Goal: Task Accomplishment & Management: Manage account settings

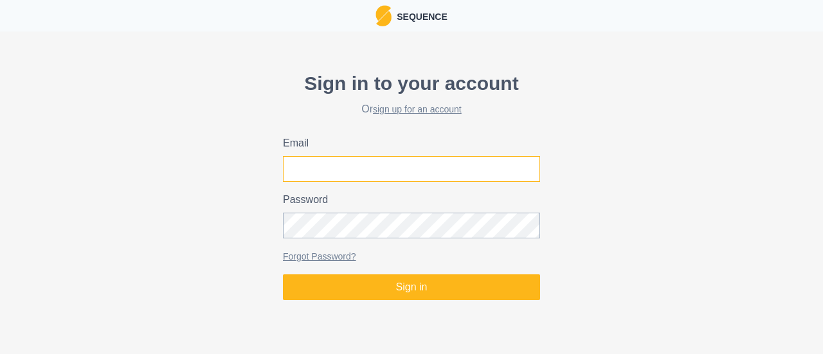
click at [350, 160] on input "Email" at bounding box center [411, 169] width 257 height 26
type input "joel@climbstrong.com"
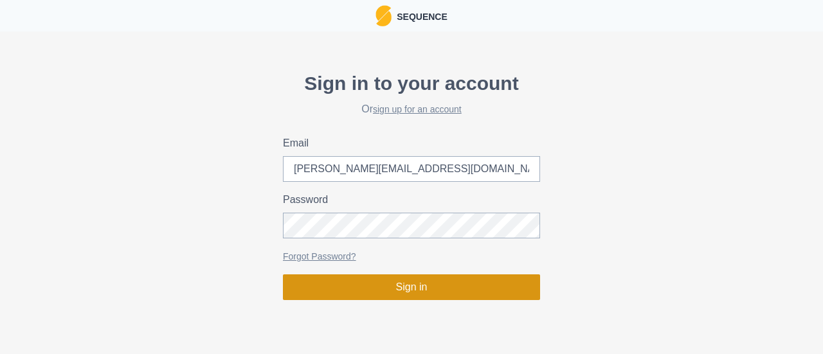
click at [380, 288] on button "Sign in" at bounding box center [411, 288] width 257 height 26
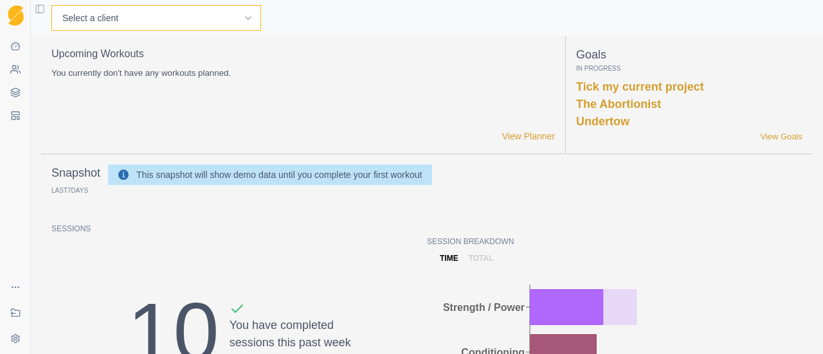
drag, startPoint x: 136, startPoint y: 29, endPoint x: 138, endPoint y: 20, distance: 9.1
click at [138, 20] on select "Select a client Andre Oktaviandra BJ Sbarra Joel U Tester Mark Schaefer Nathan …" at bounding box center [156, 18] width 210 height 26
select select "687ce228-104f-4770-8a07-f299b6d67773"
click at [51, 5] on select "Select a client Andre Oktaviandra BJ Sbarra Joel U Tester Mark Schaefer Nathan …" at bounding box center [156, 18] width 210 height 26
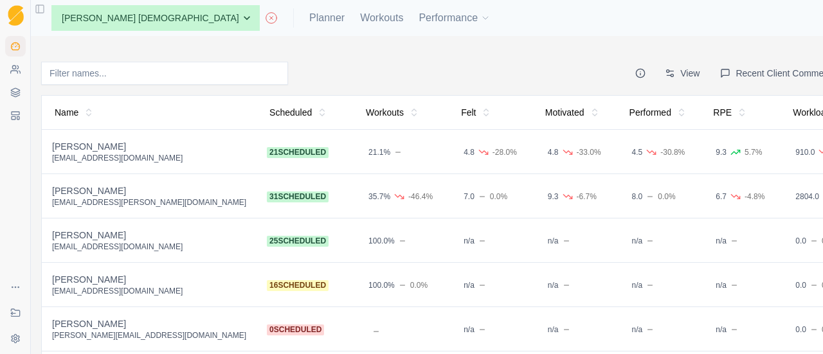
scroll to position [171, 0]
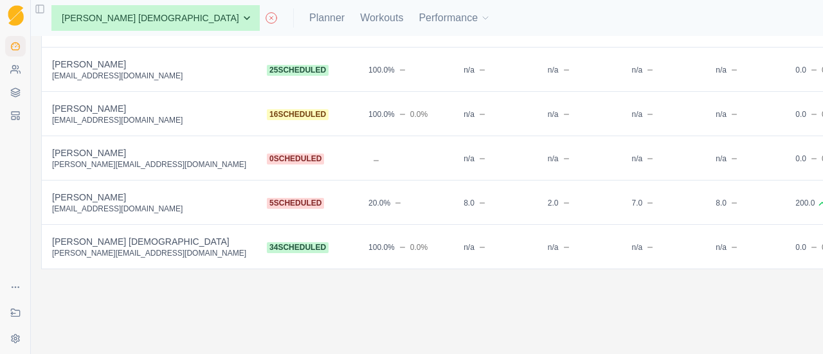
click at [122, 235] on div "[PERSON_NAME] [DEMOGRAPHIC_DATA]" at bounding box center [149, 241] width 194 height 13
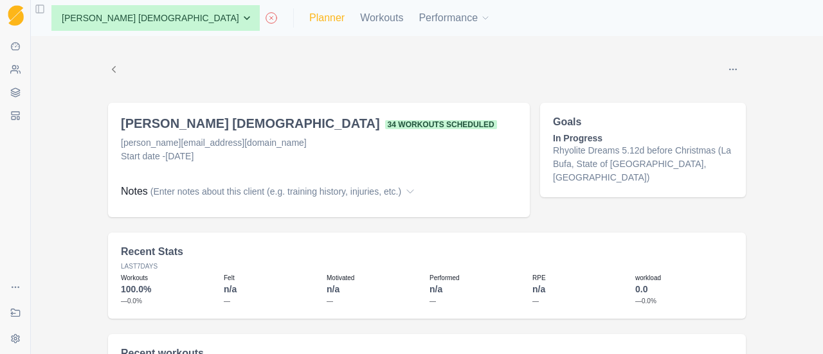
click at [309, 22] on link "Planner" at bounding box center [326, 17] width 35 height 15
select select "month"
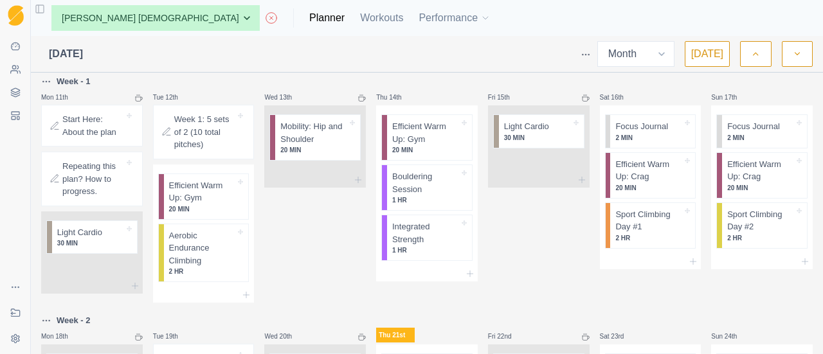
scroll to position [255, 0]
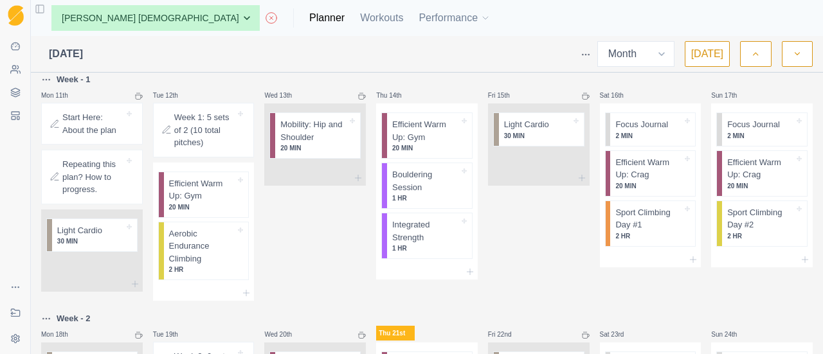
click at [74, 124] on p "Start Here: About the plan" at bounding box center [93, 123] width 62 height 25
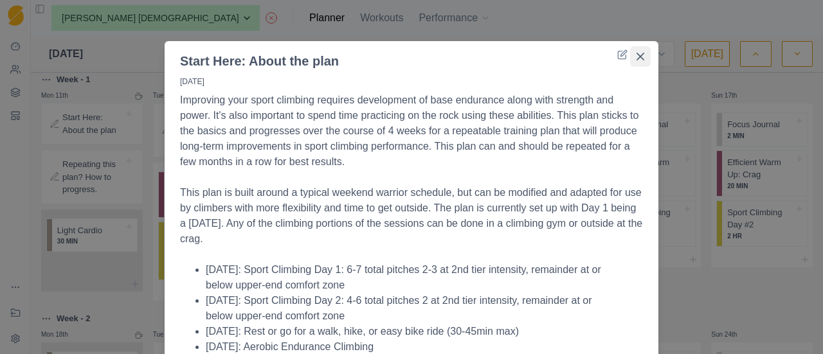
click at [637, 59] on icon "Close" at bounding box center [641, 57] width 8 height 8
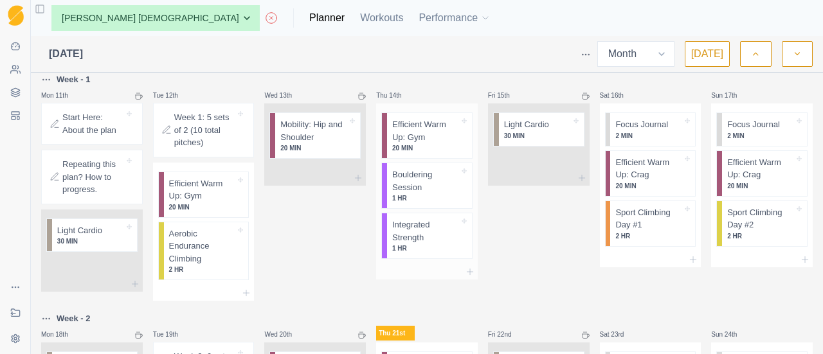
click at [427, 236] on p "Integrated Strength" at bounding box center [425, 231] width 67 height 25
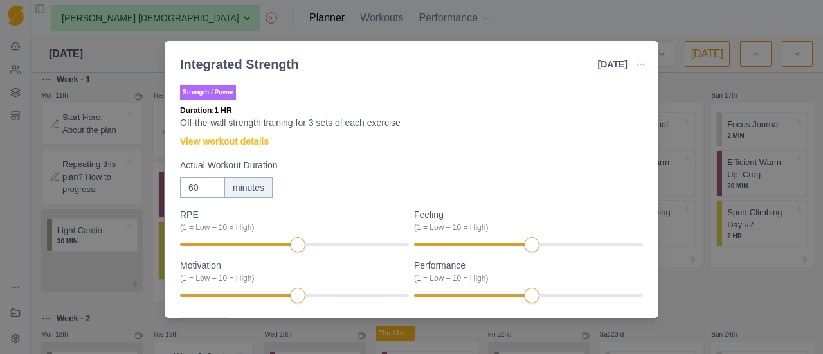
click at [641, 60] on icon "button" at bounding box center [641, 64] width 10 height 10
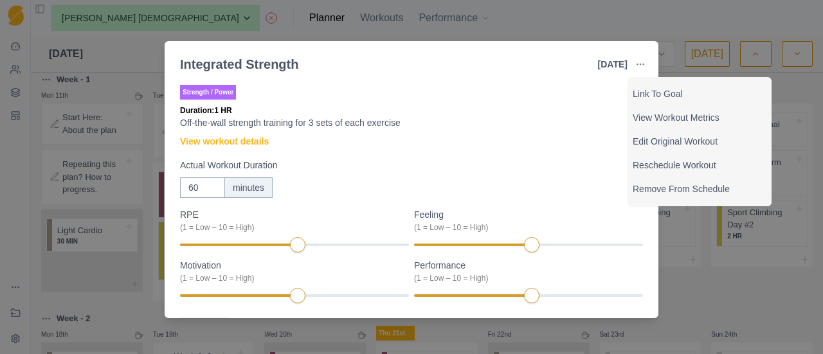
click at [719, 302] on div "Integrated Strength 14 Aug 2025 Link To Goal View Workout Metrics Edit Original…" at bounding box center [411, 177] width 823 height 354
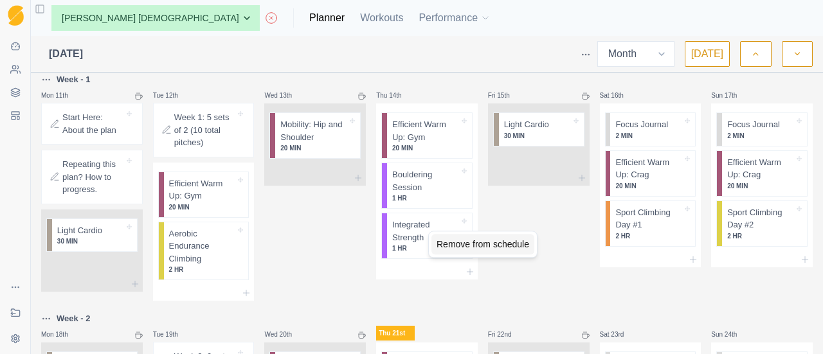
click at [439, 250] on div "Remove from schedule" at bounding box center [483, 244] width 103 height 21
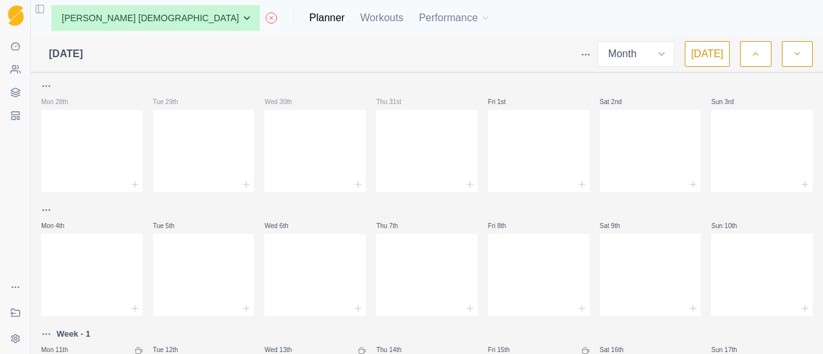
scroll to position [84, 0]
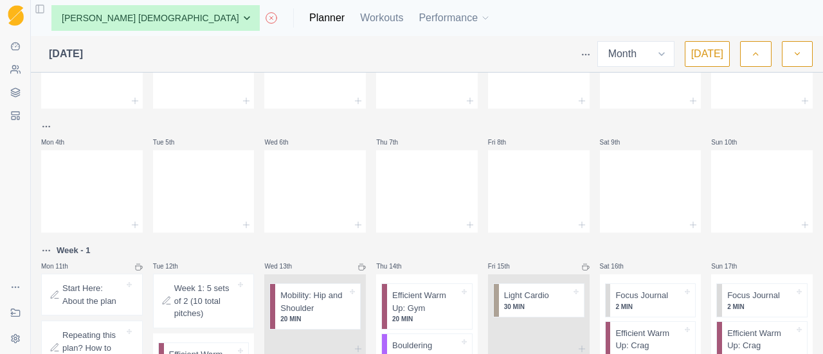
click at [589, 49] on html "Sequence Dashboard Clients Coaching Workouts Templates Exit Coaching Settings T…" at bounding box center [411, 177] width 823 height 354
click at [526, 123] on div "Clear Planner" at bounding box center [539, 125] width 122 height 21
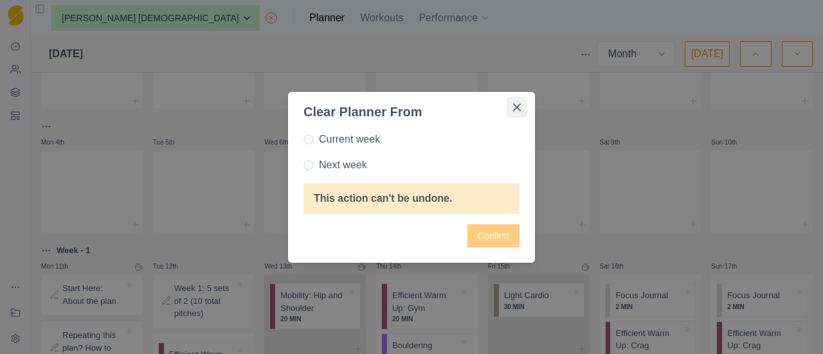
click at [514, 106] on icon "Close" at bounding box center [517, 108] width 8 height 8
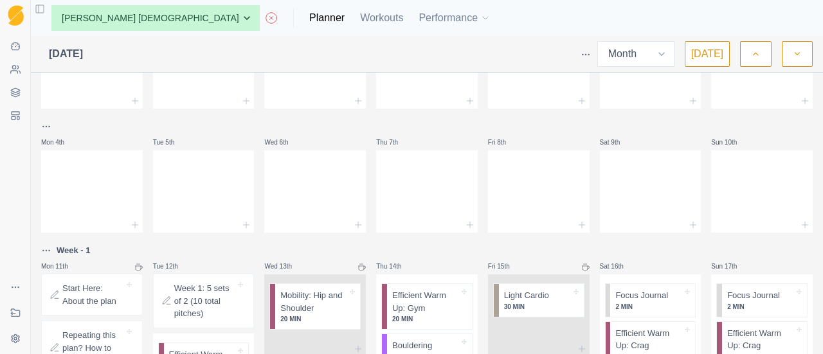
click at [42, 248] on html "Sequence Dashboard Clients Coaching Workouts Templates Exit Coaching Settings T…" at bounding box center [411, 177] width 823 height 354
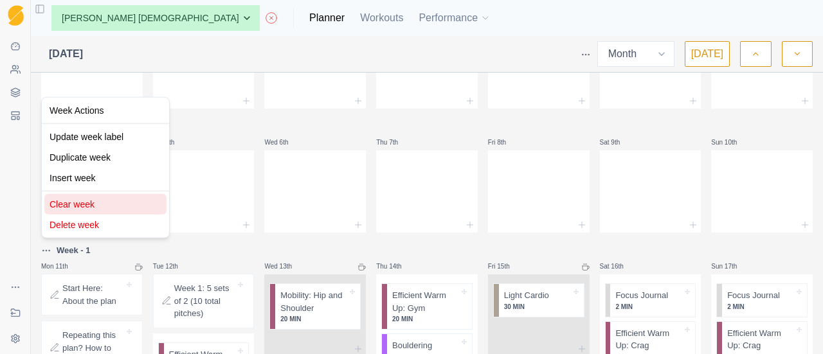
click at [78, 209] on div "Clear week" at bounding box center [105, 204] width 122 height 21
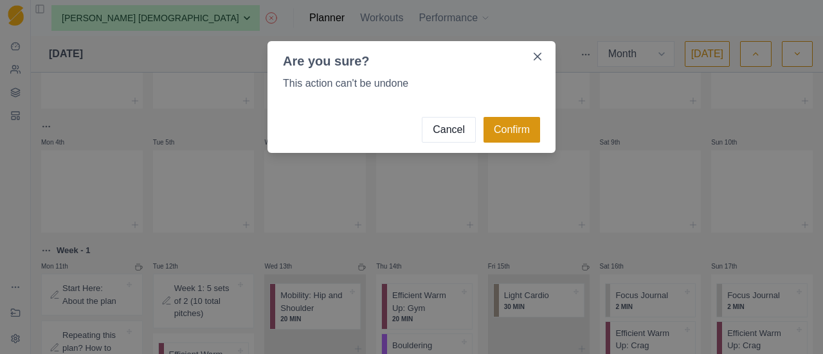
click at [515, 121] on button "Confirm" at bounding box center [512, 130] width 57 height 26
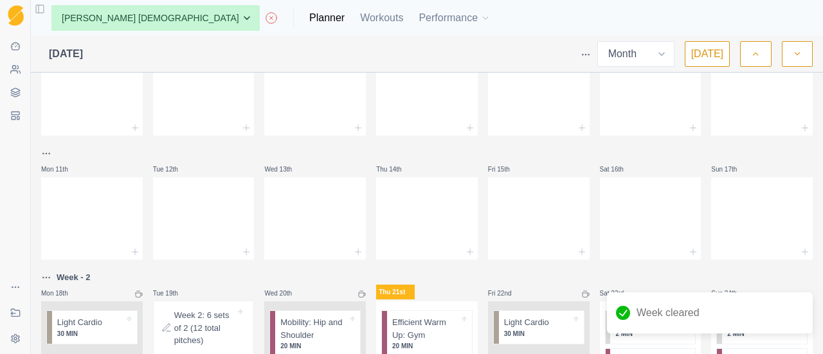
scroll to position [192, 0]
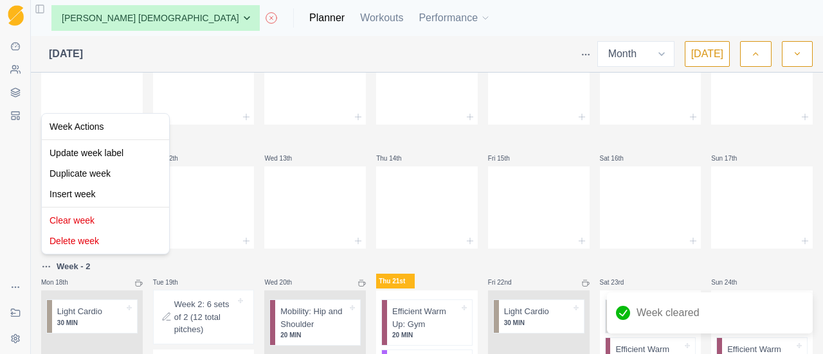
click at [42, 261] on html "Sequence Dashboard Clients Coaching Workouts Templates Exit Coaching Settings T…" at bounding box center [411, 177] width 823 height 354
click at [89, 218] on div "Clear week" at bounding box center [105, 220] width 122 height 21
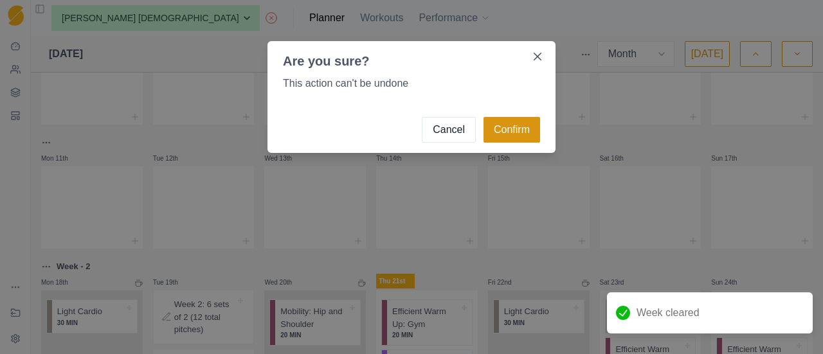
click at [523, 131] on button "Confirm" at bounding box center [512, 130] width 57 height 26
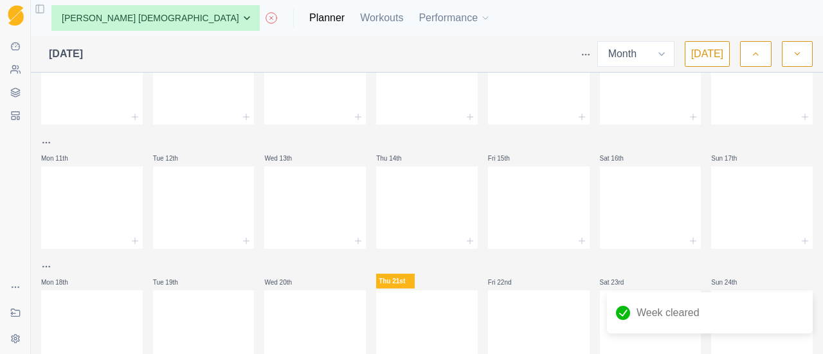
scroll to position [438, 0]
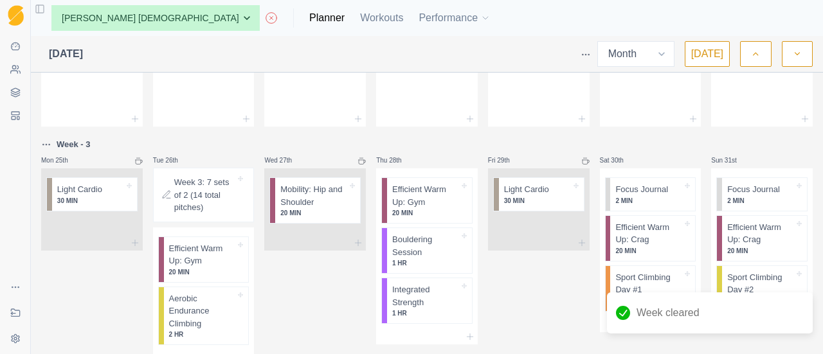
click at [40, 149] on div "August 2025 Week Month Today Mon 28th Tue 29th Wed 30th Thu 31st Fri 1st Sat 2n…" at bounding box center [427, 195] width 793 height 318
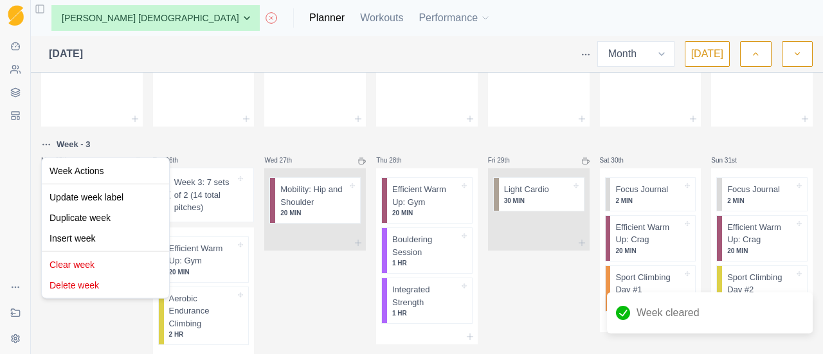
click at [46, 145] on html "Sequence Dashboard Clients Coaching Workouts Templates Exit Coaching Settings T…" at bounding box center [411, 177] width 823 height 354
click at [87, 267] on div "Clear week" at bounding box center [105, 265] width 122 height 21
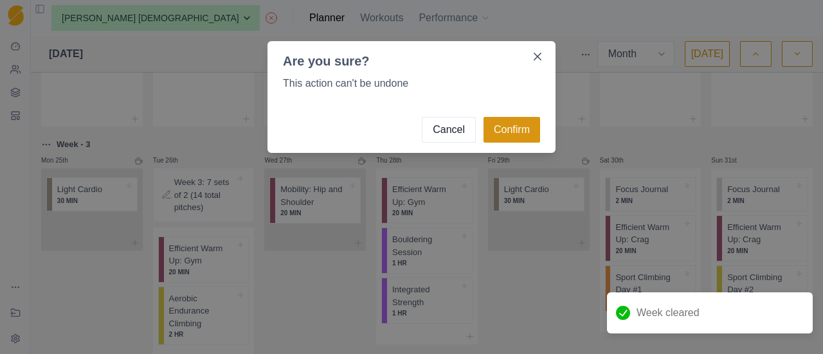
click at [499, 133] on button "Confirm" at bounding box center [512, 130] width 57 height 26
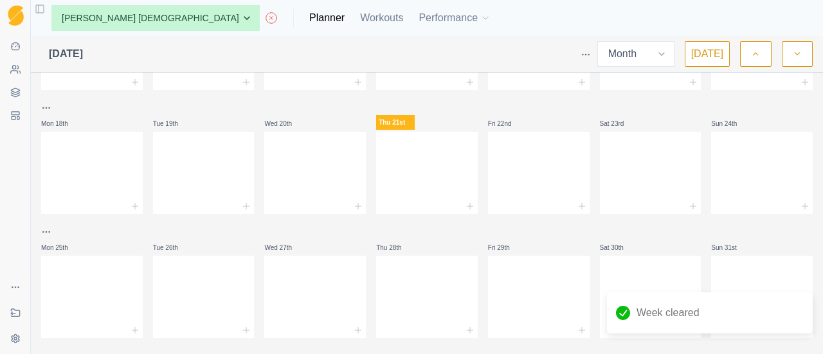
scroll to position [371, 0]
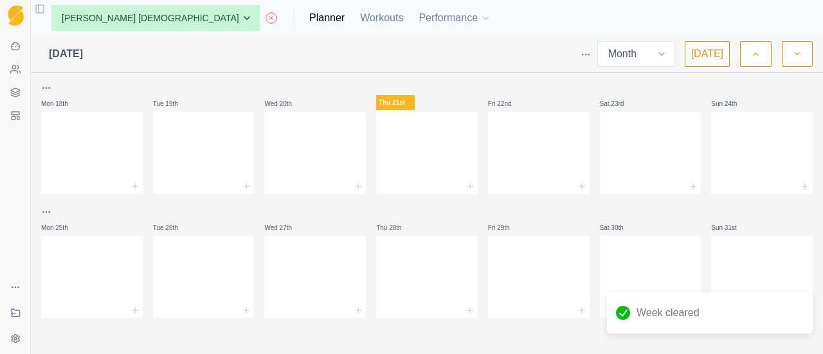
click at [788, 52] on button "button" at bounding box center [797, 54] width 31 height 26
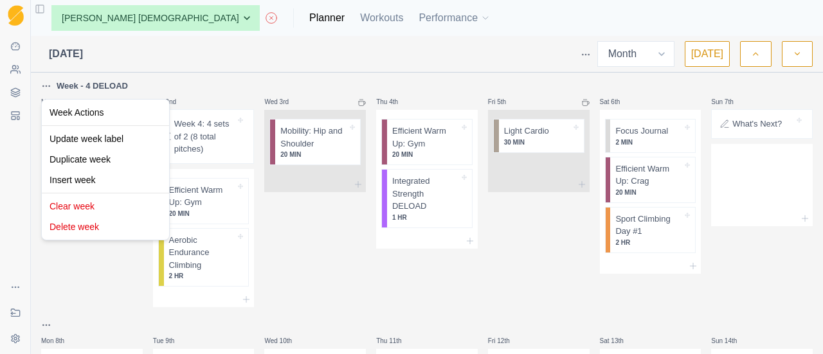
click at [46, 88] on html "Sequence Dashboard Clients Coaching Workouts Templates Exit Coaching Settings T…" at bounding box center [411, 177] width 823 height 354
click at [85, 213] on div "Clear week" at bounding box center [105, 206] width 122 height 21
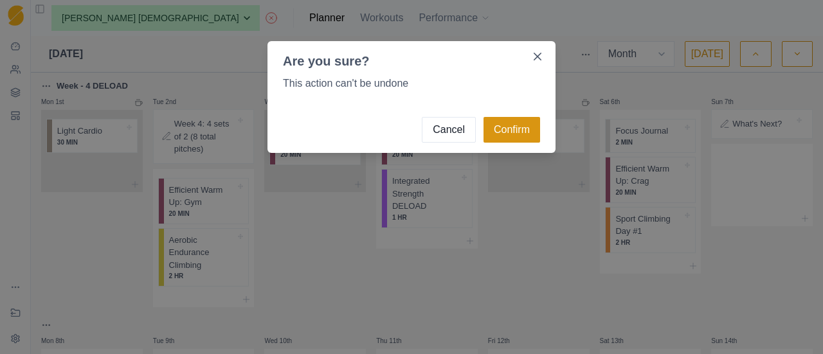
click at [519, 129] on button "Confirm" at bounding box center [512, 130] width 57 height 26
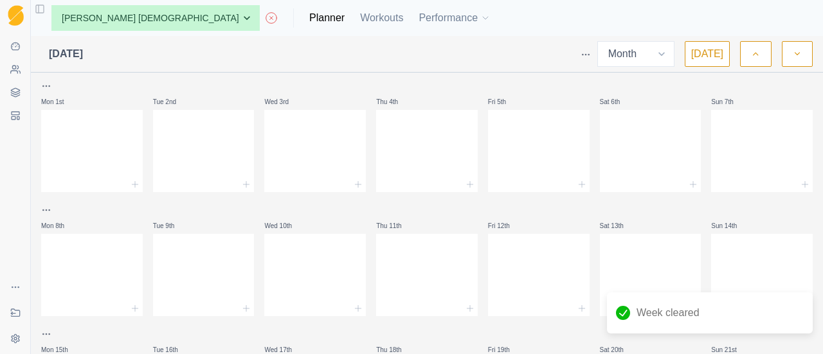
click at [764, 51] on button "button" at bounding box center [756, 54] width 31 height 26
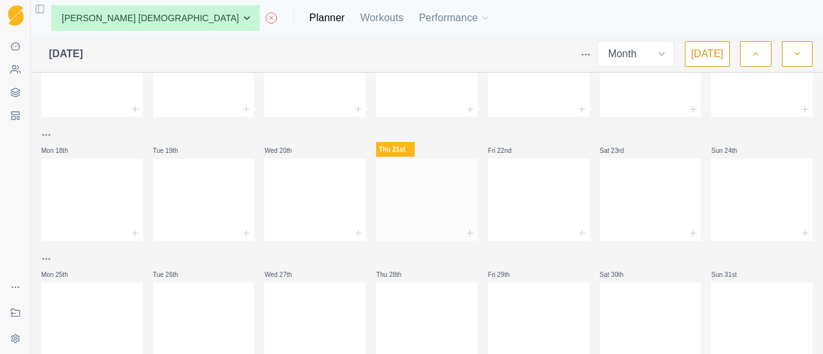
scroll to position [371, 0]
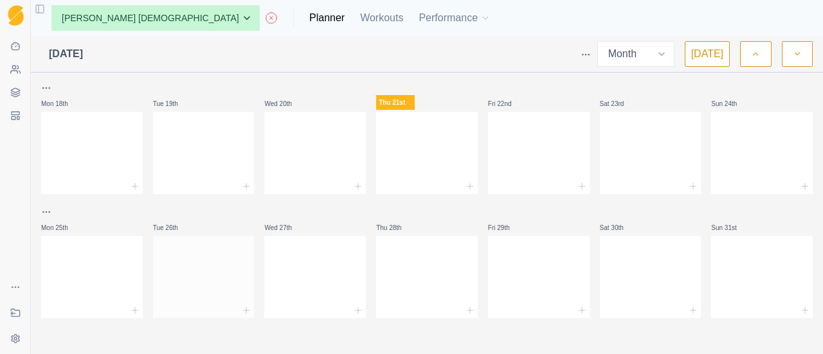
click at [213, 257] on div at bounding box center [204, 274] width 102 height 57
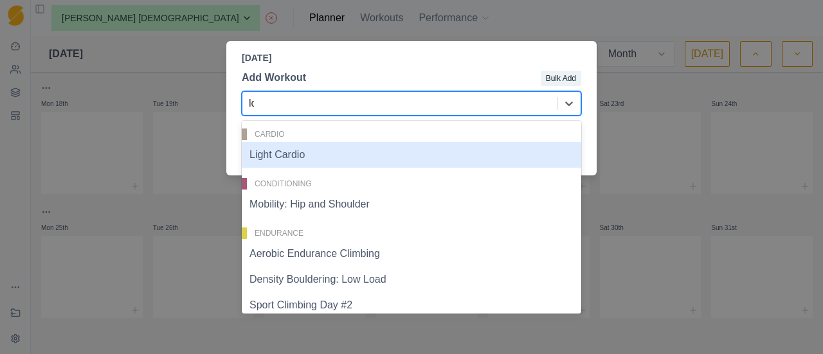
type input "low"
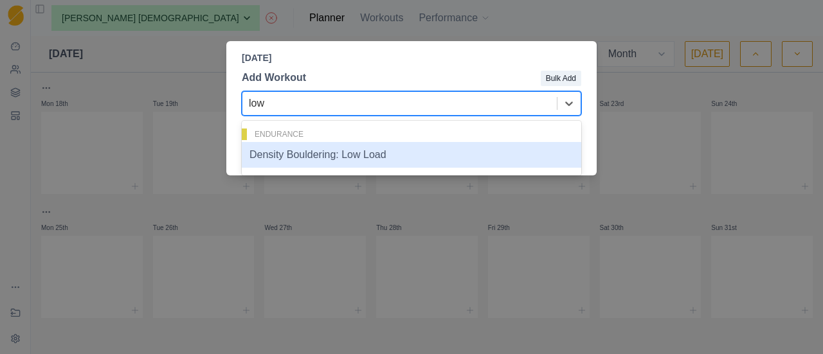
click at [348, 156] on div "Density Bouldering: Low Load" at bounding box center [412, 155] width 340 height 26
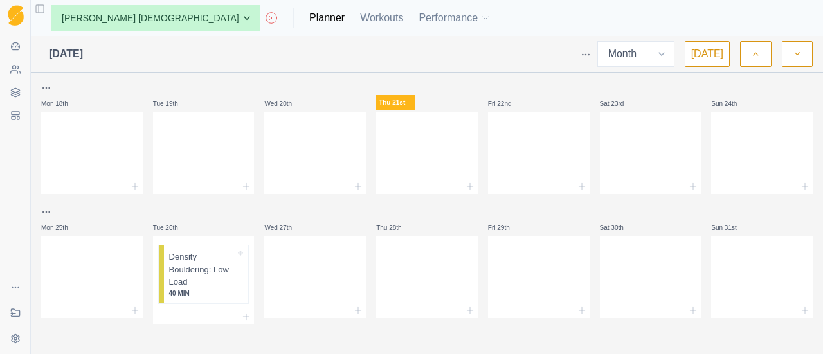
click at [232, 327] on div "Mon 28th Tue 29th Wed 30th Thu 31st Fri 1st Sat 2nd Sun 3rd Mon 4th Tue 5th Wed…" at bounding box center [427, 29] width 772 height 643
click at [241, 320] on icon at bounding box center [246, 317] width 10 height 10
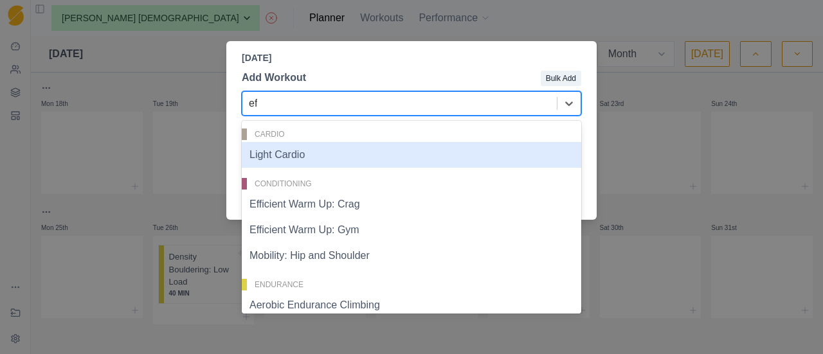
type input "eff"
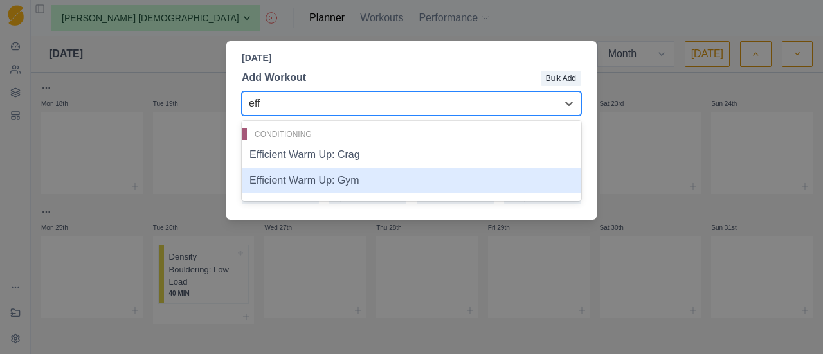
click at [354, 187] on div "Efficient Warm Up: Gym" at bounding box center [412, 181] width 340 height 26
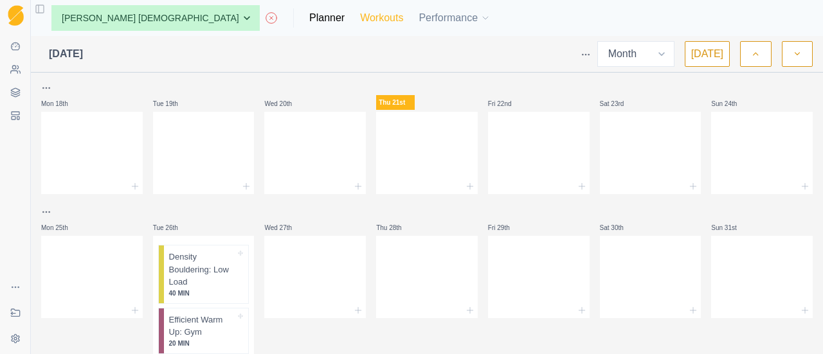
click at [360, 19] on link "Workouts" at bounding box center [381, 17] width 43 height 15
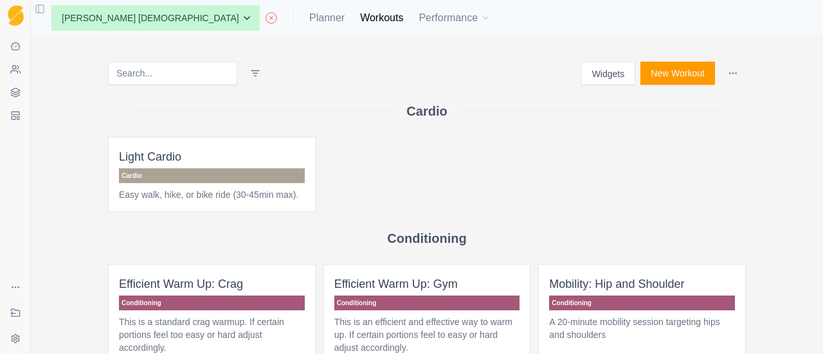
click at [685, 76] on button "New Workout" at bounding box center [678, 73] width 75 height 23
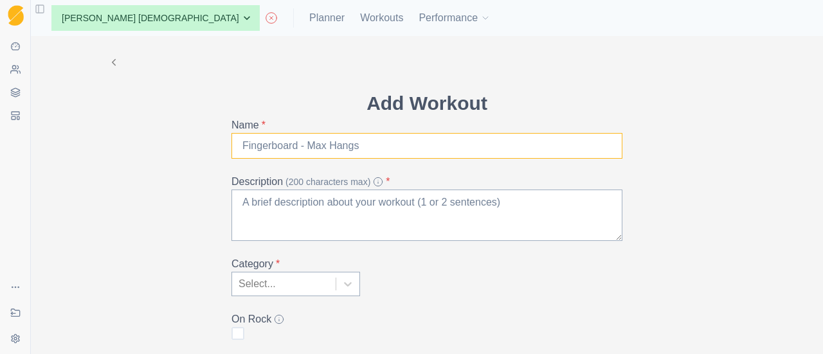
click at [459, 150] on input "Name *" at bounding box center [427, 146] width 391 height 26
type input "Self-guided mobility and strength"
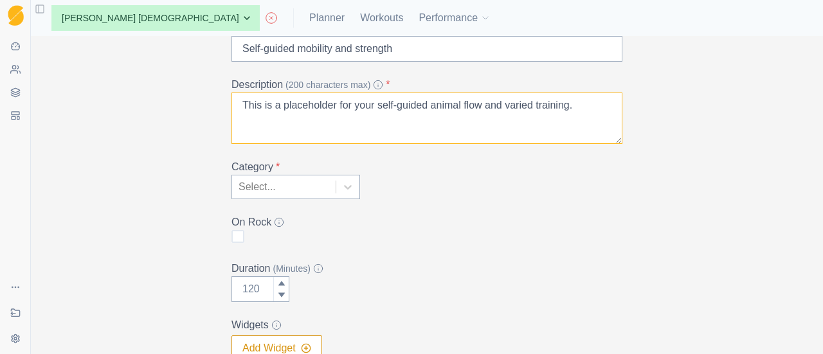
scroll to position [98, 0]
type textarea "This is a placeholder for your self-guided animal flow and varied training."
click at [328, 181] on div "Select..." at bounding box center [284, 186] width 104 height 23
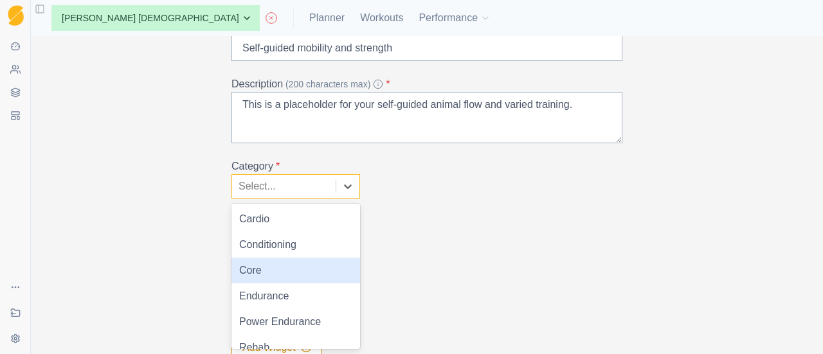
scroll to position [65, 0]
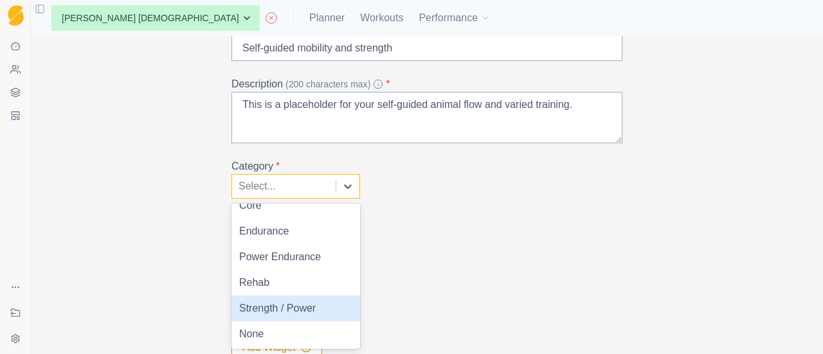
click at [267, 317] on div "Strength / Power" at bounding box center [296, 309] width 129 height 26
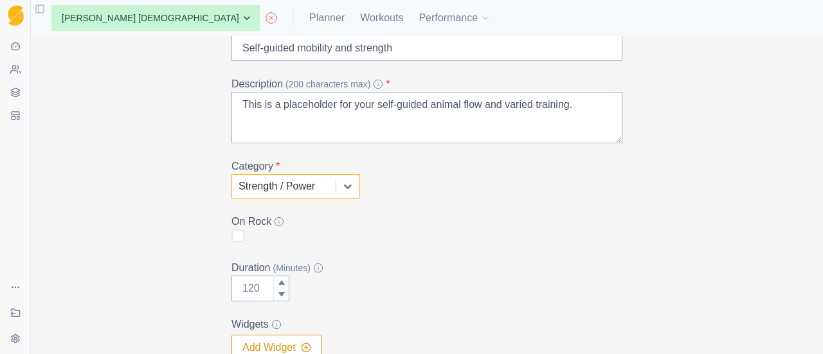
click at [437, 257] on form "Add Workout Name * Self-guided mobility and strength Description (200 character…" at bounding box center [427, 217] width 391 height 452
drag, startPoint x: 251, startPoint y: 293, endPoint x: 241, endPoint y: 288, distance: 11.5
click at [241, 288] on input "Duration (Minutes)" at bounding box center [261, 289] width 58 height 26
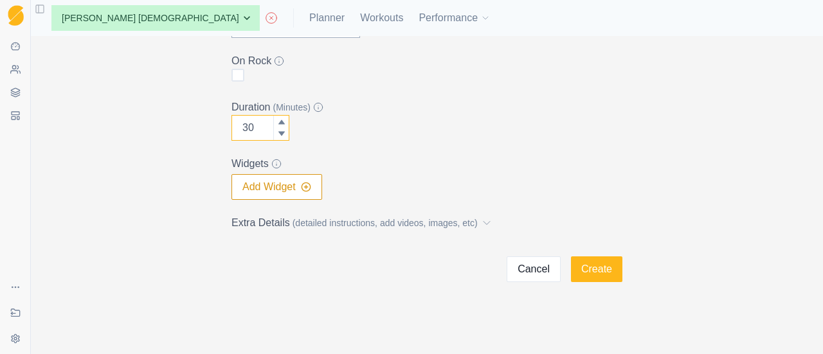
type input "30"
click at [290, 191] on button "Add Widget" at bounding box center [277, 187] width 91 height 26
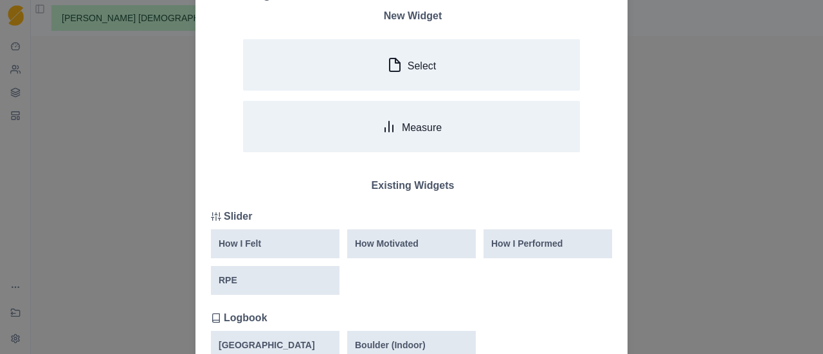
scroll to position [68, 0]
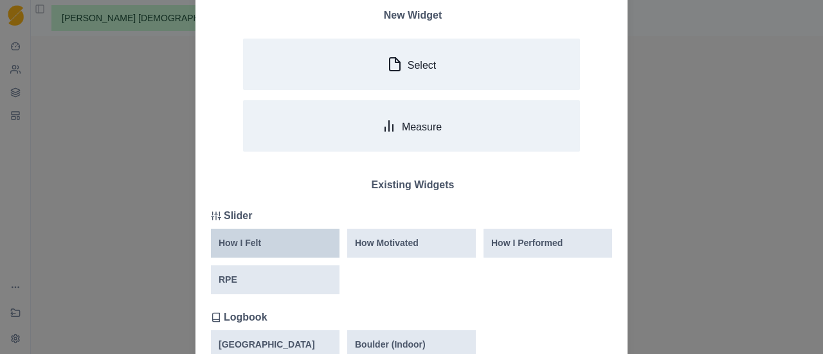
click at [300, 248] on div "How I Felt" at bounding box center [275, 244] width 113 height 14
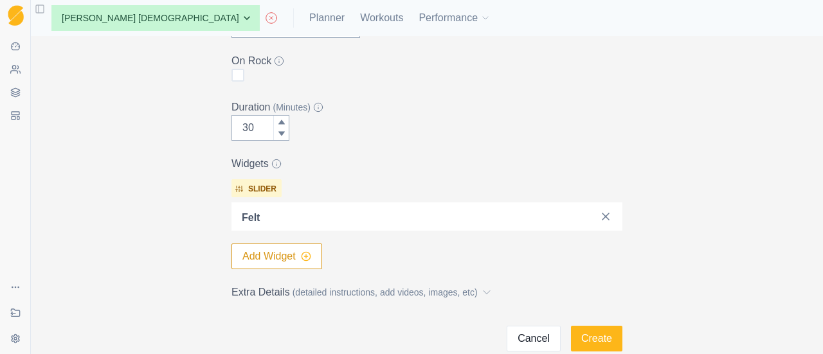
click at [303, 257] on icon "button" at bounding box center [306, 257] width 10 height 10
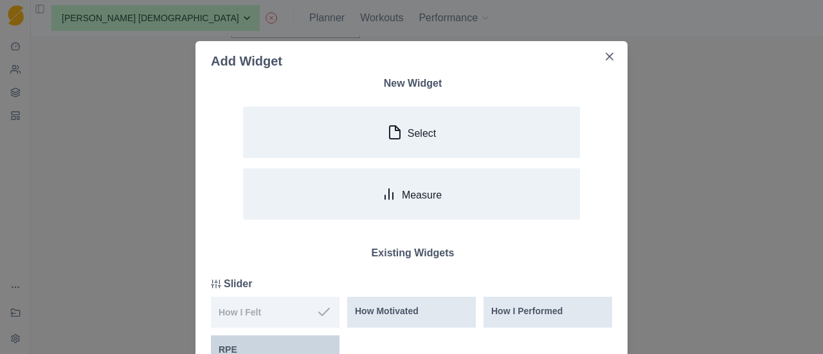
click at [273, 344] on div "RPE" at bounding box center [275, 351] width 113 height 14
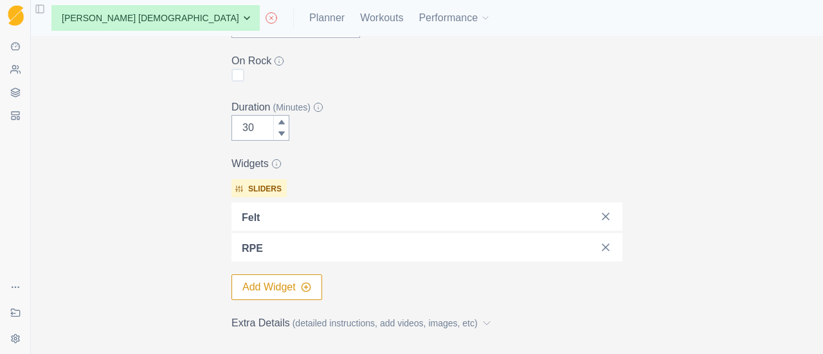
click at [293, 282] on button "Add Widget" at bounding box center [277, 288] width 91 height 26
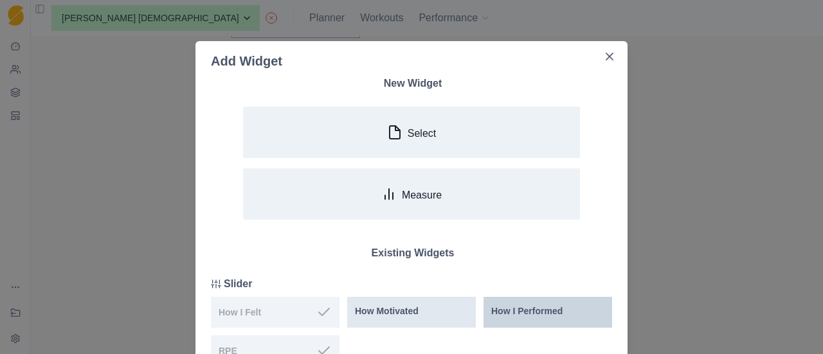
click at [556, 314] on p "How I Performed" at bounding box center [527, 312] width 71 height 14
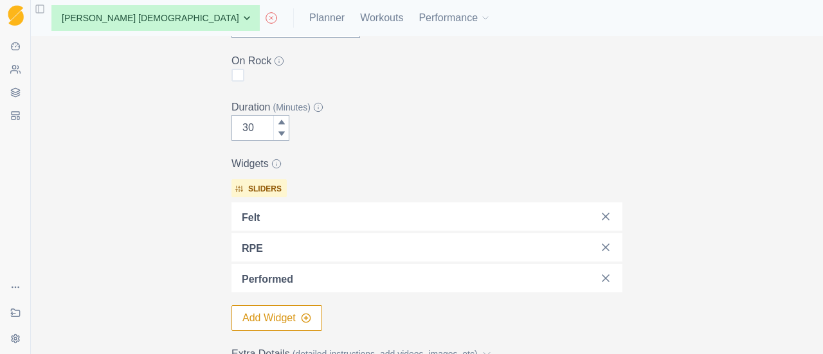
click at [304, 324] on button "Add Widget" at bounding box center [277, 319] width 91 height 26
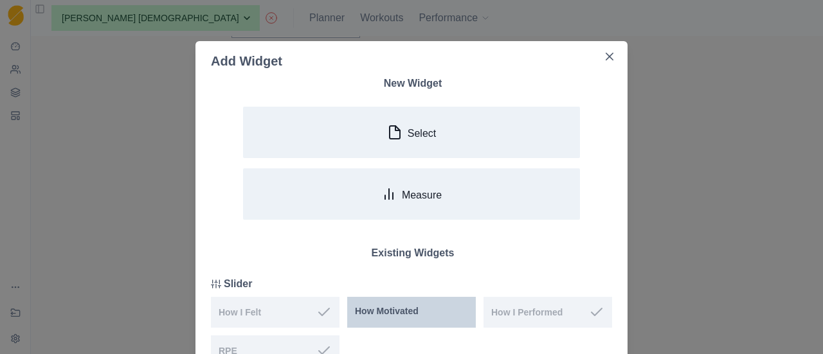
click at [434, 305] on div "How Motivated" at bounding box center [411, 312] width 113 height 14
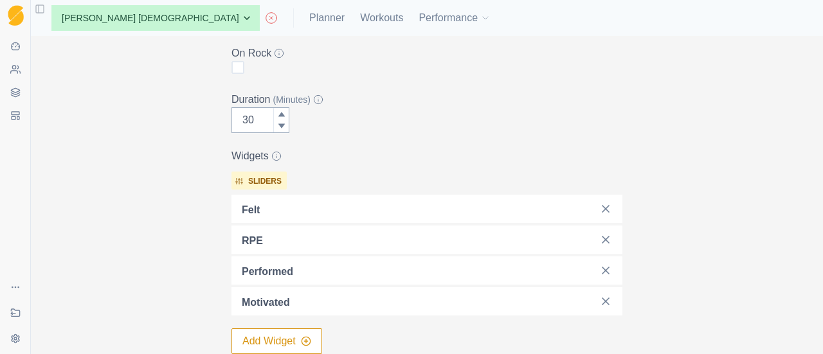
click at [667, 257] on div "Add Workout Name * Self-guided mobility and strength Description (200 character…" at bounding box center [427, 103] width 659 height 667
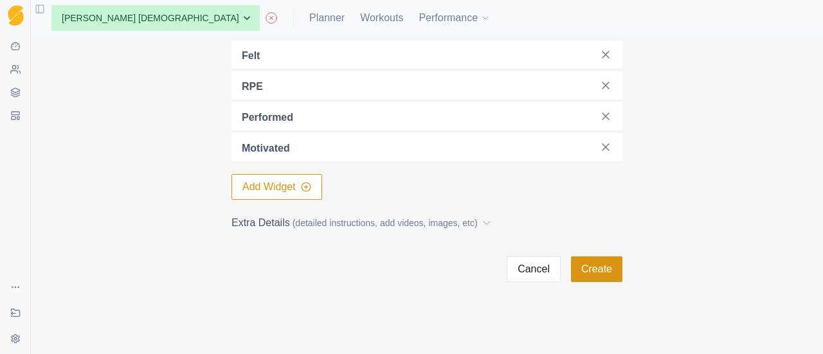
click at [593, 275] on button "Create" at bounding box center [596, 270] width 51 height 26
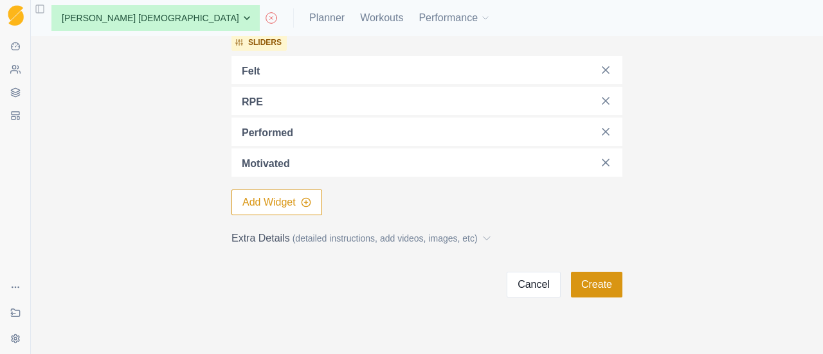
scroll to position [0, 0]
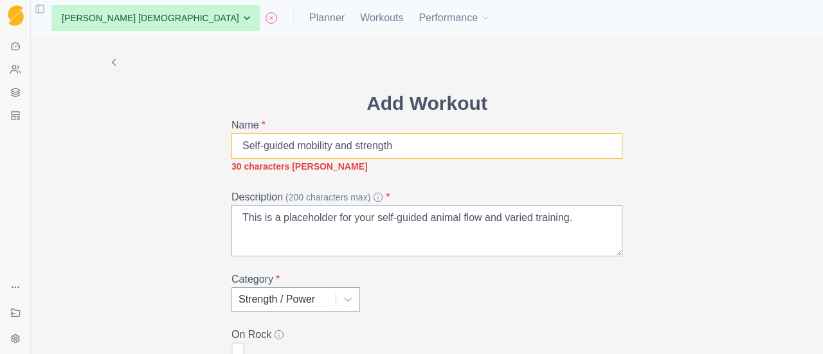
drag, startPoint x: 435, startPoint y: 151, endPoint x: 225, endPoint y: 125, distance: 211.9
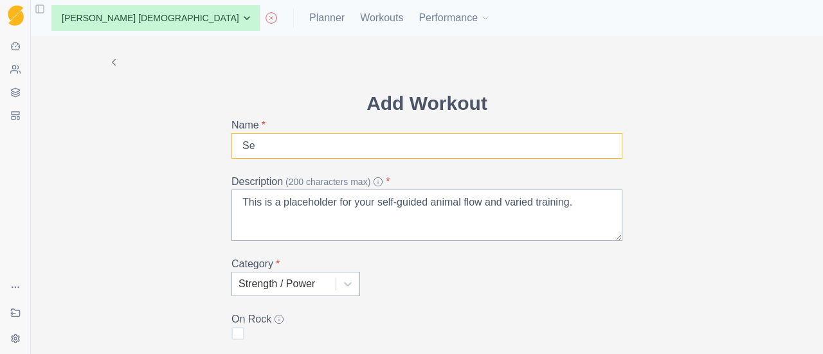
type input "S"
type input "D"
type input "Self-guided Training"
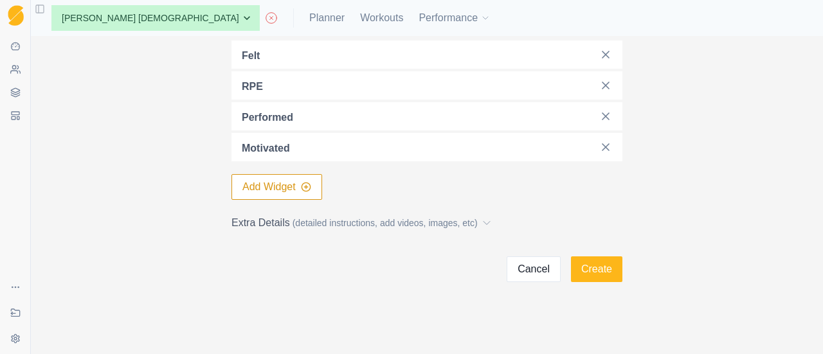
click at [610, 282] on div "Add Workout Name * Self-guided Training Description (200 characters max) * This…" at bounding box center [427, 195] width 793 height 318
click at [602, 271] on button "Create" at bounding box center [596, 270] width 51 height 26
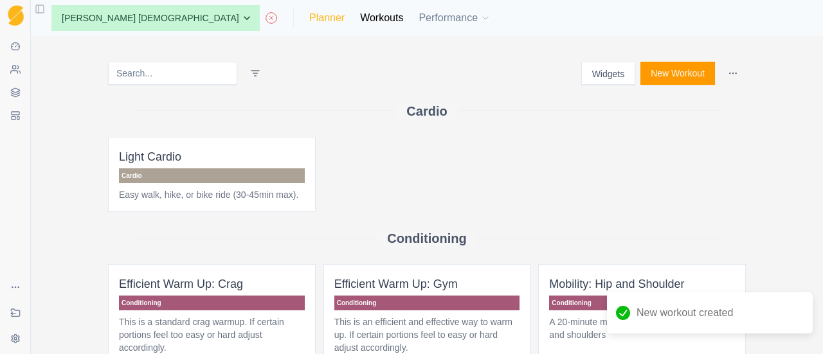
click at [309, 21] on link "Planner" at bounding box center [326, 17] width 35 height 15
select select "month"
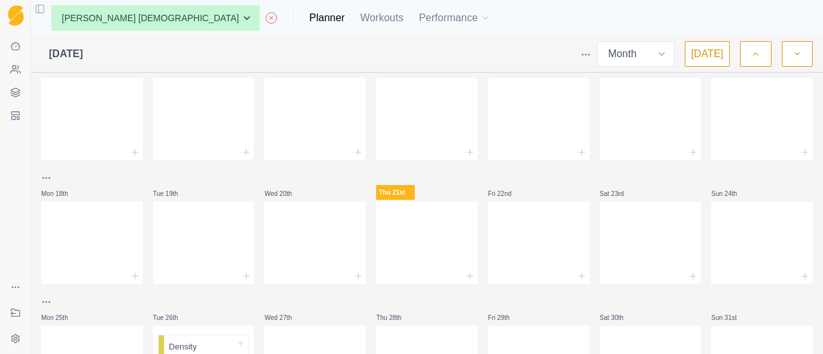
scroll to position [281, 0]
click at [439, 272] on div at bounding box center [427, 275] width 102 height 15
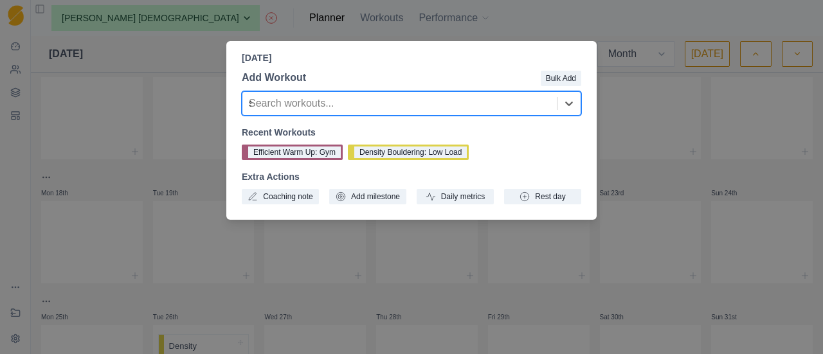
type input "se"
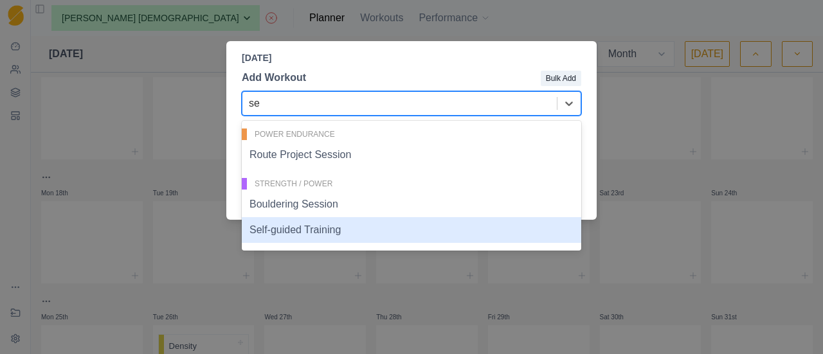
click at [313, 232] on div "Self-guided Training" at bounding box center [412, 230] width 340 height 26
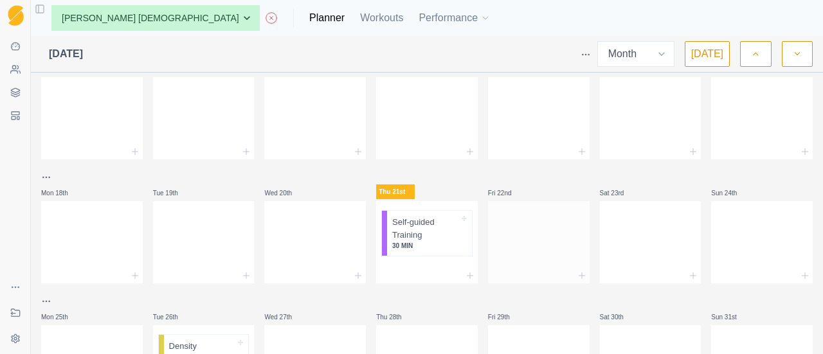
click at [526, 282] on div at bounding box center [539, 275] width 102 height 15
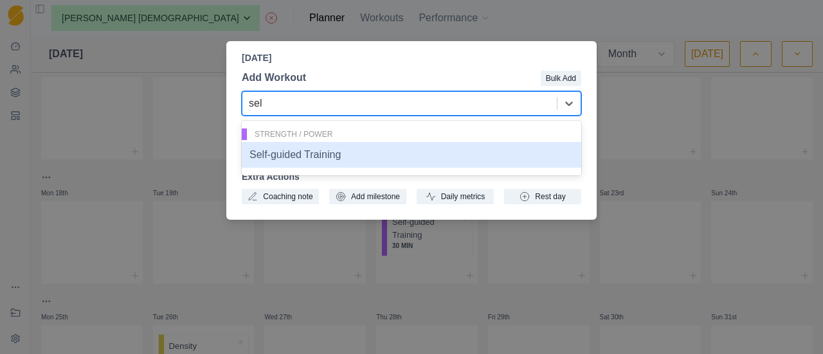
type input "self"
click at [362, 154] on div "Self-guided Training" at bounding box center [412, 155] width 340 height 26
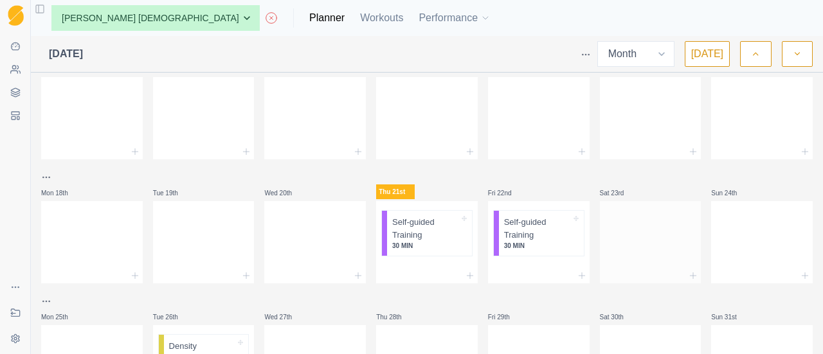
click at [672, 279] on div at bounding box center [651, 275] width 102 height 15
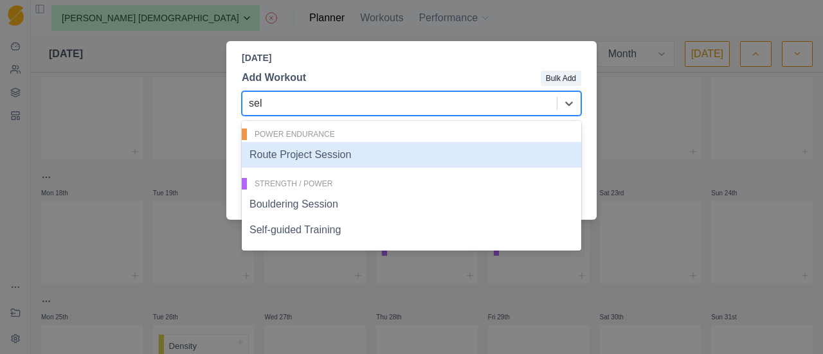
type input "self"
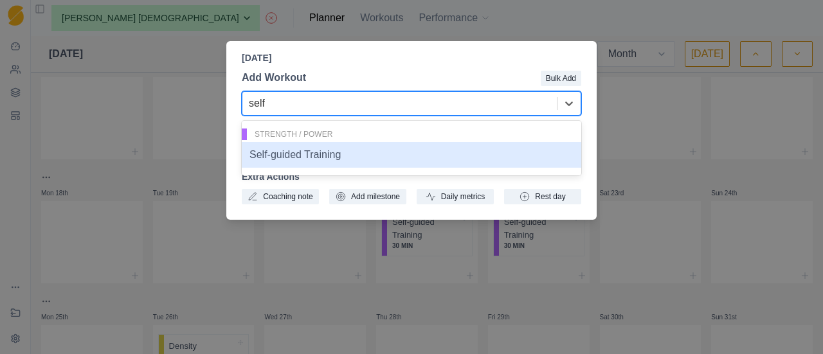
click at [491, 161] on div "Self-guided Training" at bounding box center [412, 155] width 340 height 26
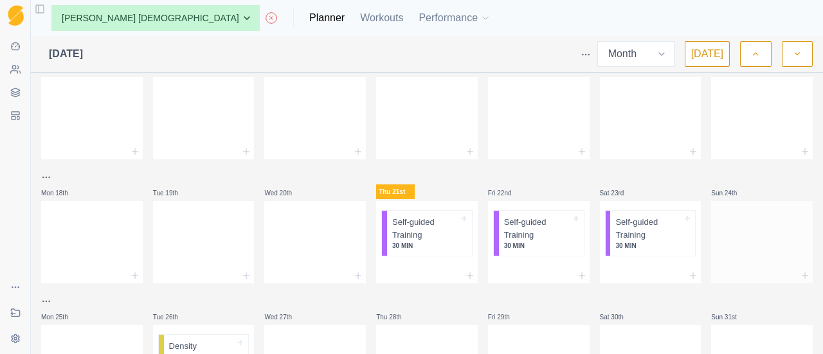
click at [776, 267] on div at bounding box center [763, 240] width 102 height 57
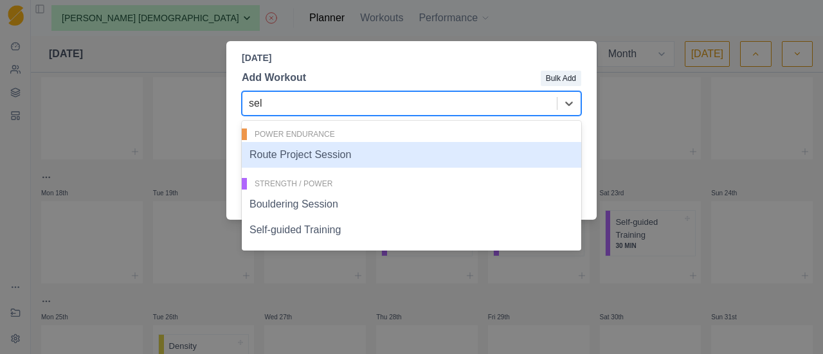
type input "self"
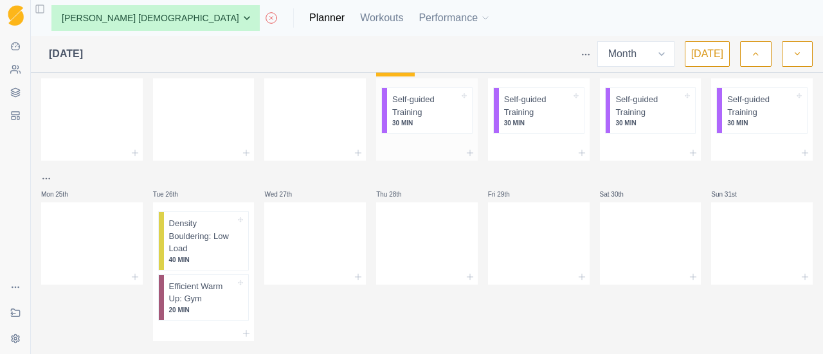
scroll to position [405, 0]
click at [139, 279] on div at bounding box center [92, 276] width 102 height 15
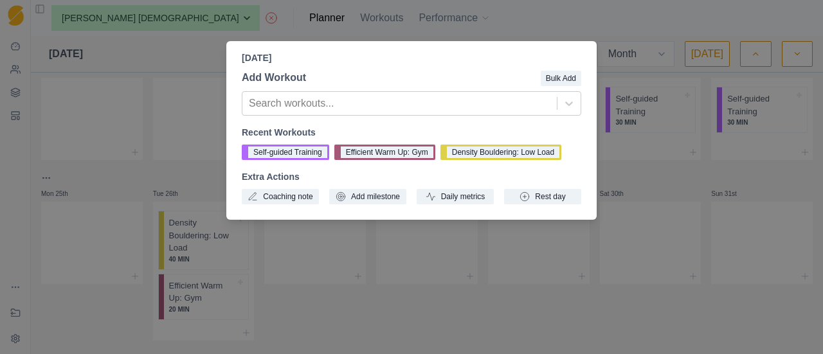
click at [293, 164] on div "Recent Workouts Self-guided Training Efficient Warm Up: Gym Density Bouldering:…" at bounding box center [412, 165] width 340 height 78
click at [299, 156] on button "Self-guided Training" at bounding box center [285, 152] width 87 height 15
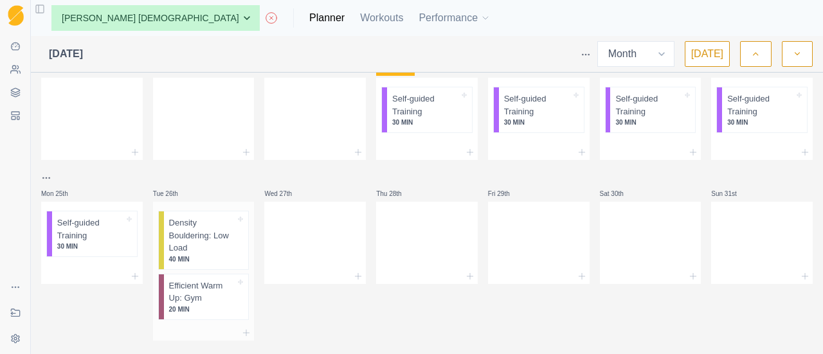
click at [237, 333] on div at bounding box center [204, 333] width 102 height 15
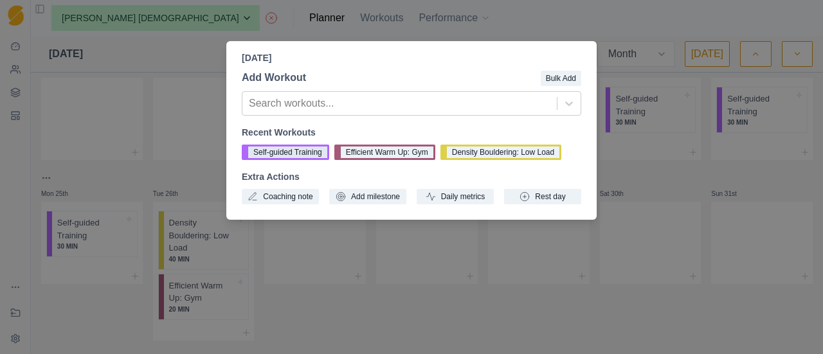
click at [299, 158] on button "Self-guided Training" at bounding box center [285, 152] width 87 height 15
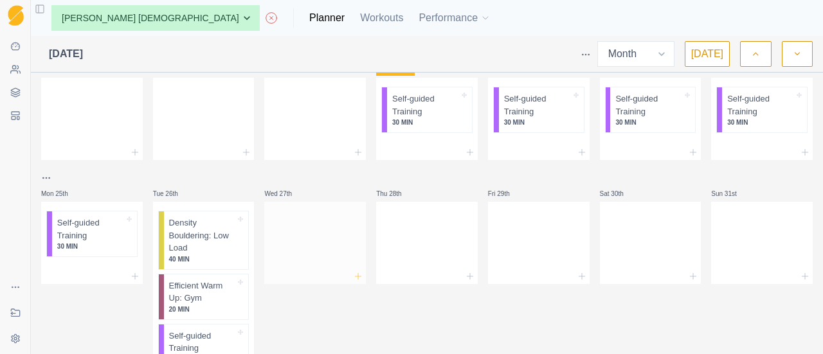
click at [354, 275] on icon at bounding box center [358, 276] width 10 height 10
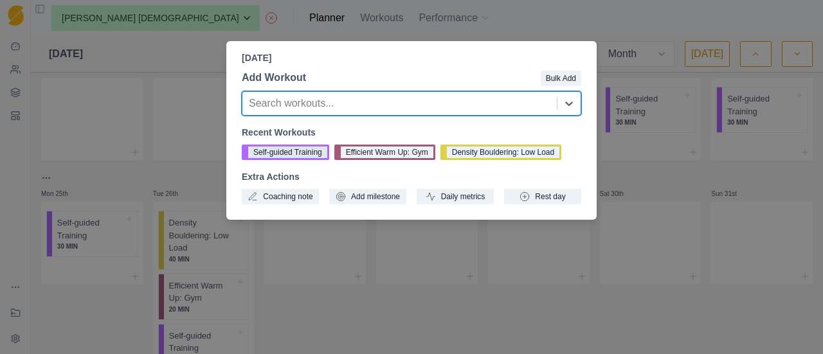
click at [313, 156] on button "Self-guided Training" at bounding box center [285, 152] width 87 height 15
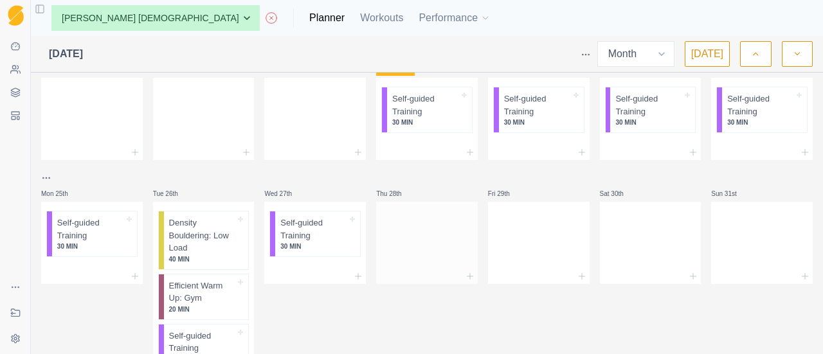
click at [422, 280] on div at bounding box center [427, 276] width 102 height 15
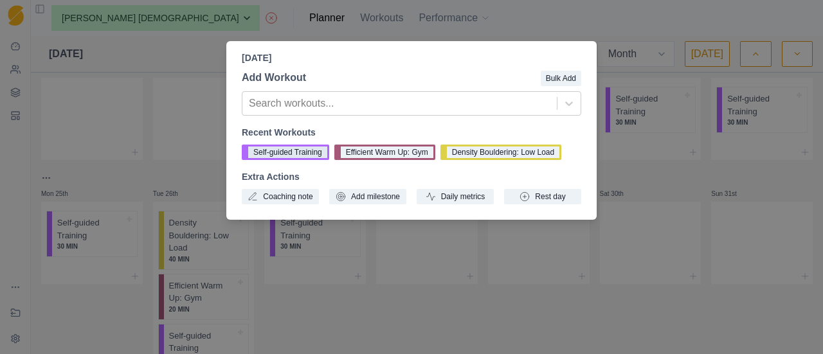
click at [304, 160] on button "Self-guided Training" at bounding box center [285, 152] width 87 height 15
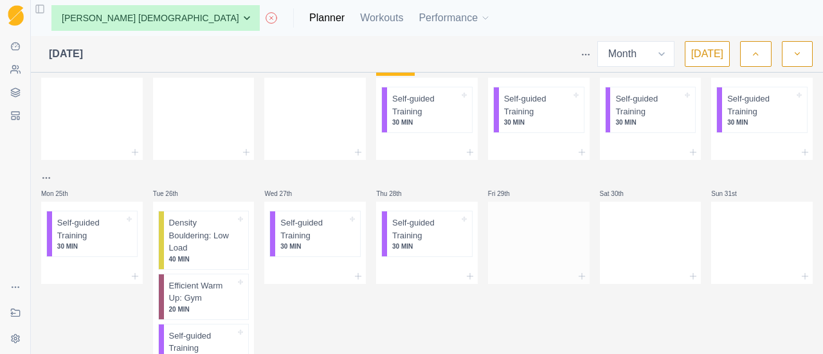
click at [546, 274] on div at bounding box center [539, 276] width 102 height 15
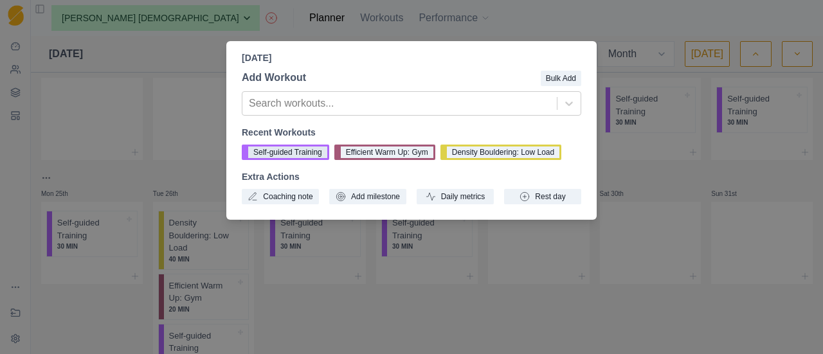
click at [290, 152] on button "Self-guided Training" at bounding box center [285, 152] width 87 height 15
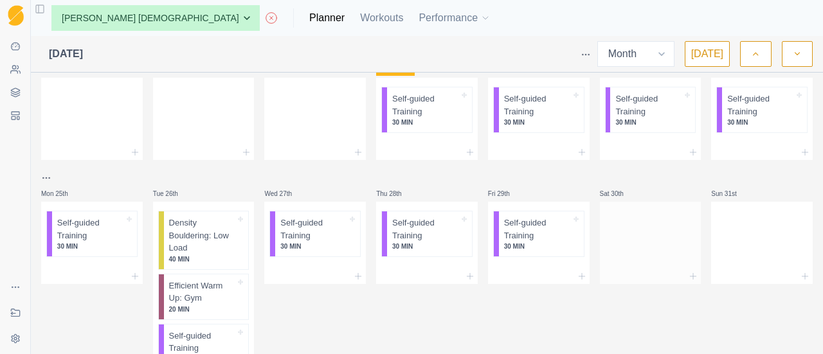
click at [624, 273] on div at bounding box center [651, 276] width 102 height 15
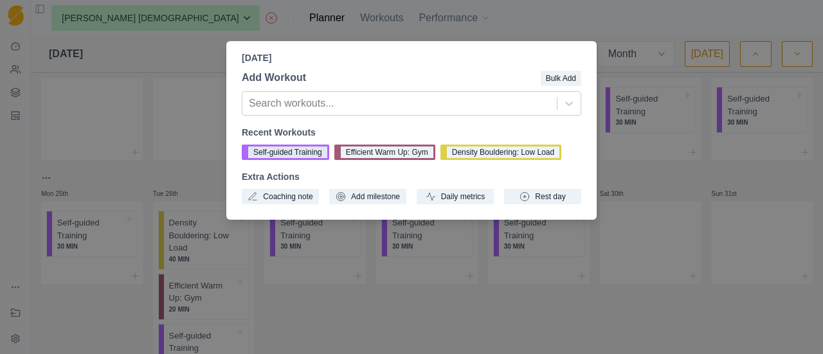
click at [279, 149] on button "Self-guided Training" at bounding box center [285, 152] width 87 height 15
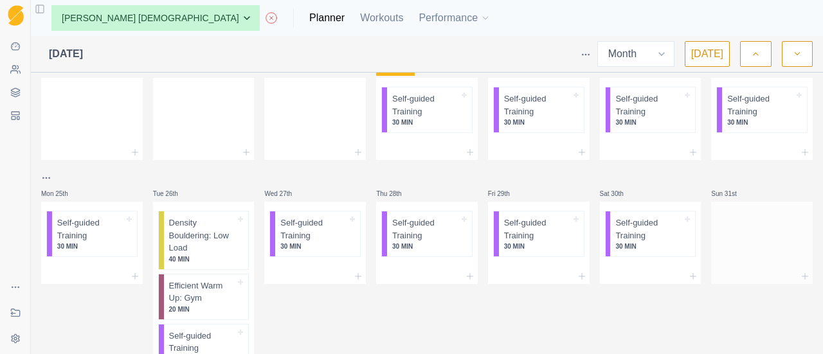
click at [742, 262] on div at bounding box center [763, 240] width 102 height 57
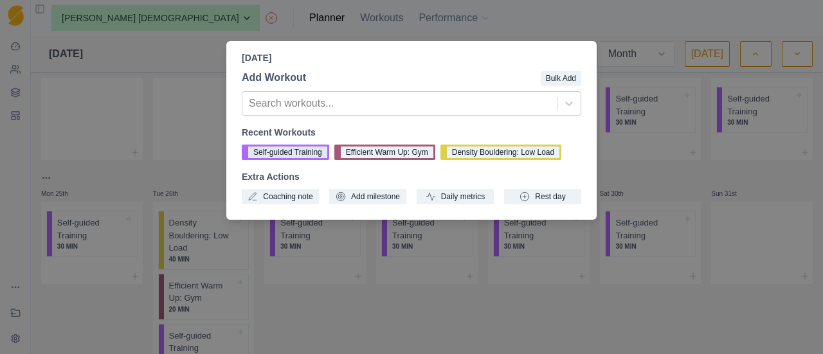
click at [282, 151] on button "Self-guided Training" at bounding box center [285, 152] width 87 height 15
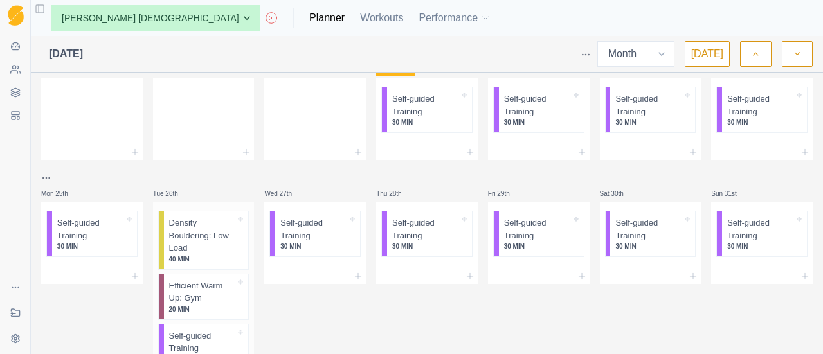
scroll to position [475, 0]
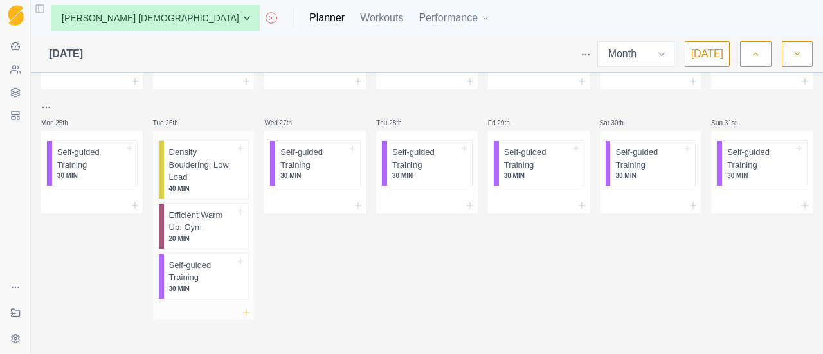
click at [241, 311] on icon at bounding box center [246, 313] width 10 height 10
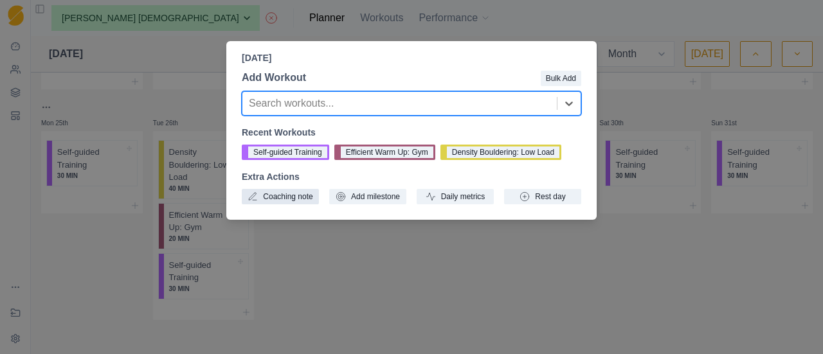
click at [292, 198] on button "Coaching note" at bounding box center [280, 196] width 77 height 15
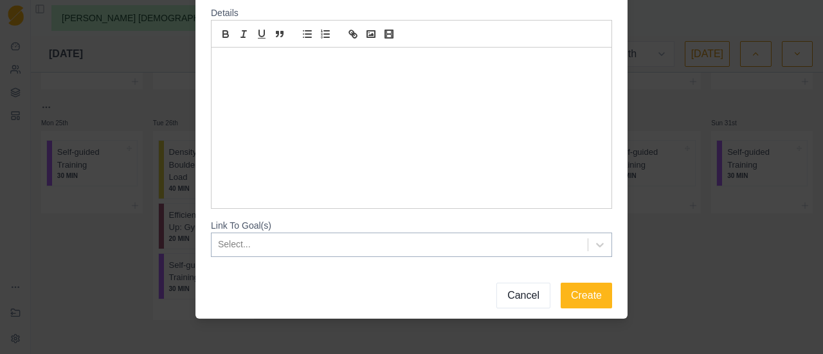
scroll to position [124, 0]
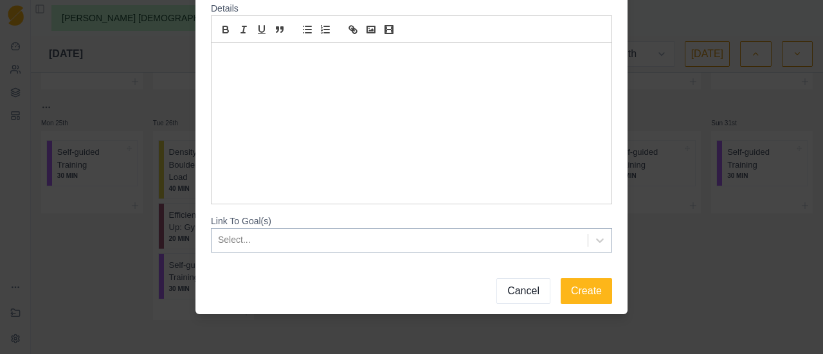
type input "40 minutes of low-load density bouldering"
drag, startPoint x: 575, startPoint y: 304, endPoint x: 576, endPoint y: 315, distance: 11.0
click at [576, 315] on div "Coaching Note Title * 40 minutes of low-load density bouldering Details Link To…" at bounding box center [411, 177] width 823 height 354
click at [578, 298] on button "Create" at bounding box center [586, 292] width 51 height 26
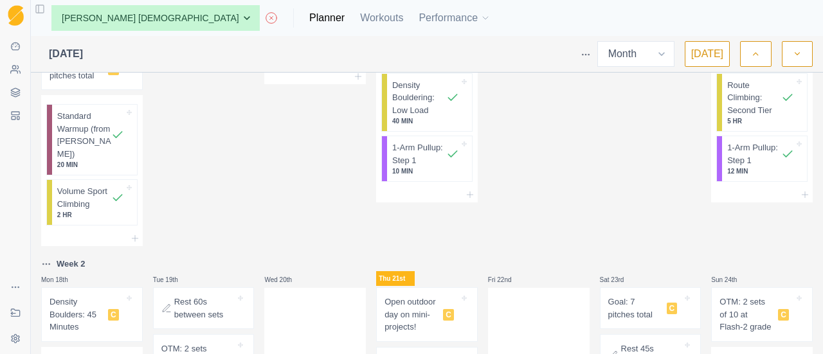
scroll to position [741, 0]
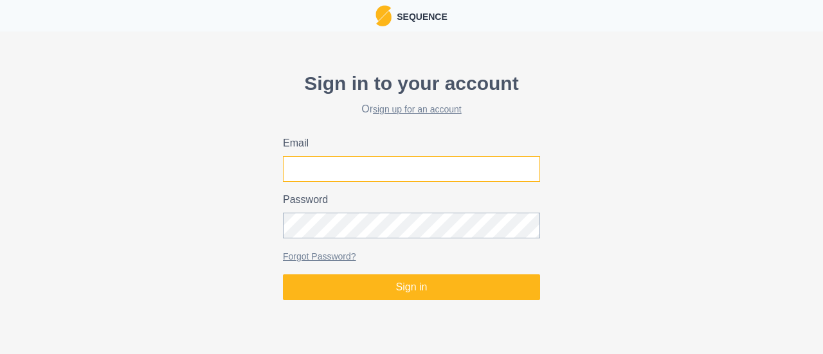
click at [353, 166] on input "Email" at bounding box center [411, 169] width 257 height 26
type input "joel@climbstrong.com"
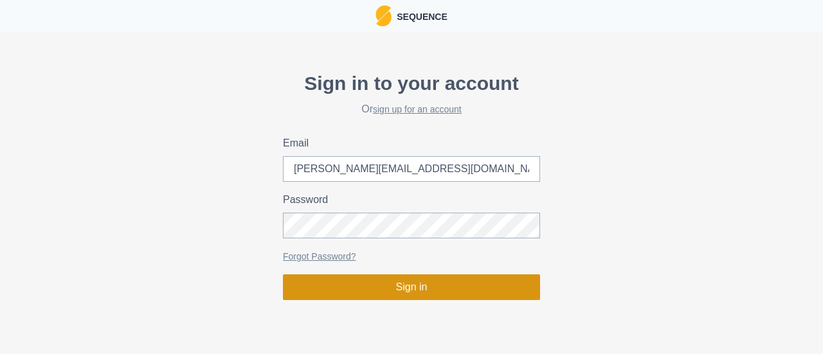
click at [399, 288] on button "Sign in" at bounding box center [411, 288] width 257 height 26
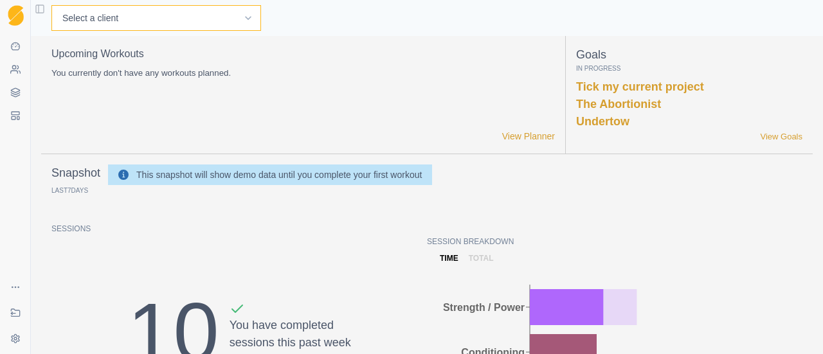
click at [154, 21] on select "Select a client Andre Oktaviandra BJ Sbarra Joel U Tester Mark Schaefer Nathan …" at bounding box center [156, 18] width 210 height 26
select select "c2336439-c815-4e2d-bd58-98153d70a647"
click at [51, 5] on select "Select a client Andre Oktaviandra BJ Sbarra Joel U Tester Mark Schaefer Nathan …" at bounding box center [156, 18] width 210 height 26
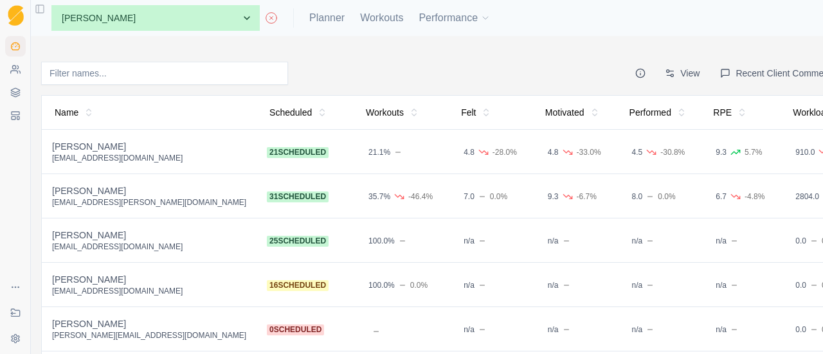
click at [69, 199] on div "[EMAIL_ADDRESS][PERSON_NAME][DOMAIN_NAME]" at bounding box center [149, 203] width 194 height 10
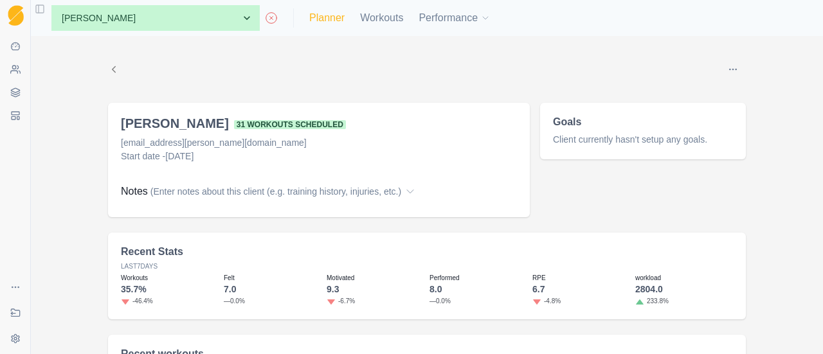
click at [309, 16] on link "Planner" at bounding box center [326, 17] width 35 height 15
select select "month"
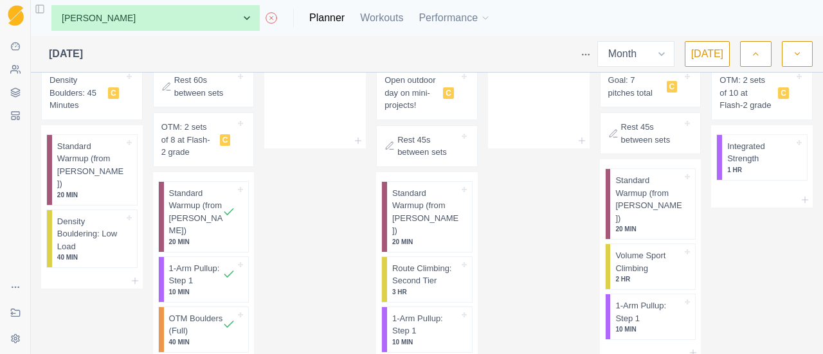
scroll to position [697, 0]
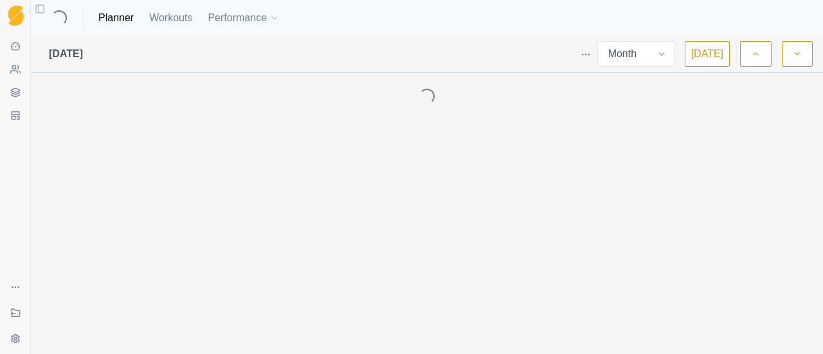
select select "month"
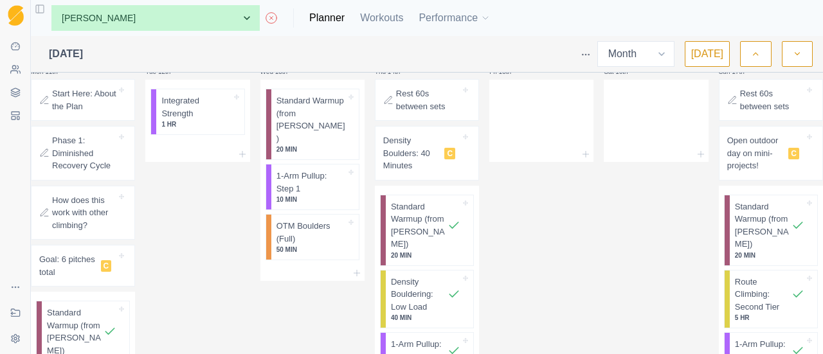
scroll to position [280, 0]
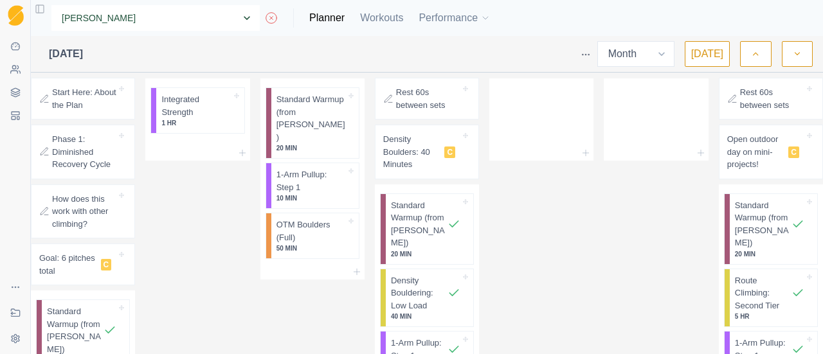
click at [172, 16] on select "None [PERSON_NAME] [PERSON_NAME] [PERSON_NAME] [PERSON_NAME] [PERSON_NAME] [PER…" at bounding box center [155, 18] width 208 height 26
select select "687ce228-104f-4770-8a07-f299b6d67773"
click at [51, 5] on select "None [PERSON_NAME] [PERSON_NAME] [PERSON_NAME] [PERSON_NAME] [PERSON_NAME] [PER…" at bounding box center [155, 18] width 208 height 26
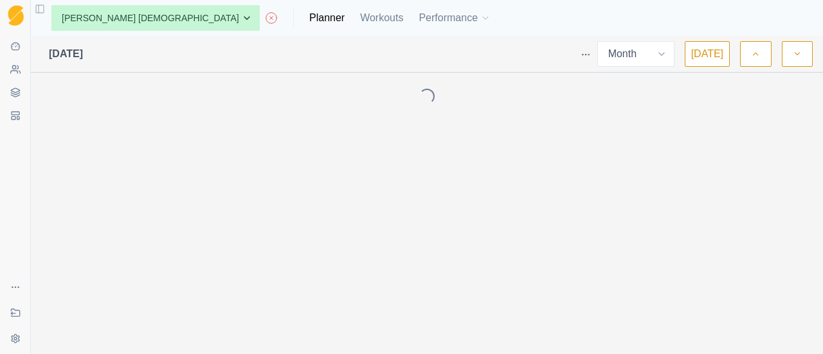
select select "month"
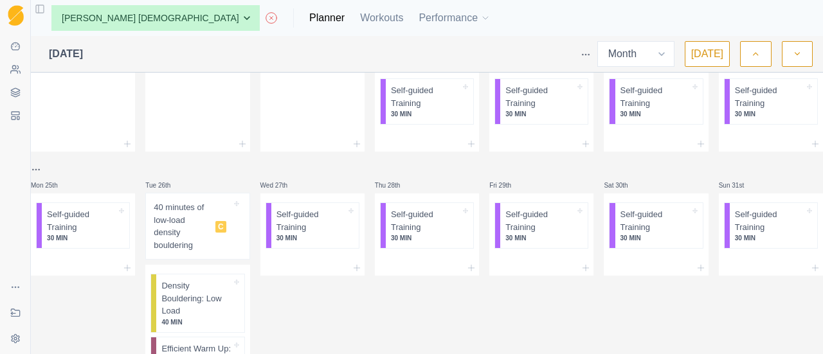
scroll to position [415, 0]
click at [274, 205] on div "Self-guided Training 30 MIN" at bounding box center [314, 223] width 87 height 45
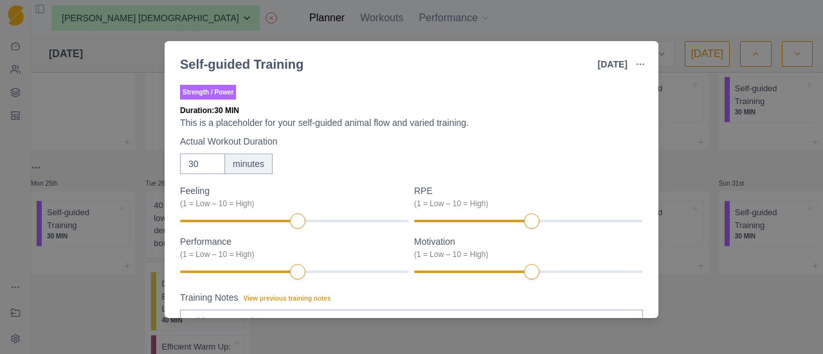
click at [714, 299] on div "Self-guided Training 27 Aug 2025 Link To Goal View Workout Metrics Edit Origina…" at bounding box center [411, 177] width 823 height 354
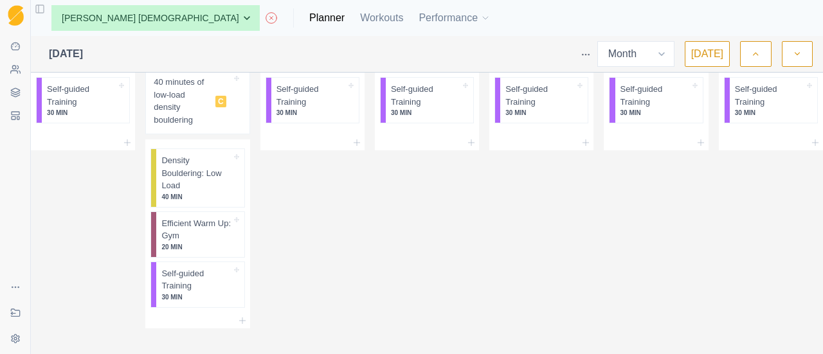
scroll to position [542, 0]
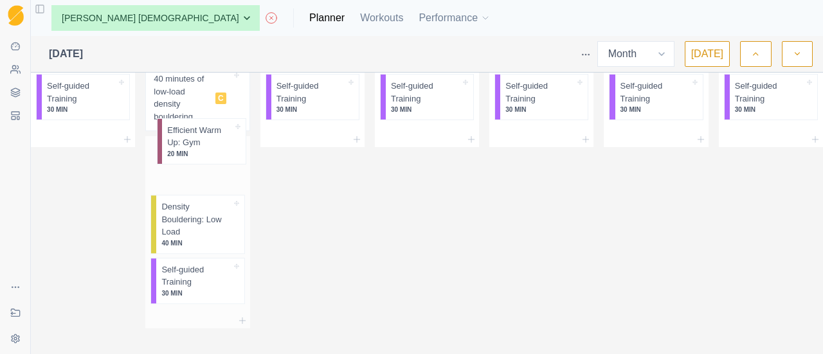
drag, startPoint x: 214, startPoint y: 228, endPoint x: 214, endPoint y: 136, distance: 92.0
click at [214, 136] on div "Density Bouldering: Low Load 40 MIN Efficient Warm Up: Gym 20 MIN Self-guided T…" at bounding box center [197, 224] width 104 height 177
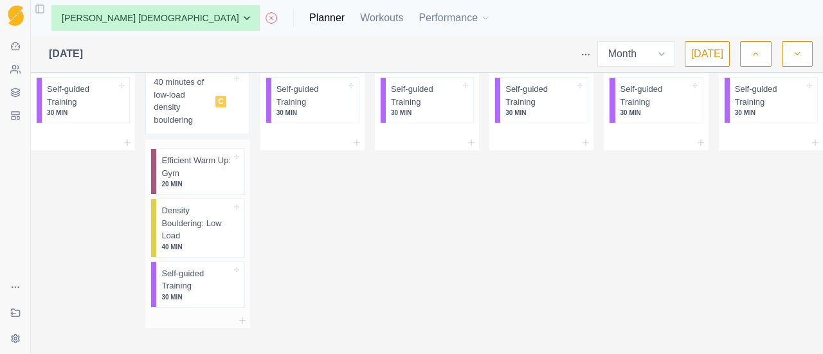
click at [237, 316] on div at bounding box center [197, 320] width 104 height 15
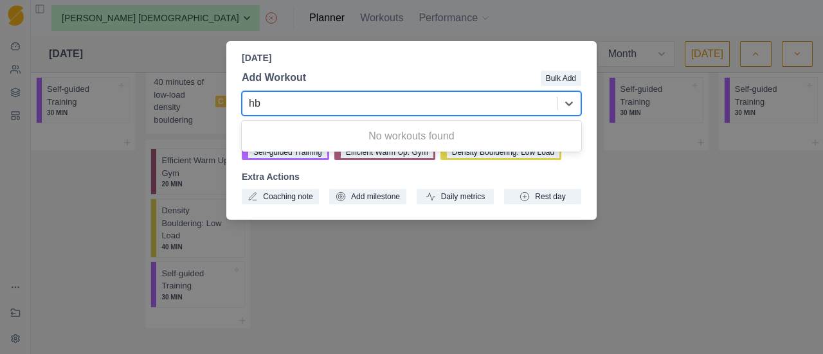
type input "h"
type input "ladder"
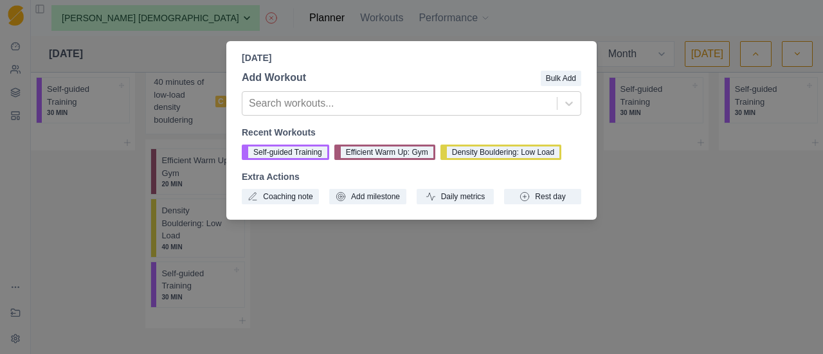
click at [730, 309] on div "Tuesday, August 26th, 2025 Add Workout Bulk Add Search workouts... Recent Worko…" at bounding box center [411, 177] width 823 height 354
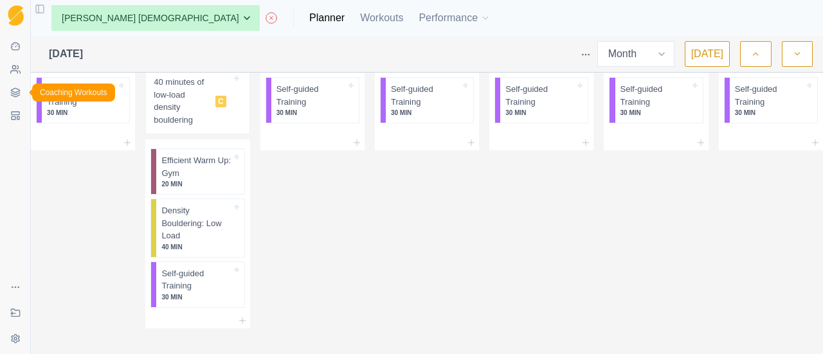
click at [17, 92] on icon at bounding box center [15, 90] width 8 height 5
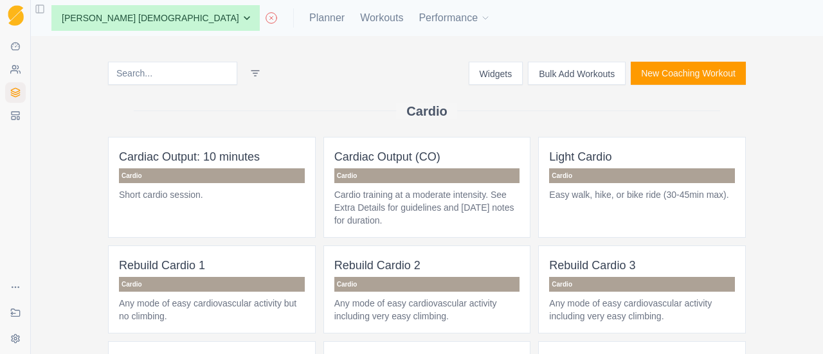
click at [161, 64] on input at bounding box center [172, 73] width 129 height 23
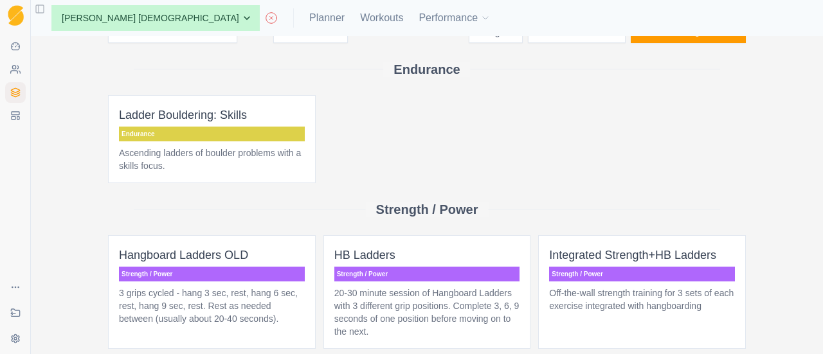
scroll to position [51, 0]
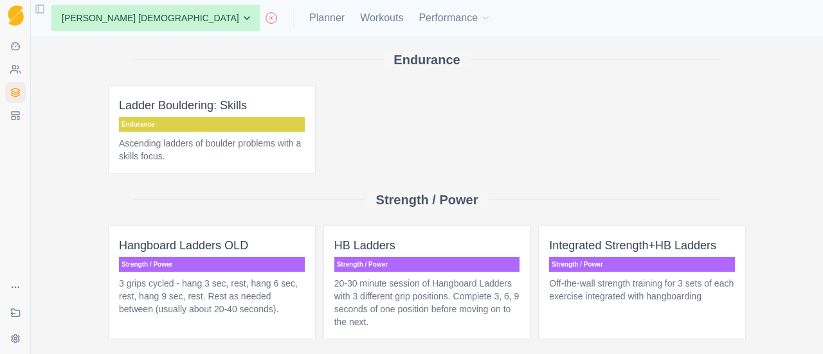
type input "ladder"
click at [412, 303] on p "20-30 minute session of Hangboard Ladders with 3 different grip positions. Comp…" at bounding box center [428, 302] width 186 height 51
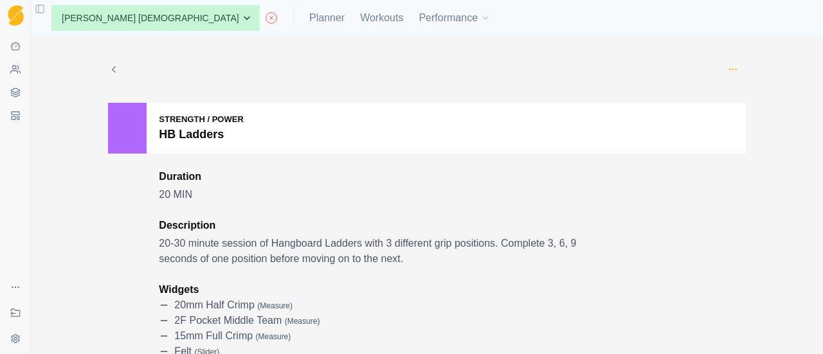
click at [728, 70] on icon "button" at bounding box center [733, 69] width 10 height 10
click at [730, 70] on icon "button" at bounding box center [733, 69] width 10 height 10
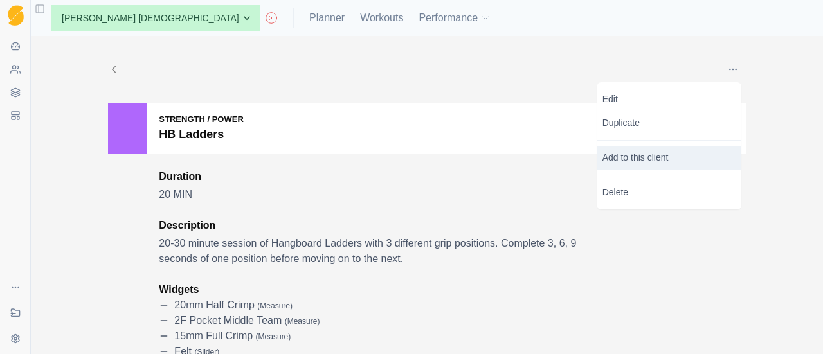
click at [656, 152] on p "Add to this client" at bounding box center [670, 158] width 144 height 24
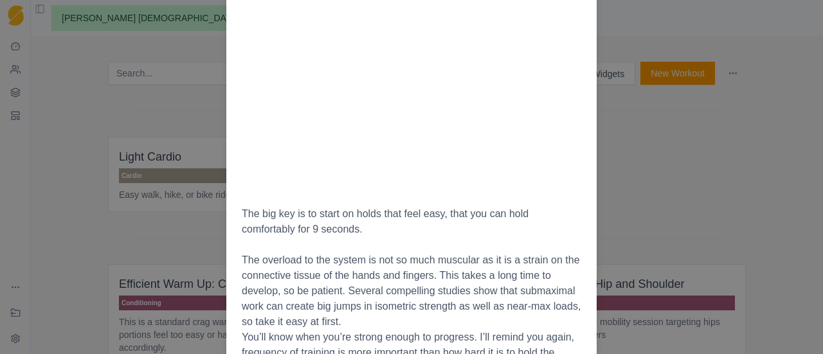
scroll to position [1377, 0]
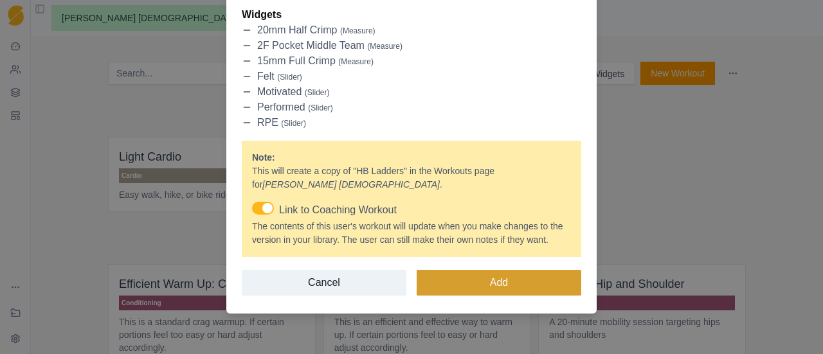
click at [465, 278] on button "Add" at bounding box center [499, 283] width 165 height 26
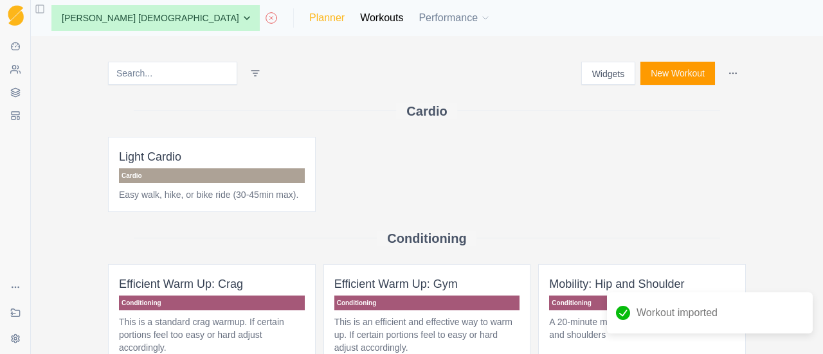
click at [309, 16] on link "Planner" at bounding box center [326, 17] width 35 height 15
select select "month"
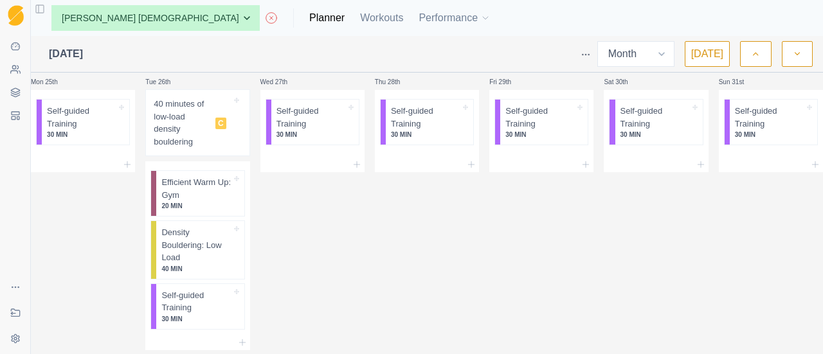
scroll to position [546, 0]
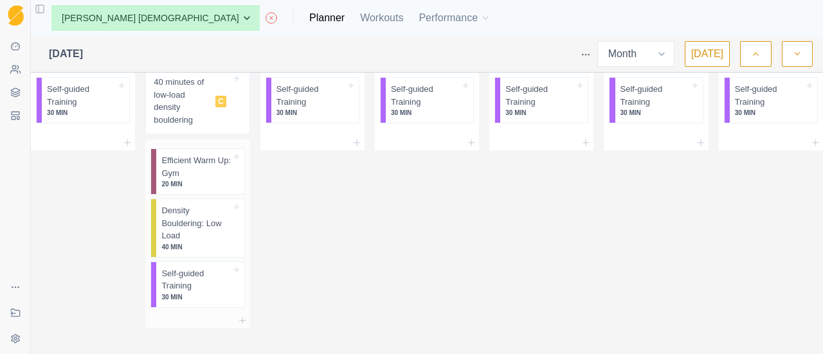
click at [219, 317] on div at bounding box center [197, 320] width 104 height 15
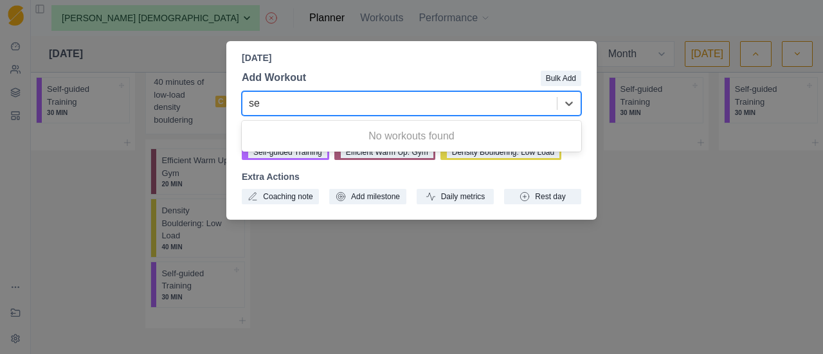
type input "s"
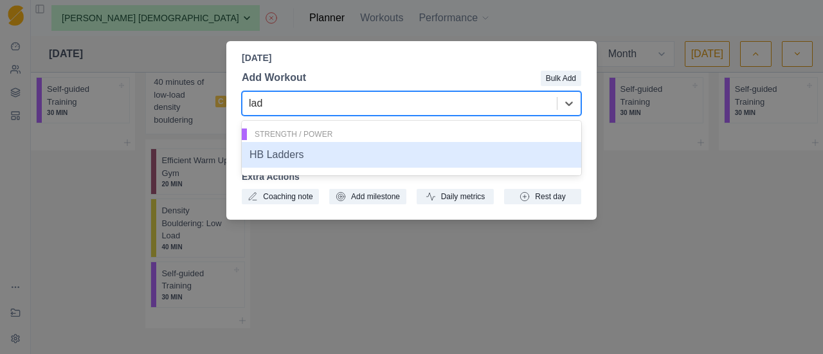
type input "ladd"
click at [309, 155] on div "HB Ladders" at bounding box center [412, 155] width 340 height 26
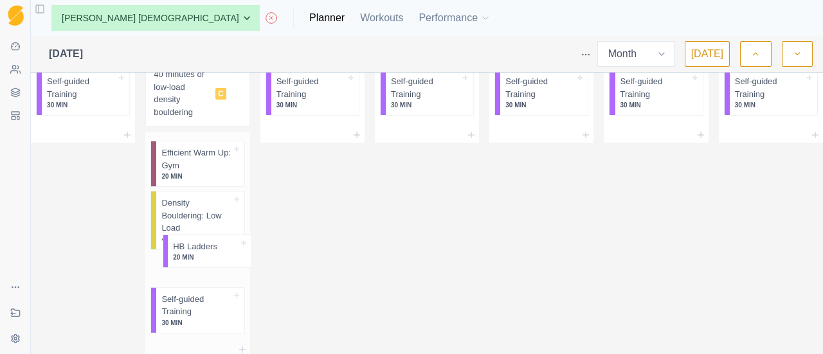
scroll to position [548, 0]
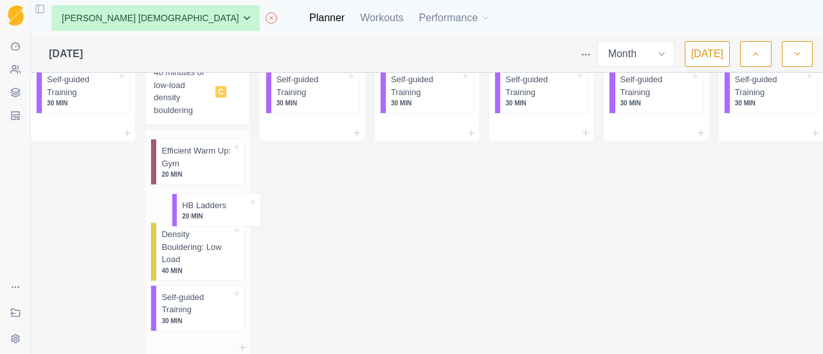
drag, startPoint x: 185, startPoint y: 326, endPoint x: 201, endPoint y: 198, distance: 129.0
click at [201, 198] on div "Efficient Warm Up: Gym 20 MIN Density Bouldering: Low Load 40 MIN Self-guided T…" at bounding box center [197, 235] width 104 height 210
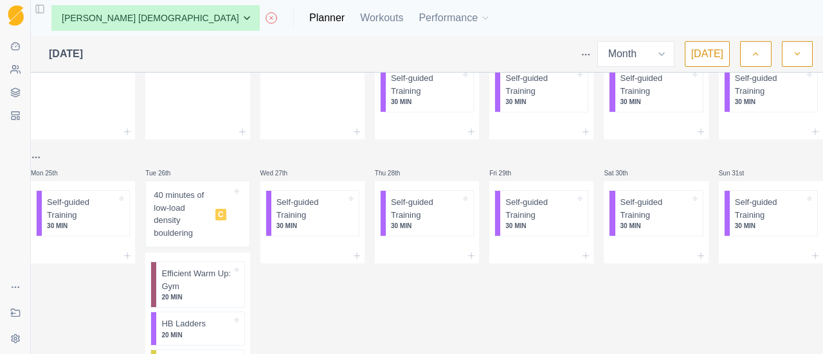
scroll to position [425, 0]
click at [669, 254] on div at bounding box center [656, 256] width 104 height 15
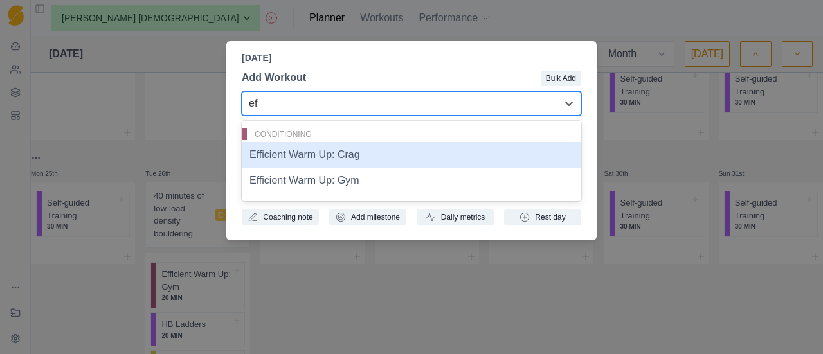
type input "eff"
click at [362, 155] on div "Efficient Warm Up: Crag" at bounding box center [412, 155] width 340 height 26
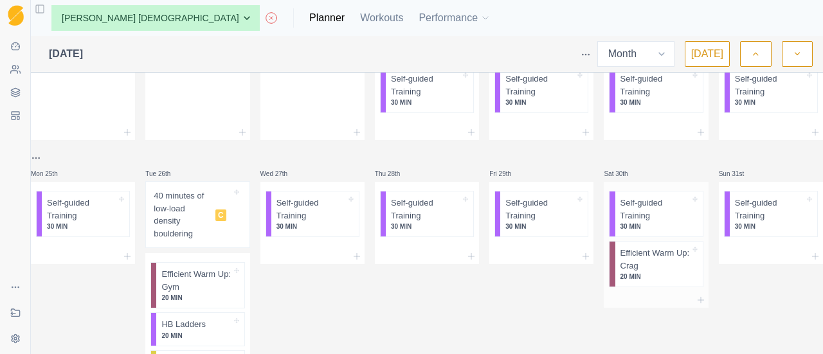
click at [630, 217] on p "Self-guided Training" at bounding box center [655, 209] width 69 height 25
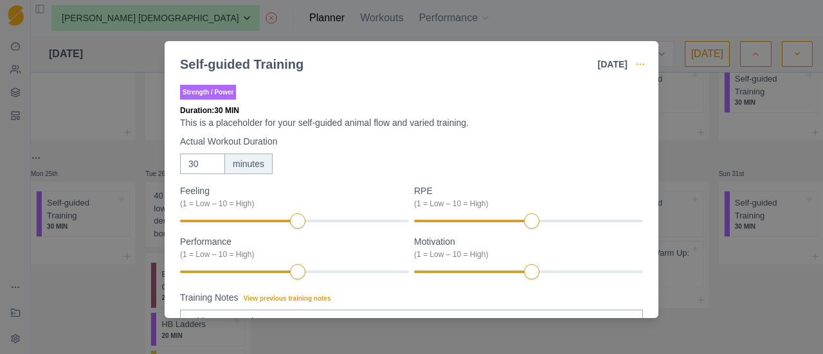
click at [637, 60] on icon "button" at bounding box center [641, 64] width 10 height 10
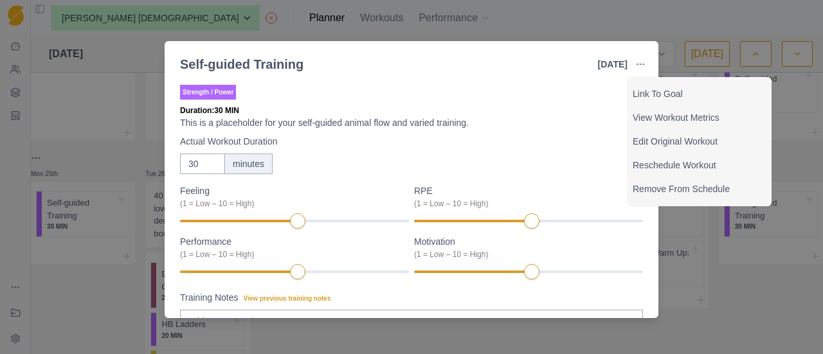
click at [571, 24] on div "Self-guided Training 30 Aug 2025 Link To Goal View Workout Metrics Edit Origina…" at bounding box center [411, 177] width 823 height 354
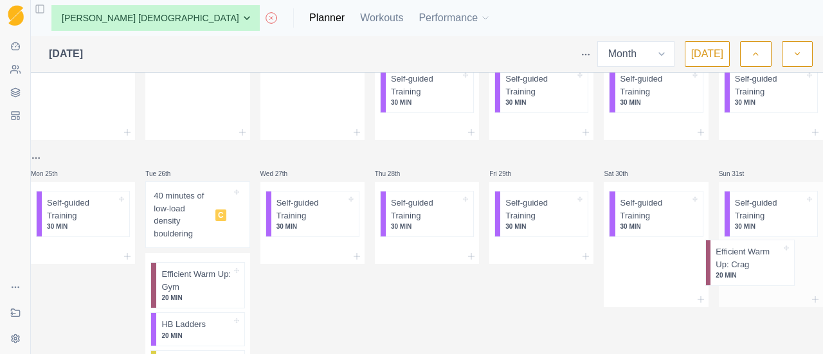
drag, startPoint x: 623, startPoint y: 261, endPoint x: 737, endPoint y: 260, distance: 113.9
click at [737, 260] on div "Mon 28th Tue 29th Wed 30th Thu 31st Fri 1st Sat 2nd Sun 3rd Mon 4th Tue 5th Wed…" at bounding box center [427, 67] width 793 height 826
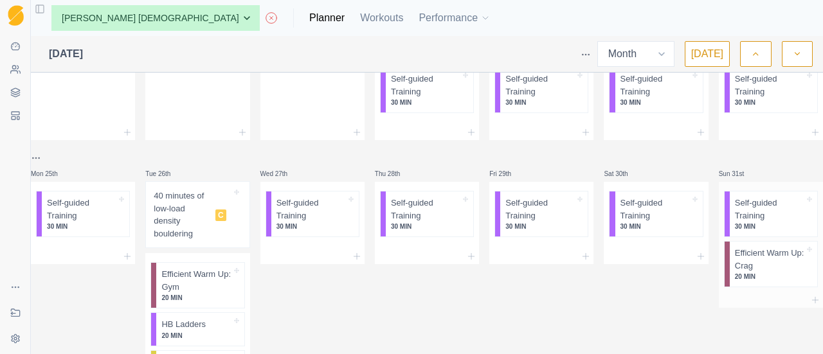
click at [748, 304] on div at bounding box center [771, 300] width 104 height 15
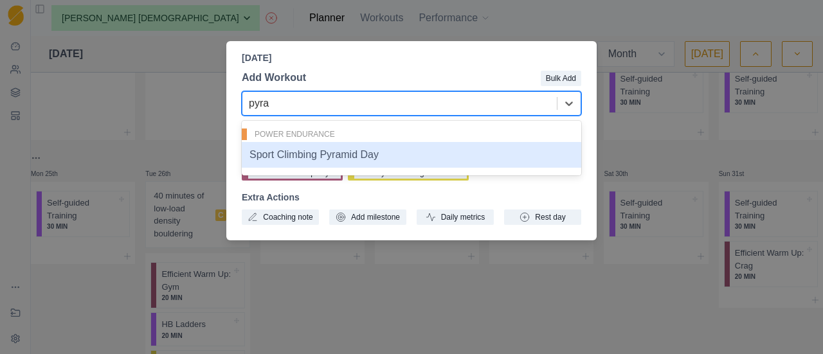
type input "pyram"
click at [353, 156] on div "Sport Climbing Pyramid Day" at bounding box center [412, 155] width 340 height 26
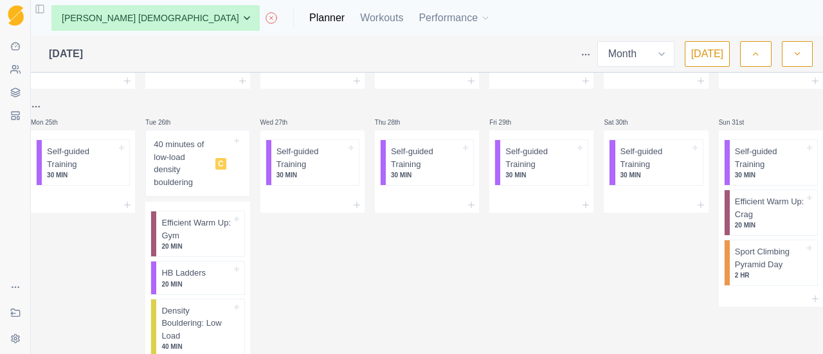
scroll to position [477, 0]
click at [564, 203] on div at bounding box center [542, 203] width 104 height 15
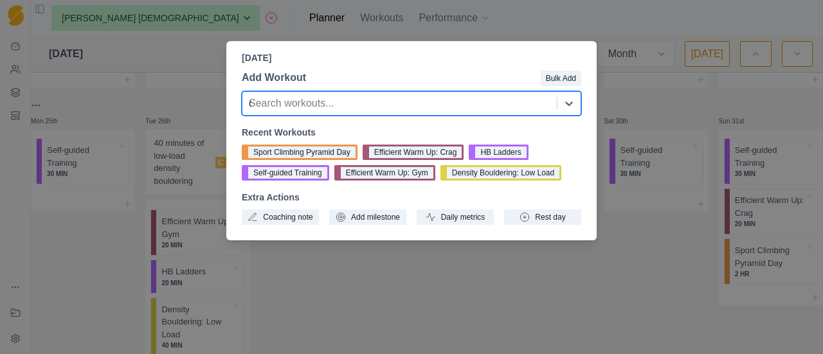
type input "otm"
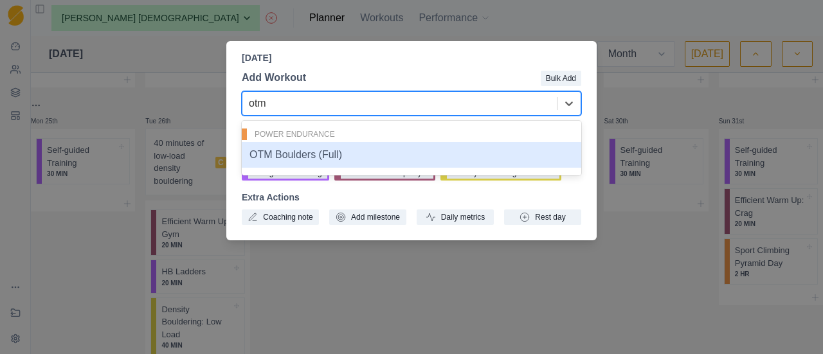
click at [319, 151] on div "OTM Boulders (Full)" at bounding box center [412, 155] width 340 height 26
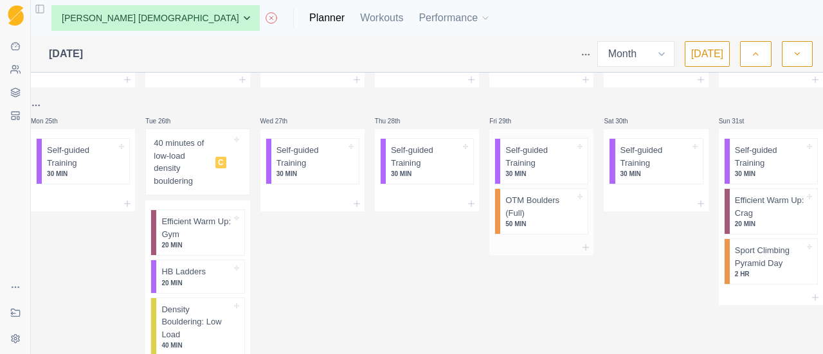
click at [546, 248] on div at bounding box center [542, 247] width 104 height 15
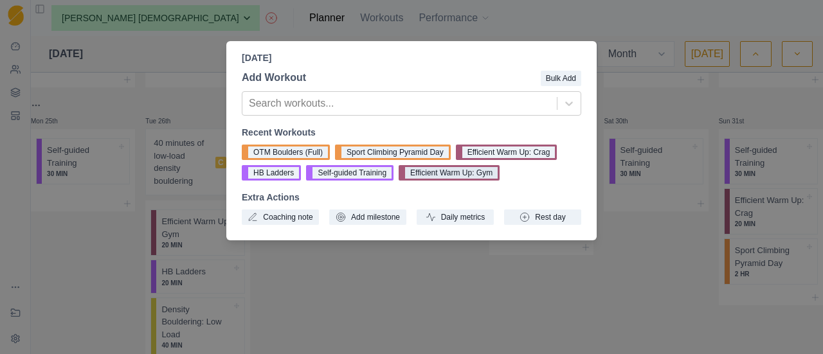
click at [459, 180] on button "Efficient Warm Up: Gym" at bounding box center [449, 172] width 101 height 15
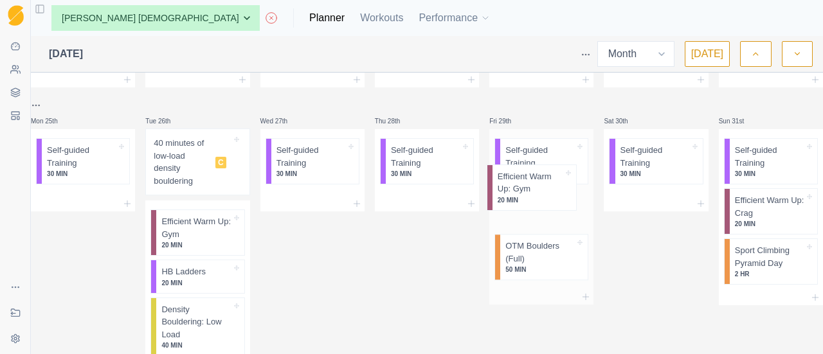
drag, startPoint x: 544, startPoint y: 266, endPoint x: 542, endPoint y: 186, distance: 79.8
click at [542, 186] on div "Self-guided Training 30 MIN OTM Boulders (Full) 50 MIN Efficient Warm Up: Gym 2…" at bounding box center [542, 209] width 104 height 160
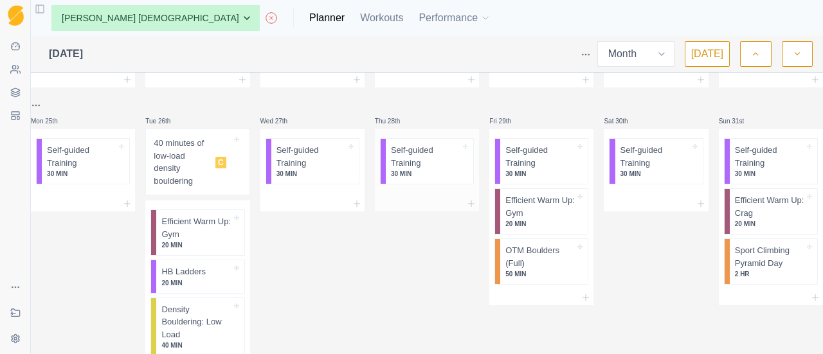
click at [453, 201] on div at bounding box center [427, 203] width 104 height 15
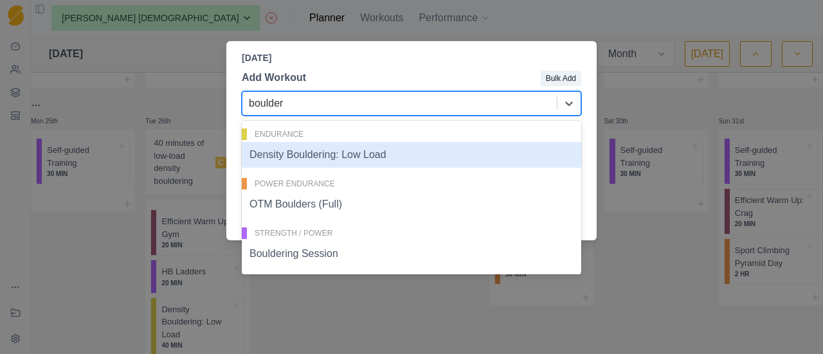
type input "boulder"
click at [463, 74] on div at bounding box center [423, 78] width 234 height 16
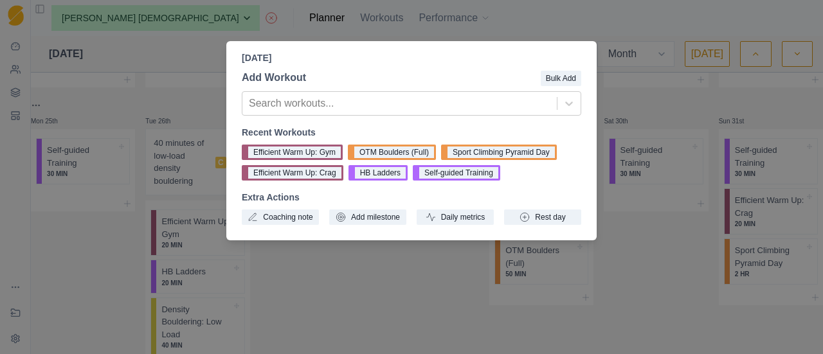
drag, startPoint x: 26, startPoint y: 99, endPoint x: 29, endPoint y: 93, distance: 6.6
click at [29, 93] on div "Thursday, August 28th, 2025 Add Workout Bulk Add Search workouts... Recent Work…" at bounding box center [411, 177] width 823 height 354
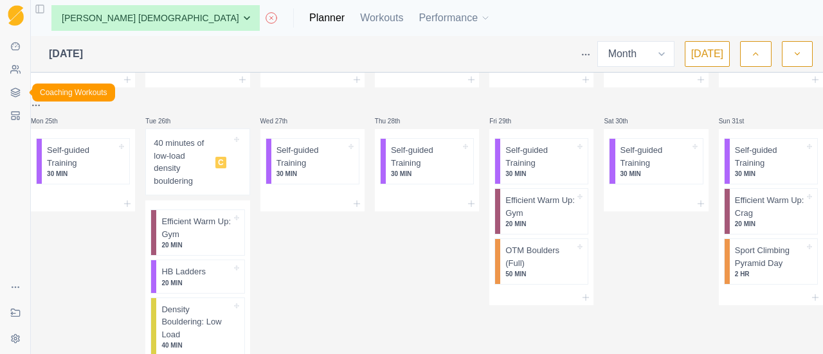
click at [10, 87] on icon at bounding box center [15, 92] width 10 height 10
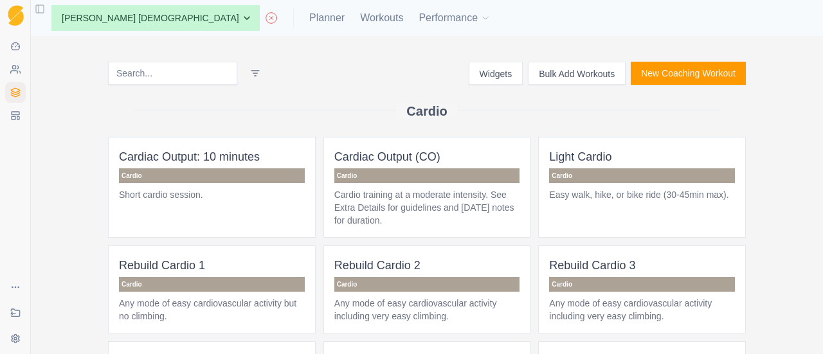
click at [160, 78] on input at bounding box center [172, 73] width 129 height 23
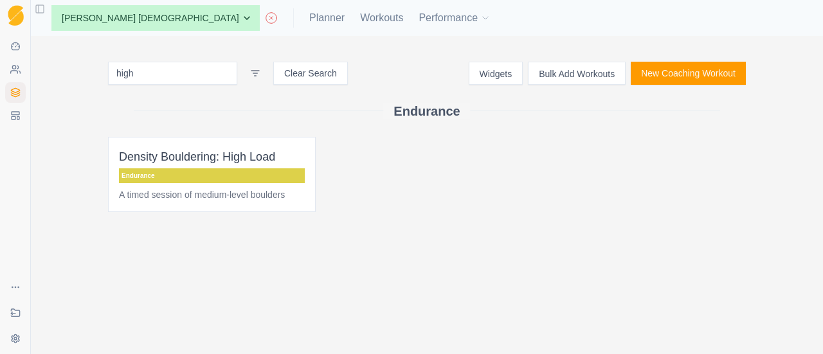
type input "high"
click at [206, 214] on div "high Clear Search Widgets Bulk Add Workouts New Coaching Workout Endurance Dens…" at bounding box center [427, 195] width 793 height 318
click at [214, 189] on p "A timed session of medium-level boulders" at bounding box center [212, 195] width 186 height 13
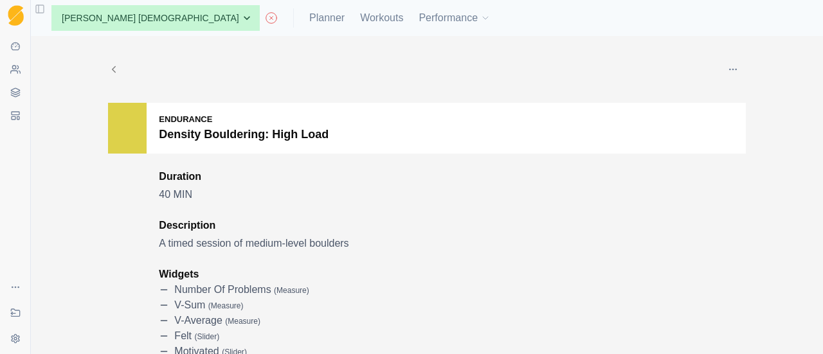
click at [108, 69] on icon at bounding box center [114, 70] width 12 height 12
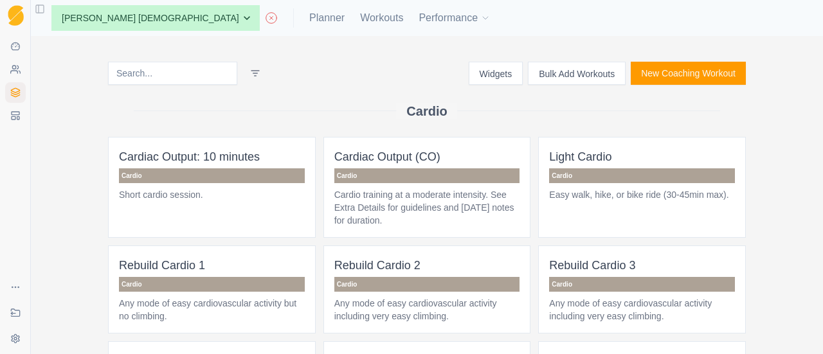
drag, startPoint x: 282, startPoint y: 44, endPoint x: 241, endPoint y: 57, distance: 43.1
click at [282, 44] on div "Widgets Bulk Add Workouts New Coaching Workout Cardio Cardiac Output: 10 minute…" at bounding box center [427, 195] width 793 height 318
click at [190, 62] on input at bounding box center [172, 73] width 129 height 23
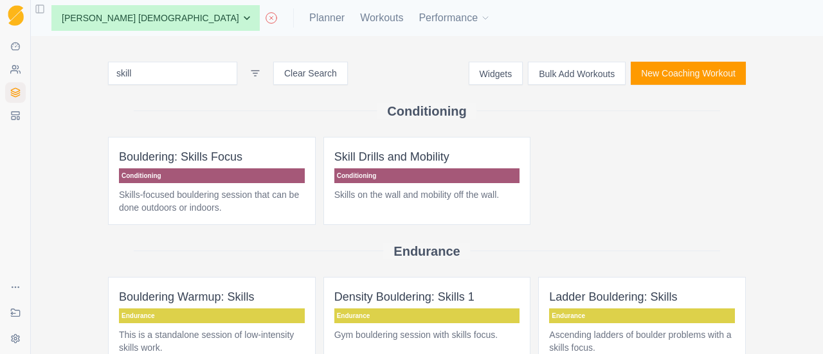
type input "skill"
click at [226, 176] on p "Conditioning" at bounding box center [212, 176] width 186 height 15
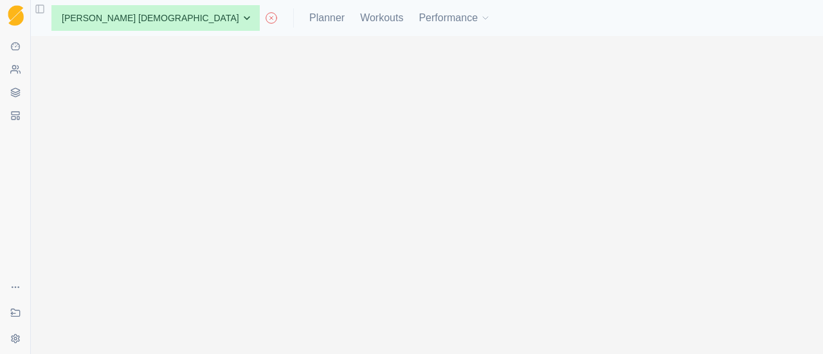
scroll to position [1485, 0]
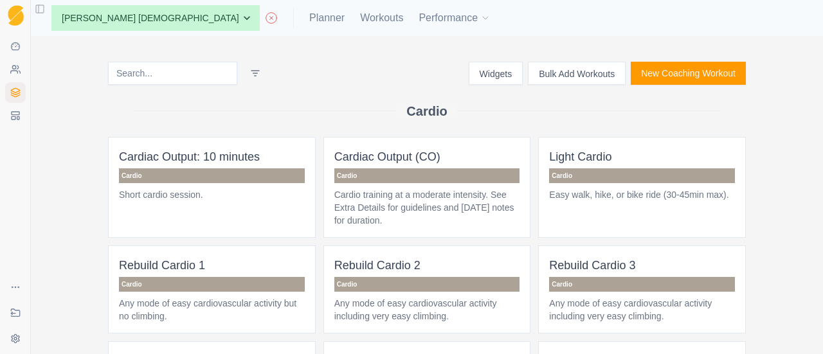
click at [145, 66] on input at bounding box center [172, 73] width 129 height 23
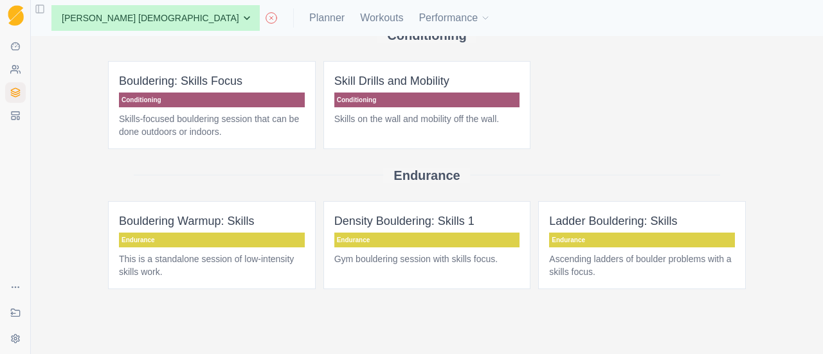
scroll to position [81, 0]
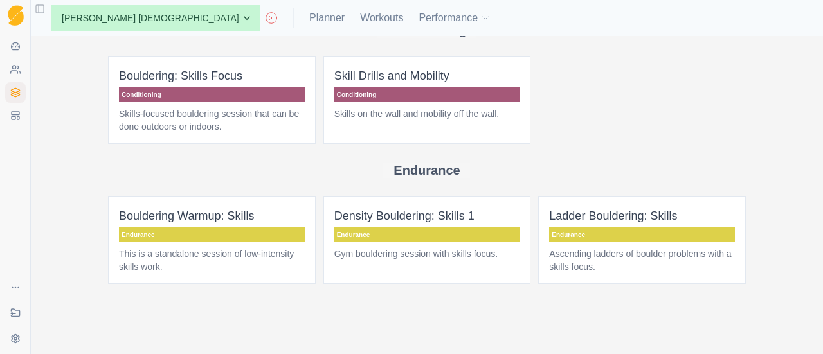
type input "skill"
click at [416, 261] on span "Density Bouldering: Skills 1 Endurance Gym bouldering session with skills focus." at bounding box center [428, 240] width 208 height 88
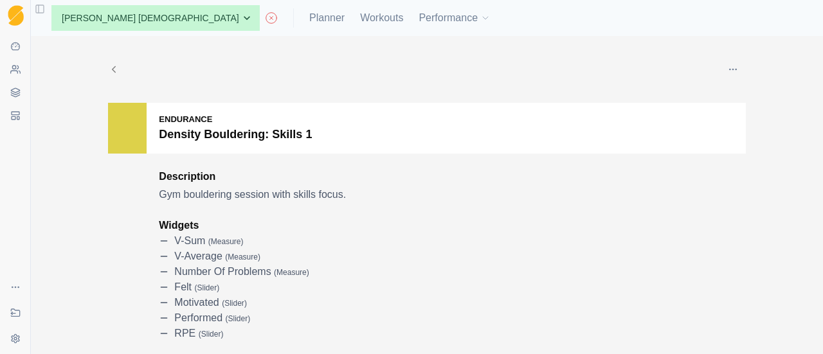
click at [108, 71] on icon at bounding box center [114, 70] width 12 height 12
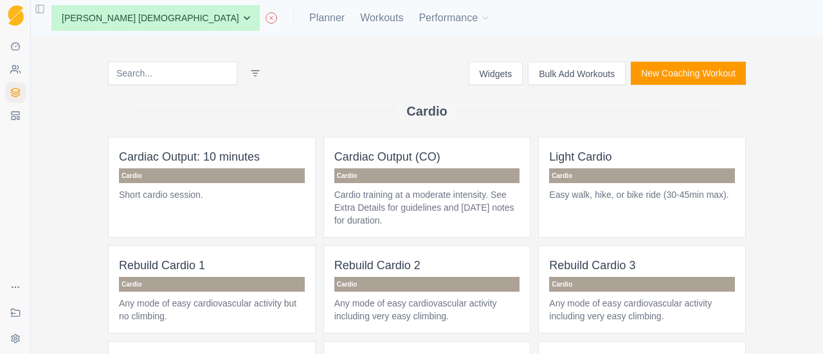
click at [184, 72] on input at bounding box center [172, 73] width 129 height 23
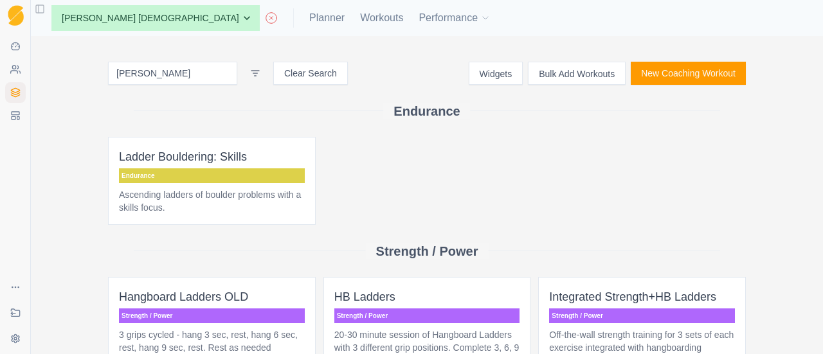
type input "ladd"
click at [210, 196] on p "Ascending ladders of boulder problems with a skills focus." at bounding box center [212, 202] width 186 height 26
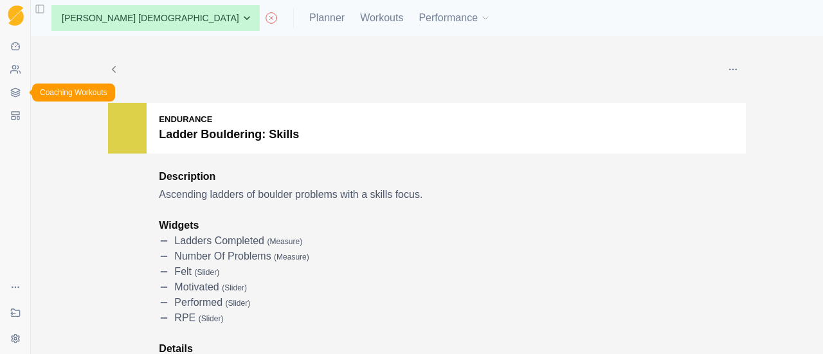
click at [21, 89] on link "Coaching Workouts" at bounding box center [15, 92] width 21 height 21
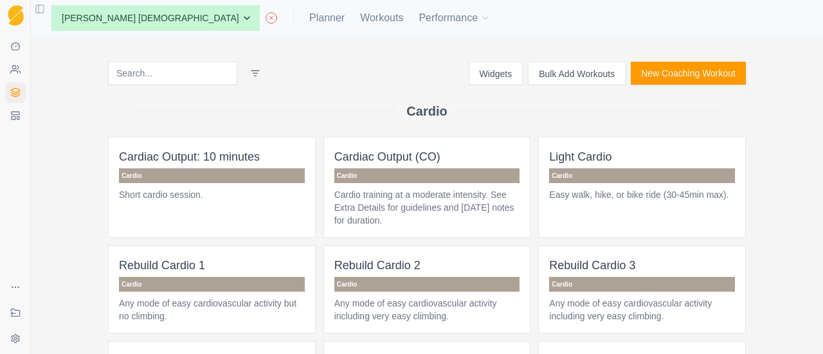
click at [130, 78] on input at bounding box center [172, 73] width 129 height 23
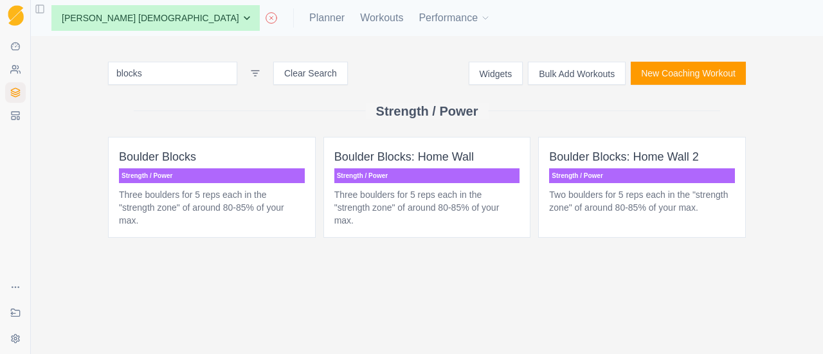
type input "blocks"
click at [239, 176] on p "Strength / Power" at bounding box center [212, 176] width 186 height 15
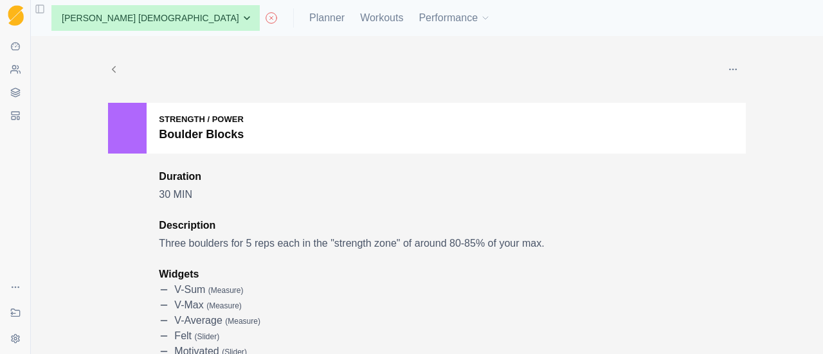
click at [737, 69] on button "button" at bounding box center [734, 70] width 26 height 26
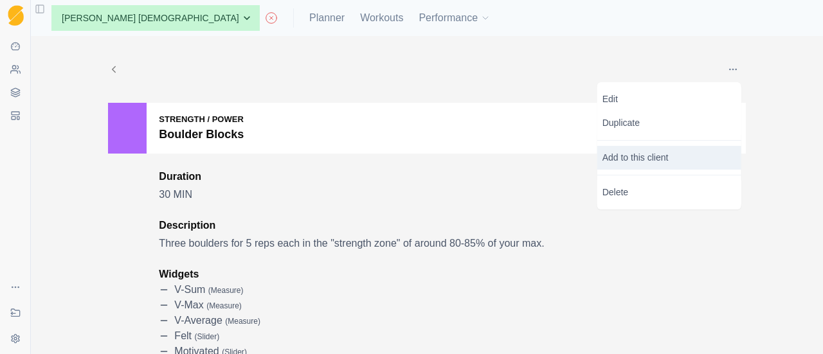
click at [703, 158] on p "Add to this client" at bounding box center [670, 158] width 144 height 24
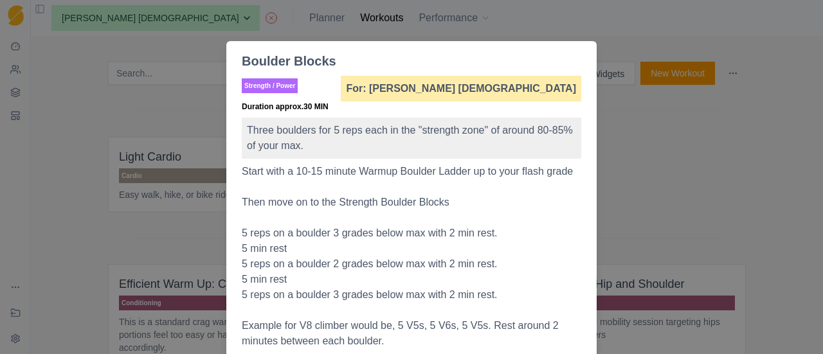
click at [674, 190] on div "Boulder Blocks Strength / Power For: Sergio Echeverria German Duration approx. …" at bounding box center [411, 177] width 823 height 354
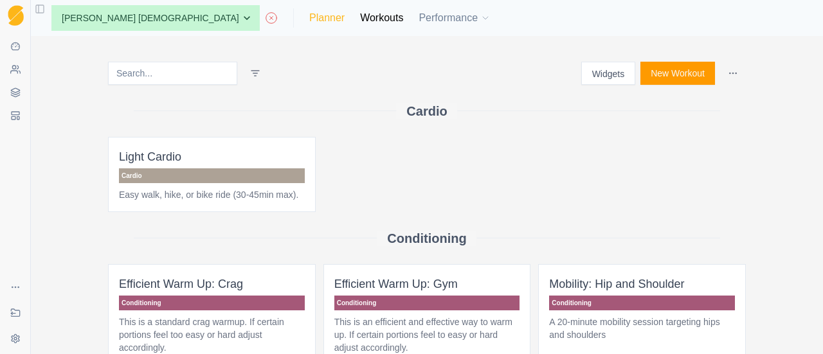
click at [309, 20] on link "Planner" at bounding box center [326, 17] width 35 height 15
select select "month"
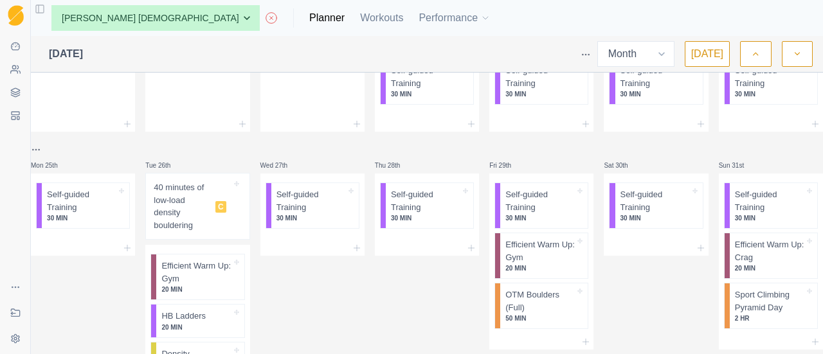
scroll to position [434, 0]
click at [423, 241] on div at bounding box center [427, 246] width 104 height 15
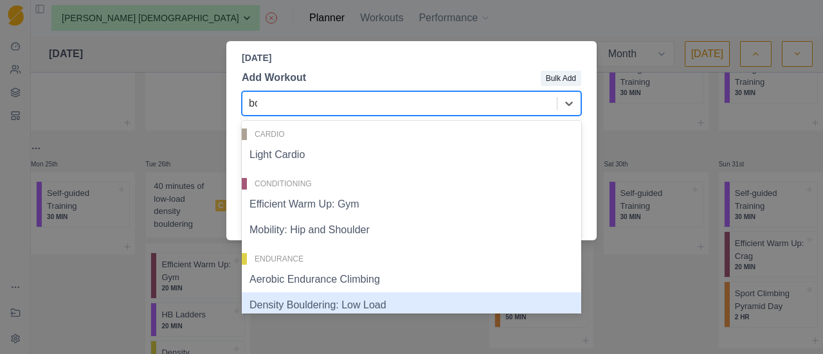
type input "b"
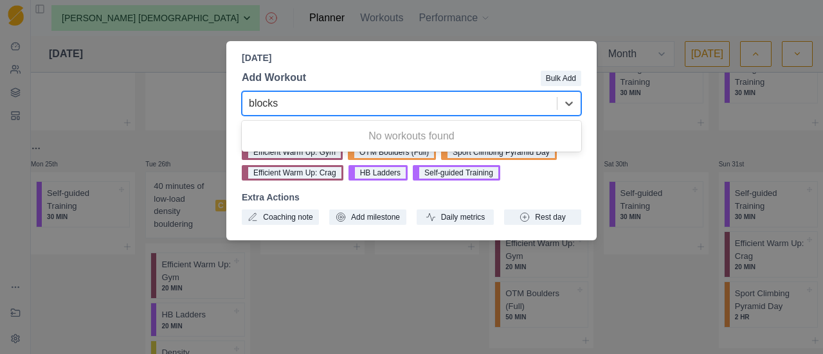
type input "blocks"
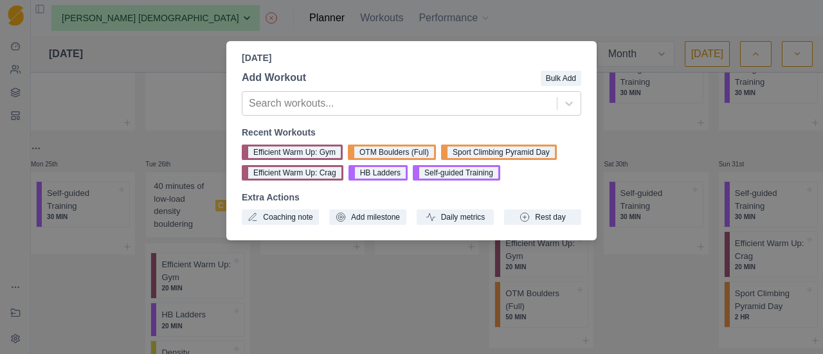
click at [378, 300] on div "Thursday, August 28th, 2025 Add Workout Bulk Add Search workouts... Recent Work…" at bounding box center [411, 177] width 823 height 354
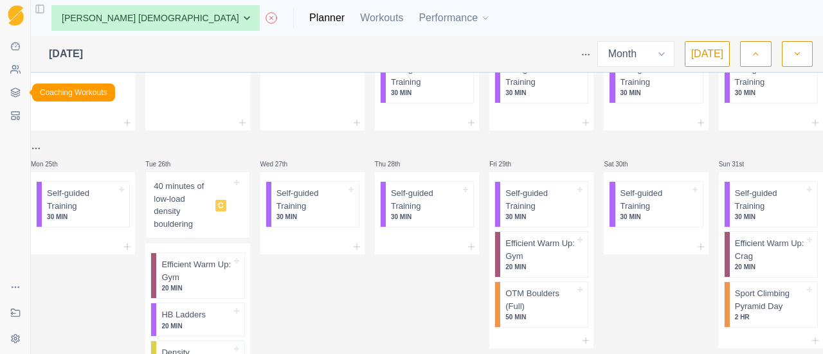
click at [9, 88] on link "Coaching Workouts" at bounding box center [15, 92] width 21 height 21
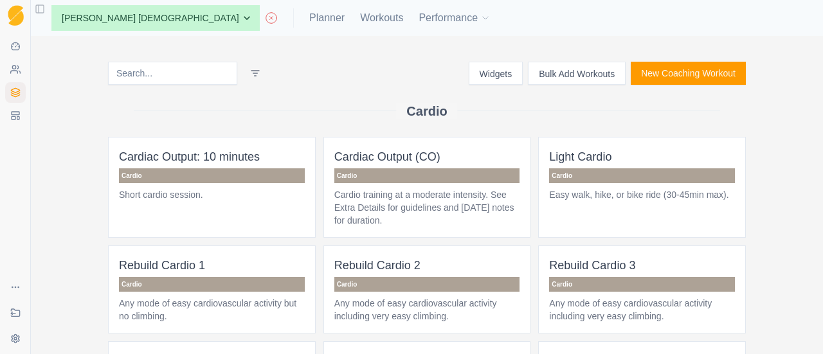
click at [165, 79] on input at bounding box center [172, 73] width 129 height 23
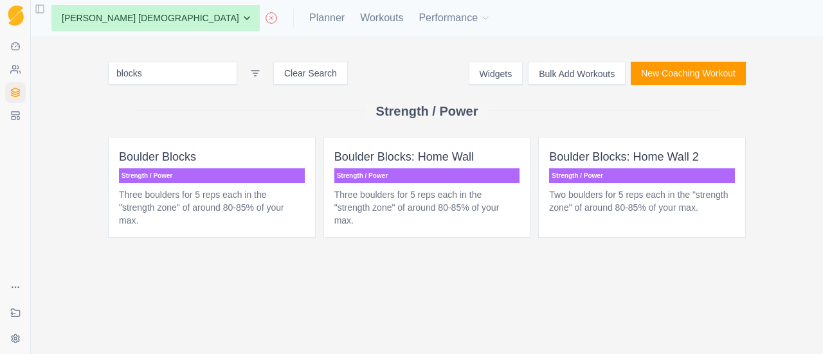
type input "blocks"
click at [220, 173] on p "Strength / Power" at bounding box center [212, 176] width 186 height 15
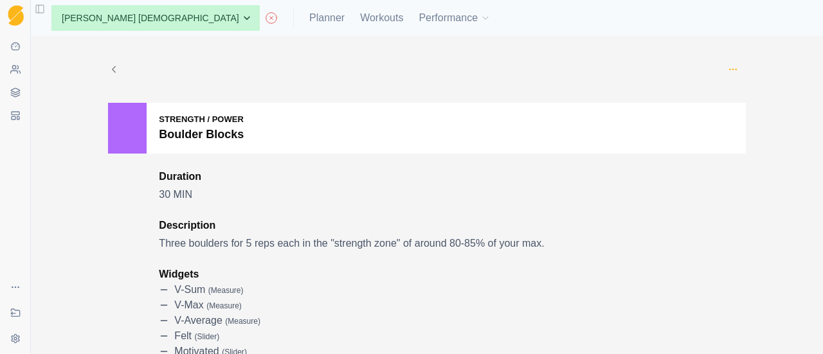
click at [728, 74] on icon "button" at bounding box center [733, 69] width 10 height 10
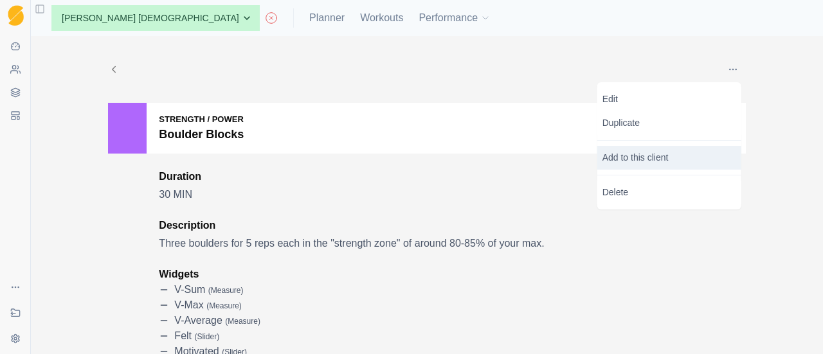
click at [664, 158] on p "Add to this client" at bounding box center [670, 158] width 144 height 24
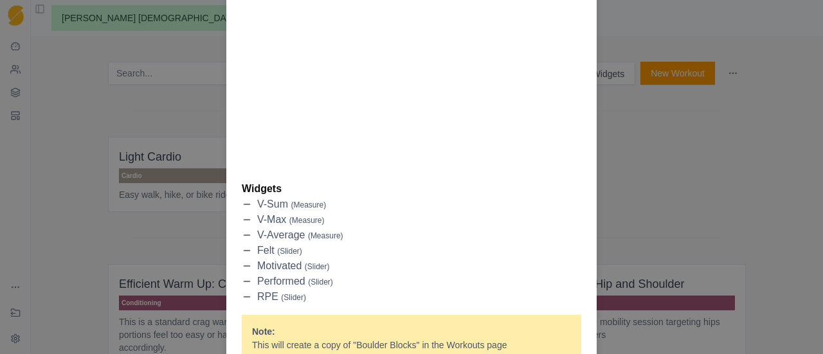
scroll to position [1053, 0]
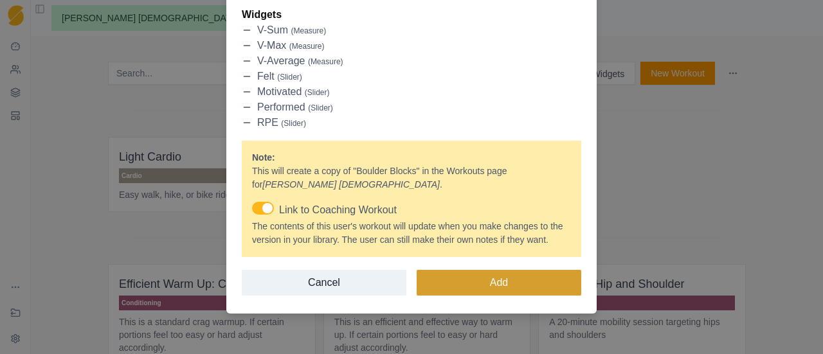
click at [488, 286] on button "Add" at bounding box center [499, 283] width 165 height 26
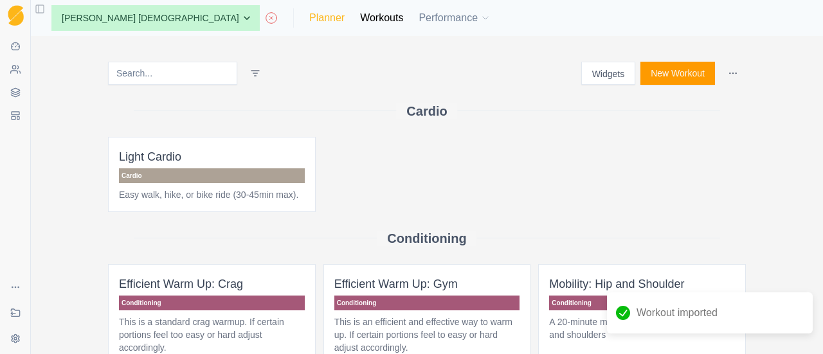
click at [309, 17] on link "Planner" at bounding box center [326, 17] width 35 height 15
select select "month"
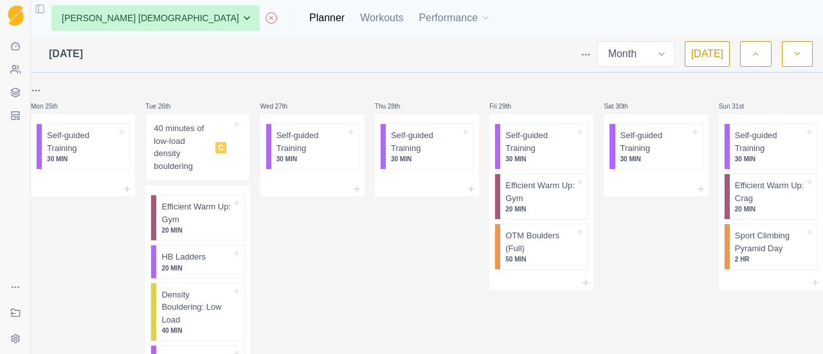
scroll to position [484, 0]
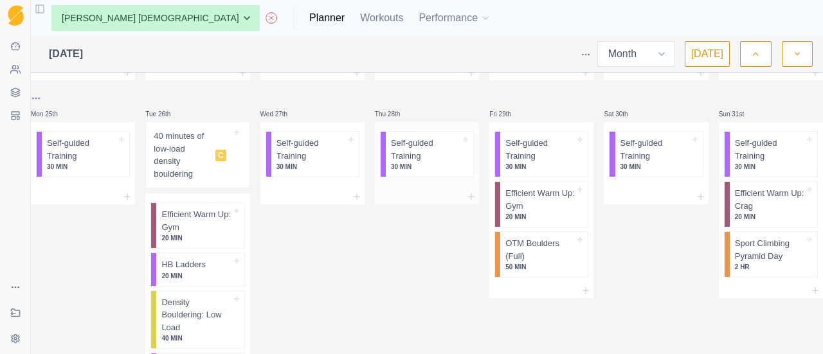
click at [441, 199] on div at bounding box center [427, 196] width 104 height 15
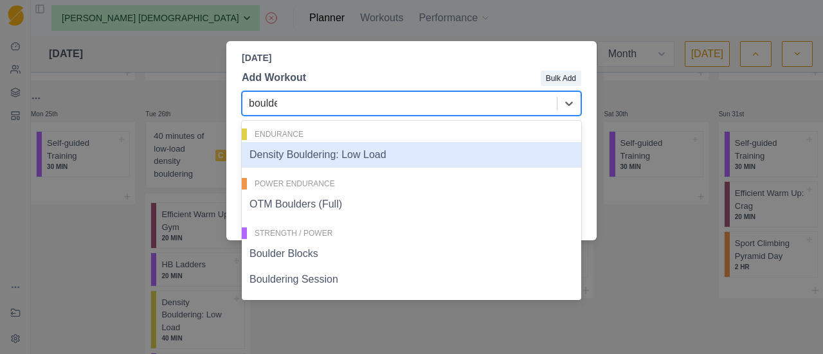
type input "boulder"
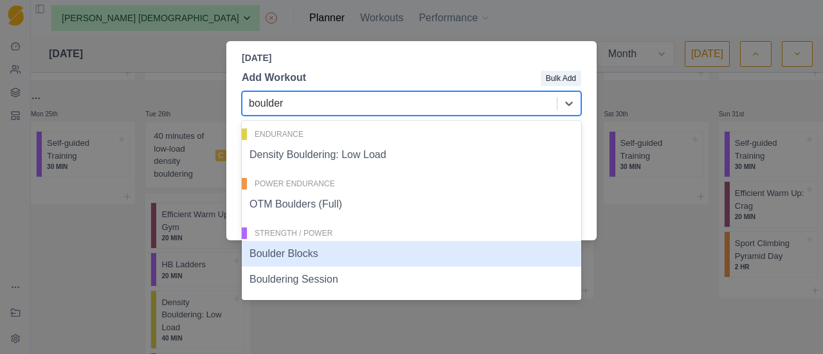
click at [338, 257] on div "Boulder Blocks" at bounding box center [412, 254] width 340 height 26
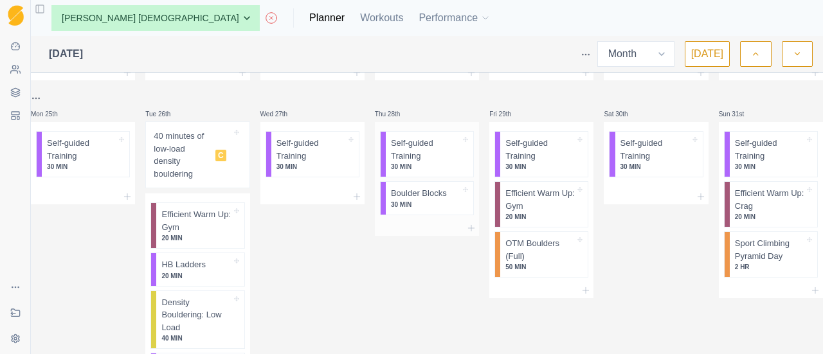
click at [421, 230] on div at bounding box center [427, 228] width 104 height 15
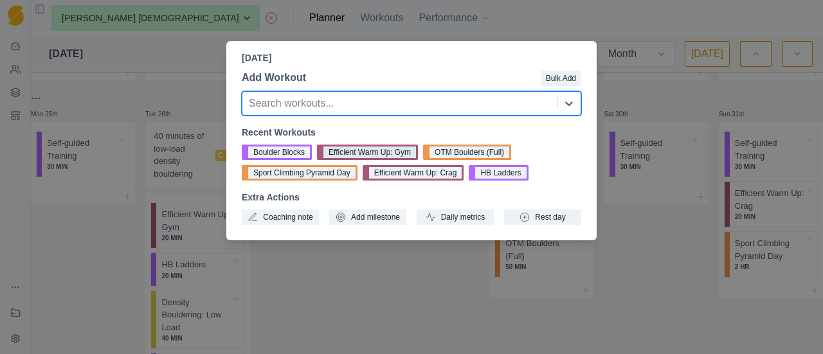
click at [376, 150] on button "Efficient Warm Up: Gym" at bounding box center [367, 152] width 101 height 15
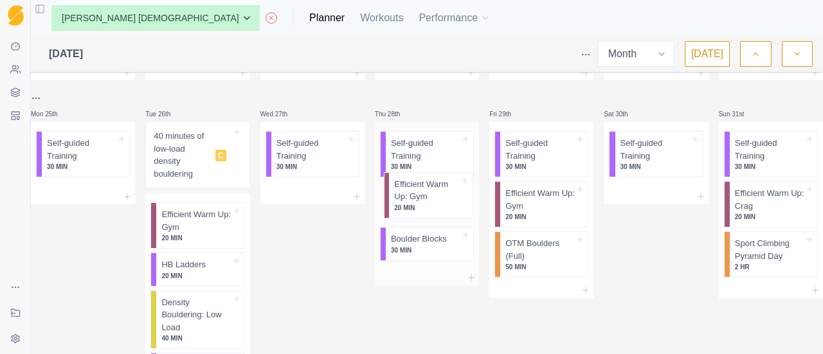
drag, startPoint x: 400, startPoint y: 243, endPoint x: 405, endPoint y: 188, distance: 55.0
click at [405, 188] on div "Self-guided Training 30 MIN Boulder Blocks 30 MIN Efficient Warm Up: Gym 20 MIN" at bounding box center [427, 196] width 104 height 148
click at [459, 277] on div at bounding box center [427, 278] width 104 height 15
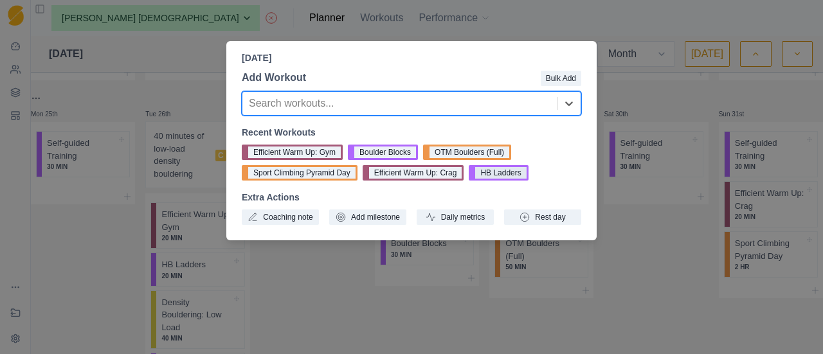
click at [493, 176] on button "HB Ladders" at bounding box center [498, 172] width 59 height 15
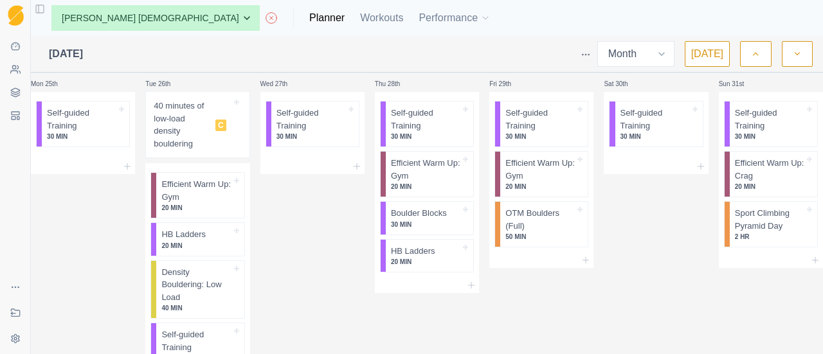
scroll to position [517, 0]
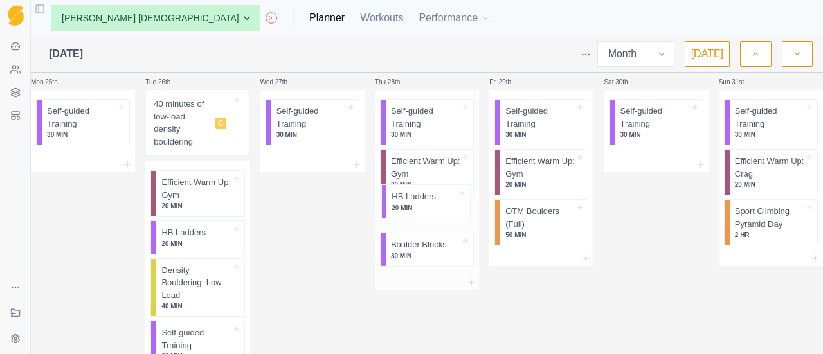
drag, startPoint x: 428, startPoint y: 263, endPoint x: 432, endPoint y: 202, distance: 61.2
click at [432, 202] on div "Self-guided Training 30 MIN Efficient Warm Up: Gym 20 MIN Boulder Blocks 30 MIN…" at bounding box center [427, 182] width 104 height 185
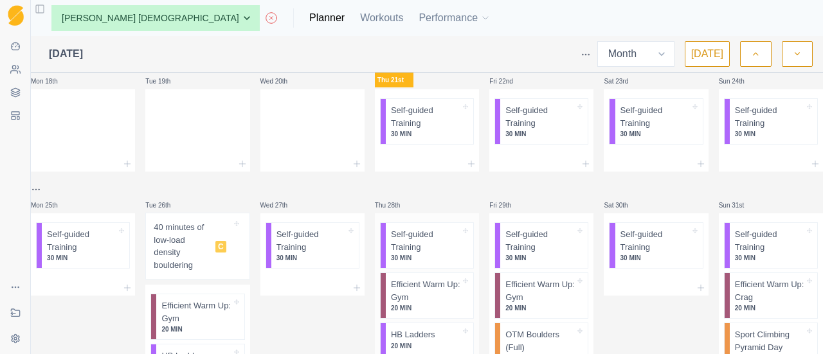
scroll to position [390, 0]
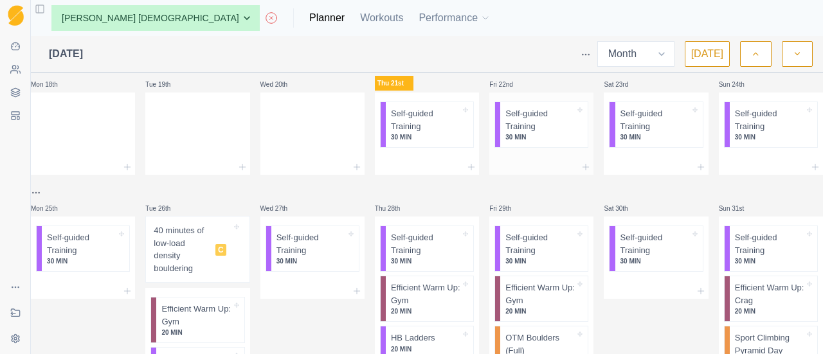
click at [547, 162] on div at bounding box center [542, 167] width 104 height 15
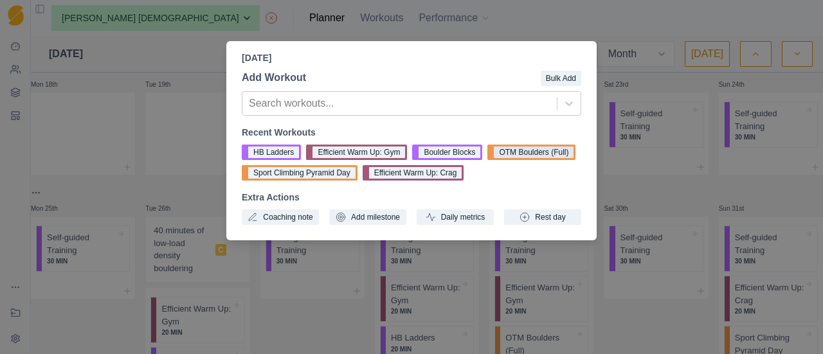
click at [522, 151] on button "OTM Boulders (Full)" at bounding box center [532, 152] width 88 height 15
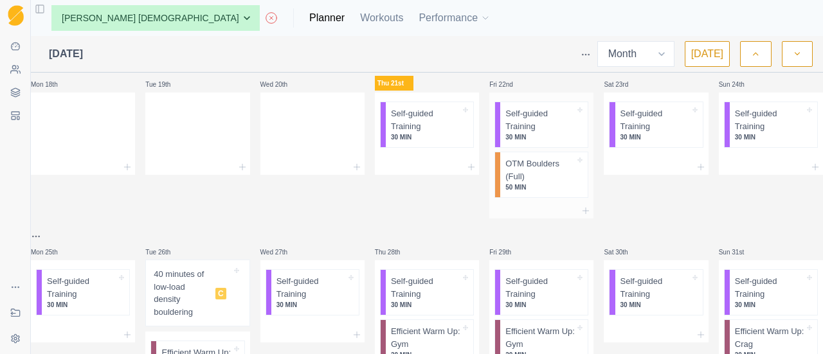
click at [540, 212] on div at bounding box center [542, 210] width 104 height 15
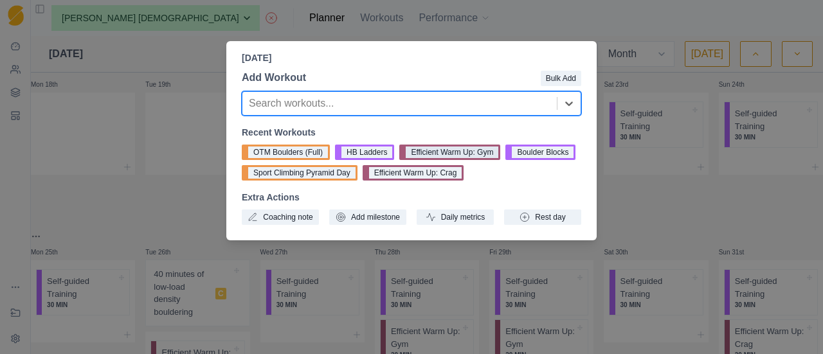
click at [431, 155] on button "Efficient Warm Up: Gym" at bounding box center [450, 152] width 101 height 15
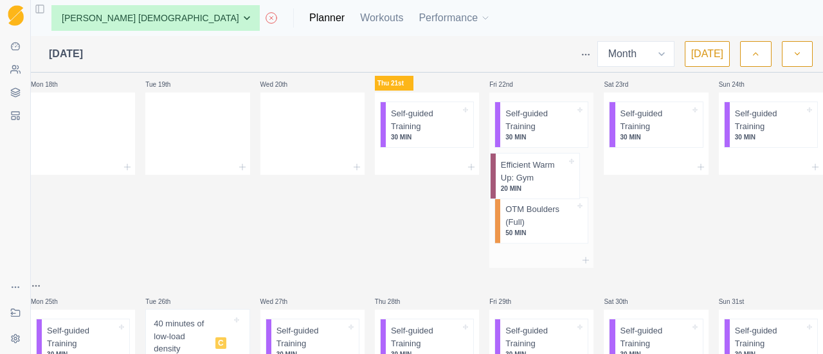
drag, startPoint x: 537, startPoint y: 225, endPoint x: 539, endPoint y: 172, distance: 52.2
click at [539, 172] on div "Self-guided Training 30 MIN OTM Boulders (Full) 50 MIN Efficient Warm Up: Gym 2…" at bounding box center [542, 173] width 104 height 160
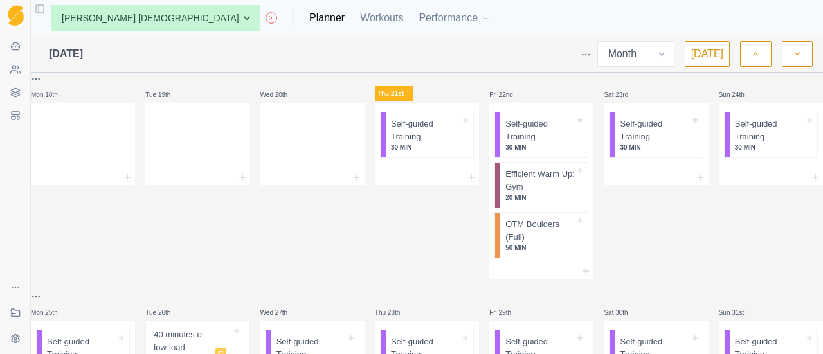
scroll to position [376, 0]
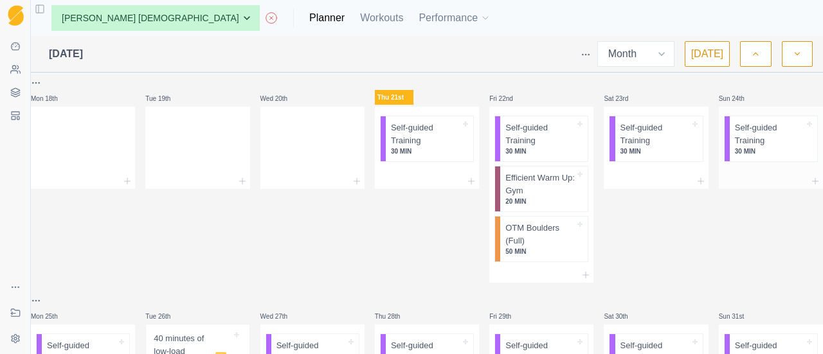
click at [766, 178] on div at bounding box center [771, 181] width 104 height 15
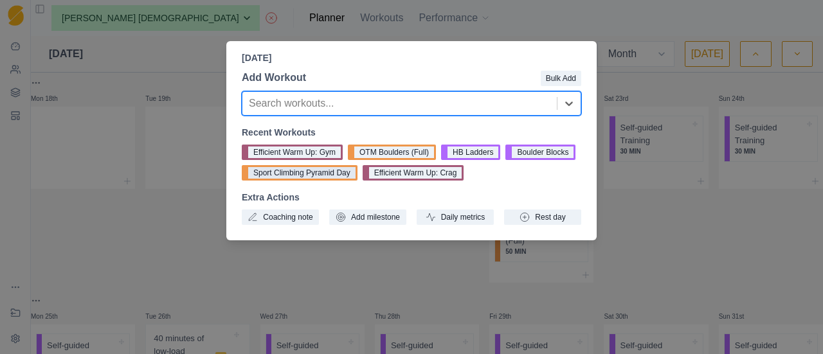
click at [322, 175] on button "Sport Climbing Pyramid Day" at bounding box center [300, 172] width 116 height 15
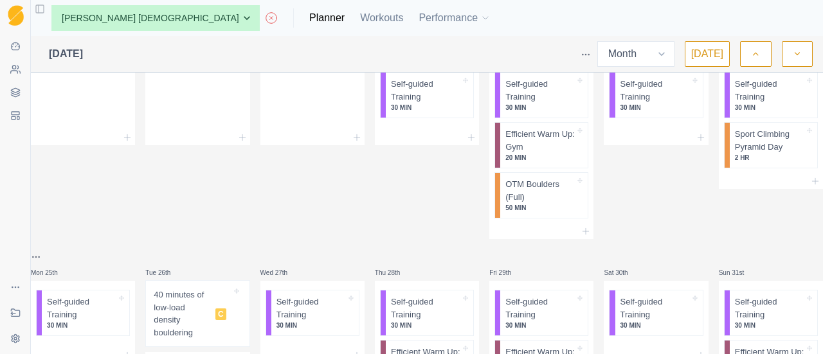
scroll to position [418, 0]
click at [748, 182] on div at bounding box center [771, 182] width 104 height 15
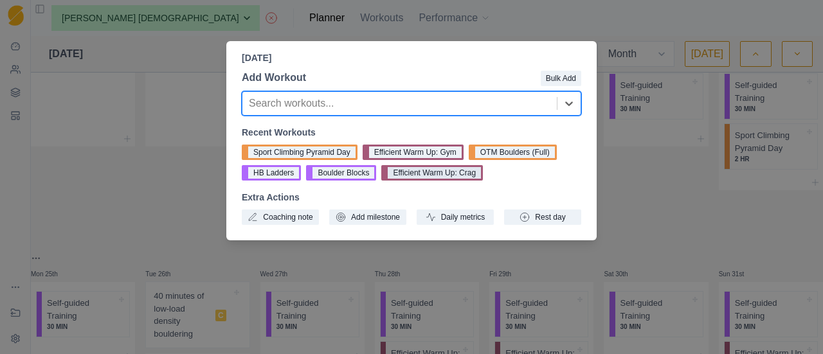
click at [439, 174] on button "Efficient Warm Up: Crag" at bounding box center [433, 172] width 102 height 15
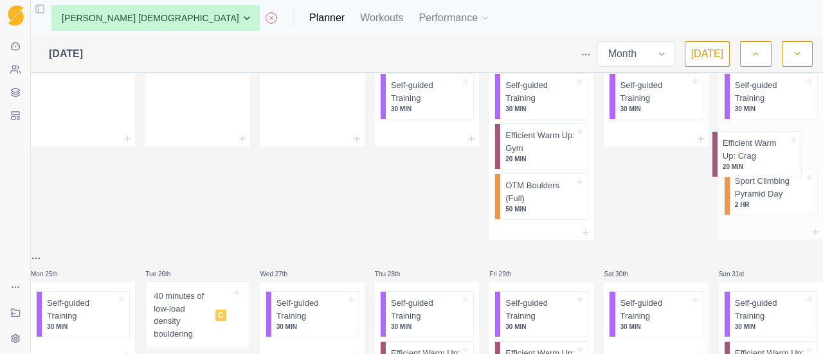
drag, startPoint x: 732, startPoint y: 194, endPoint x: 737, endPoint y: 143, distance: 50.4
click at [737, 143] on div "Self-guided Training 30 MIN Sport Climbing Pyramid Day 2 HR Efficient Warm Up: …" at bounding box center [771, 144] width 104 height 160
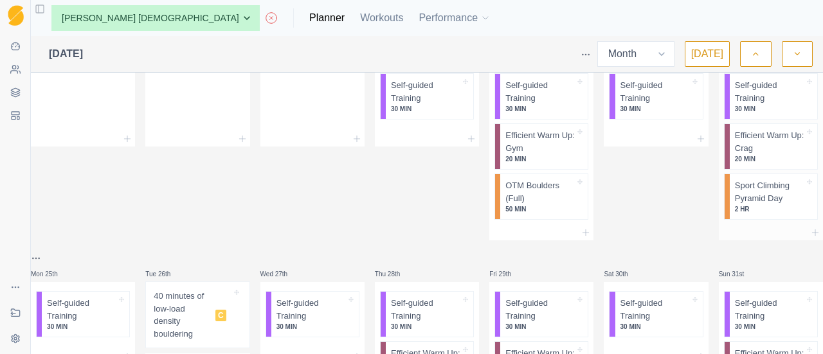
click at [742, 193] on p "Sport Climbing Pyramid Day" at bounding box center [769, 191] width 69 height 25
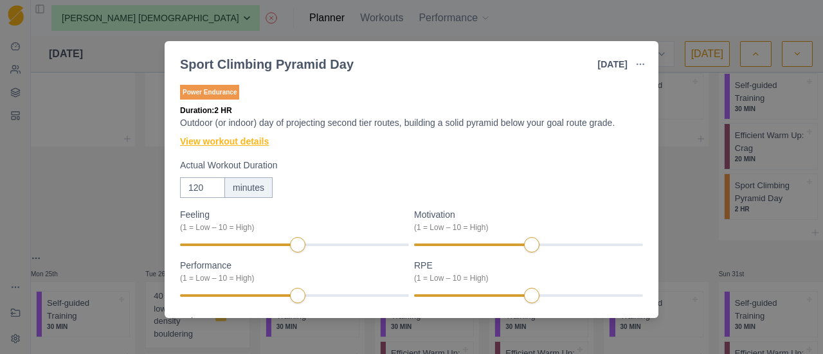
click at [233, 143] on link "View workout details" at bounding box center [224, 142] width 89 height 14
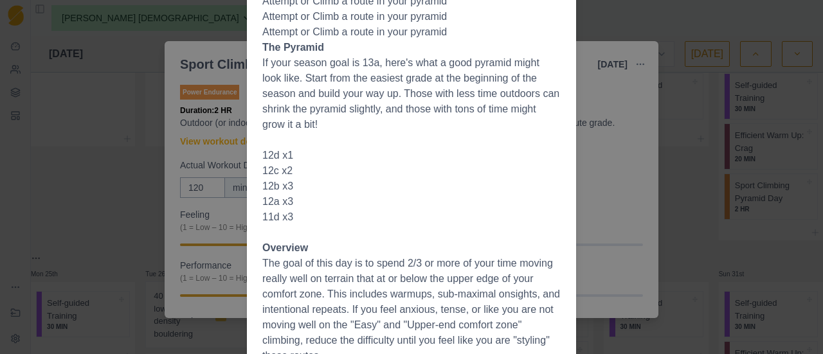
scroll to position [0, 0]
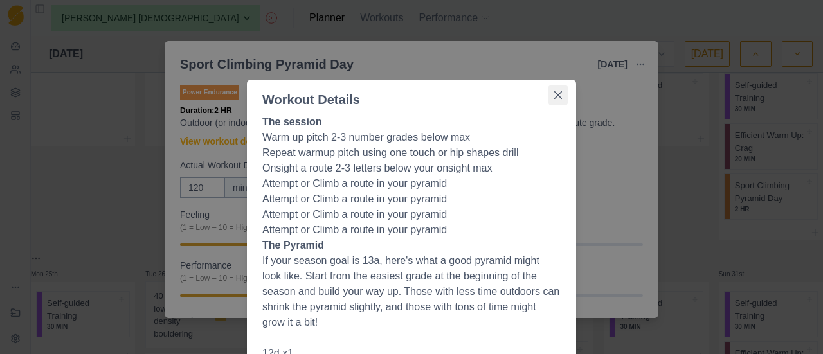
click at [549, 104] on button "Close" at bounding box center [558, 95] width 21 height 21
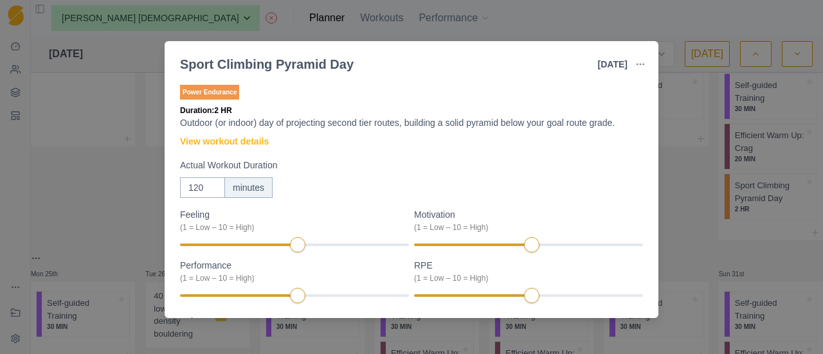
click at [676, 238] on div "Sport Climbing Pyramid Day 24 Aug 2025 Link To Goal View Workout Metrics Edit O…" at bounding box center [411, 177] width 823 height 354
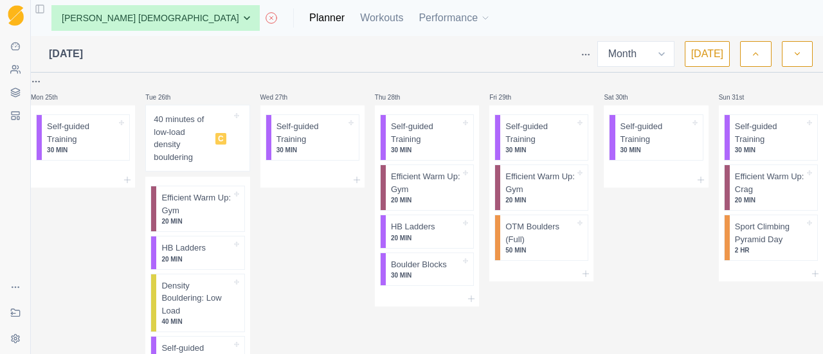
scroll to position [596, 0]
click at [118, 177] on div at bounding box center [83, 179] width 104 height 15
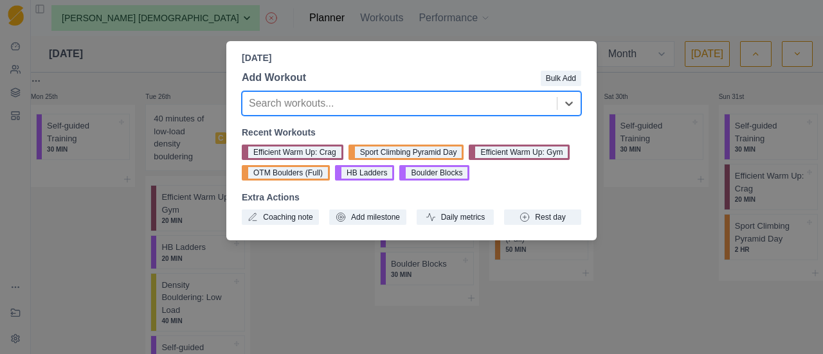
click at [299, 226] on div "Add Workout Bulk Add Search workouts... Recent Workouts Efficient Warm Up: Crag…" at bounding box center [411, 147] width 371 height 165
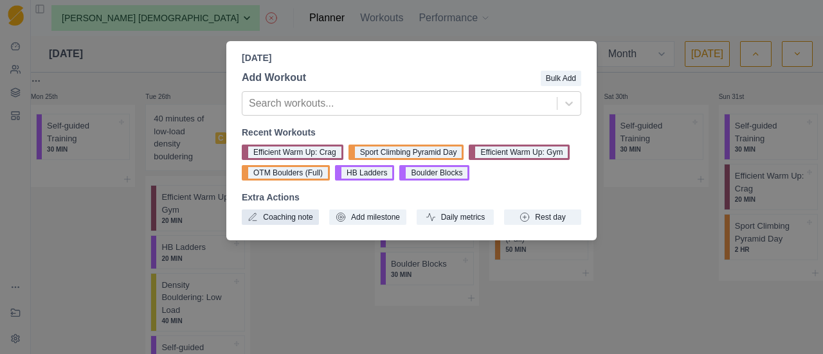
click at [294, 219] on button "Coaching note" at bounding box center [280, 217] width 77 height 15
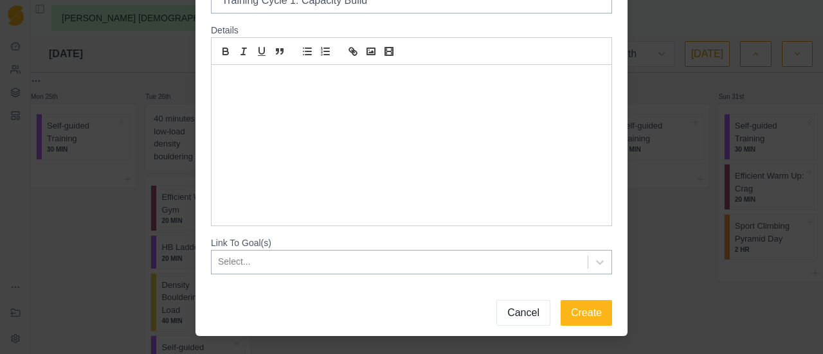
scroll to position [103, 0]
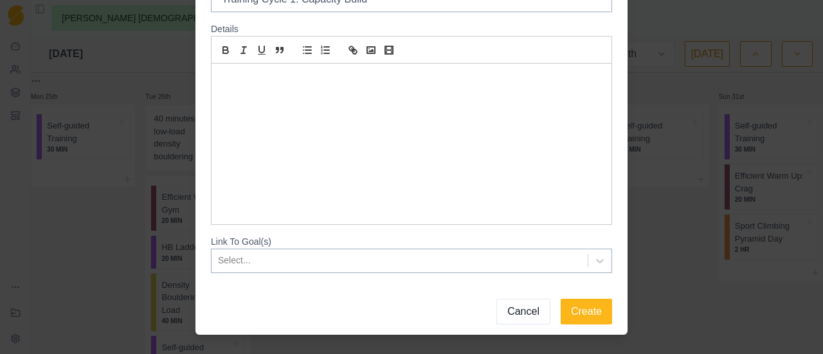
type input "Training Cycle 1: Capacity Build"
click at [342, 143] on div at bounding box center [412, 144] width 400 height 161
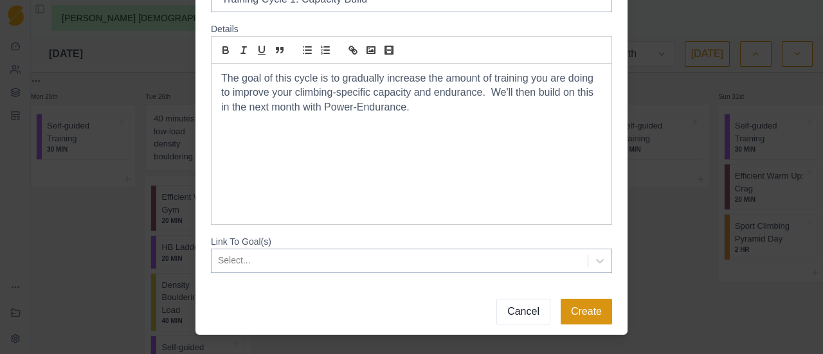
click at [598, 301] on button "Create" at bounding box center [586, 312] width 51 height 26
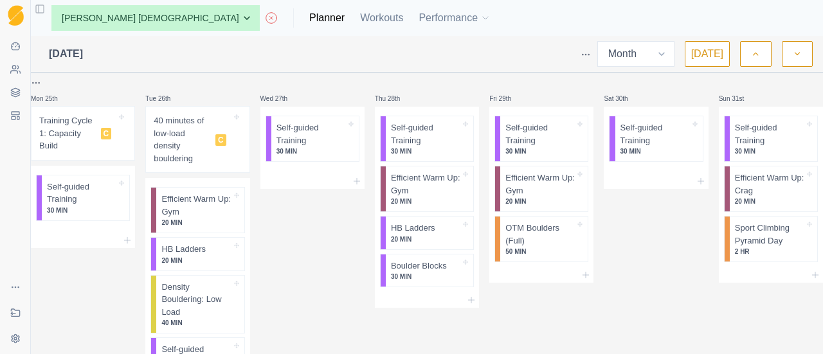
scroll to position [593, 0]
click at [425, 273] on p "30 MIN" at bounding box center [425, 278] width 69 height 10
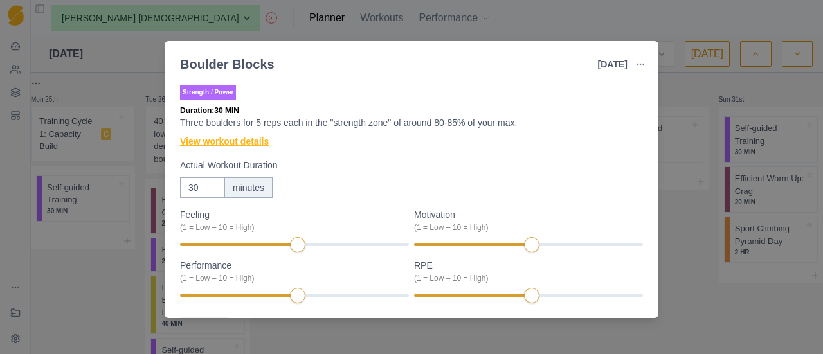
click at [229, 145] on link "View workout details" at bounding box center [224, 142] width 89 height 14
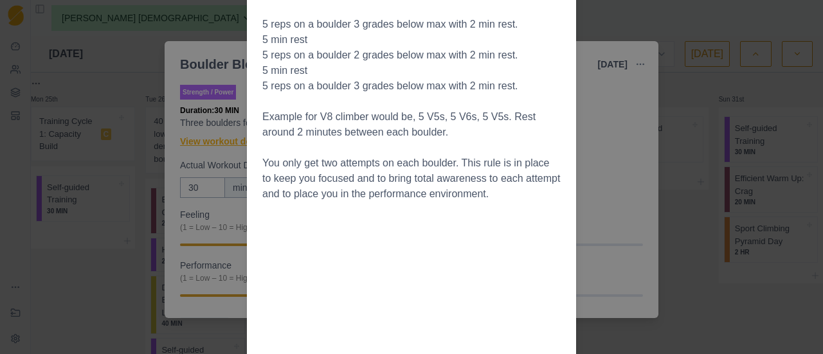
scroll to position [0, 0]
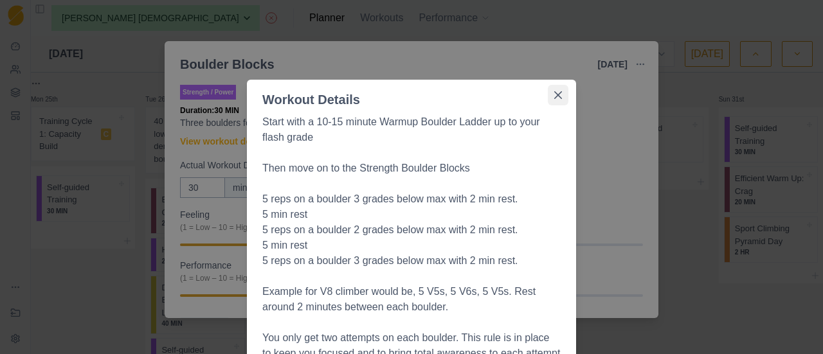
click at [555, 94] on icon "Close" at bounding box center [559, 95] width 8 height 8
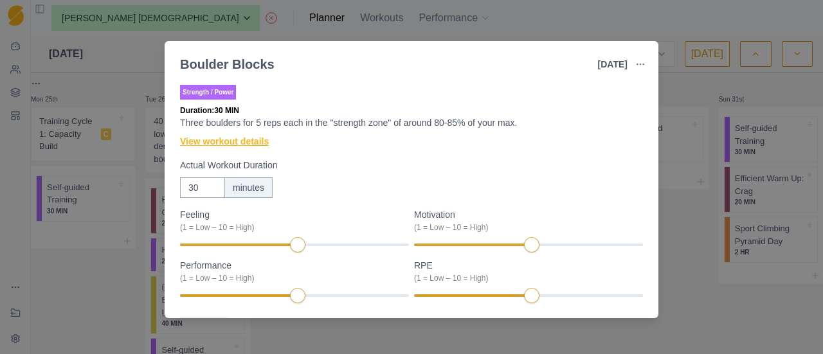
click at [256, 142] on link "View workout details" at bounding box center [224, 142] width 89 height 14
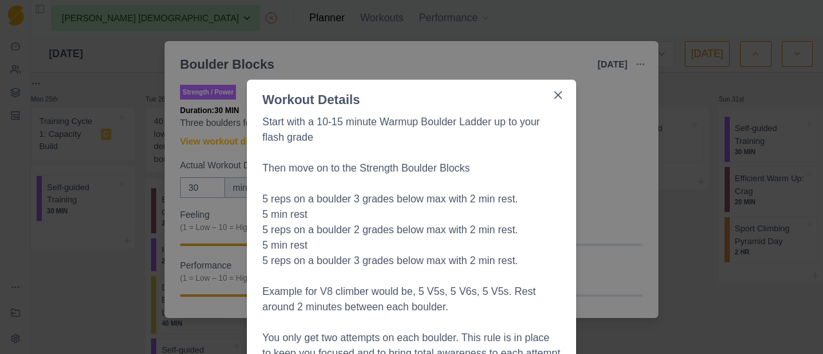
click at [690, 252] on div "Workout Details Start with a 10-15 minute Warmup Boulder Ladder up to your flas…" at bounding box center [411, 177] width 823 height 354
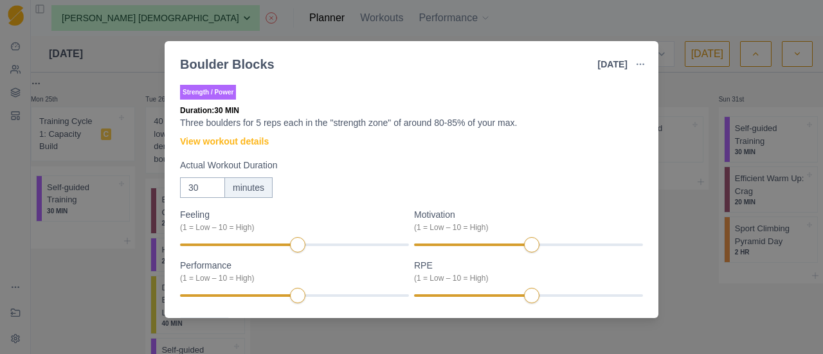
click at [695, 259] on div "Boulder Blocks 28 Aug 2025 Link To Goal View Workout Metrics Edit Original Work…" at bounding box center [411, 177] width 823 height 354
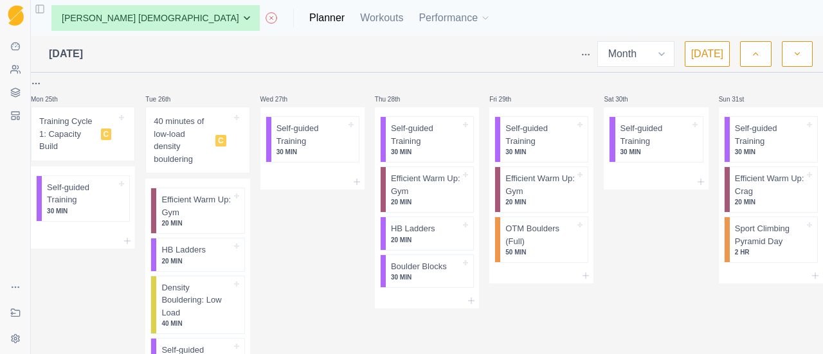
click at [456, 307] on div "Thu 28th Self-guided Training 30 MIN Efficient Warm Up: Gym 20 MIN HB Ladders 2…" at bounding box center [427, 240] width 104 height 329
click at [466, 296] on icon at bounding box center [471, 301] width 10 height 10
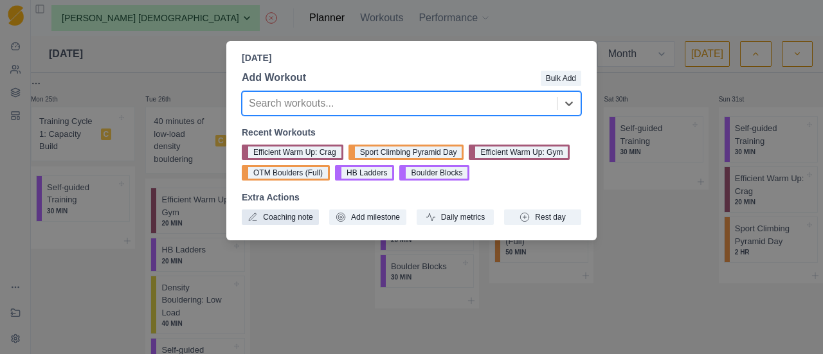
click at [304, 214] on button "Coaching note" at bounding box center [280, 217] width 77 height 15
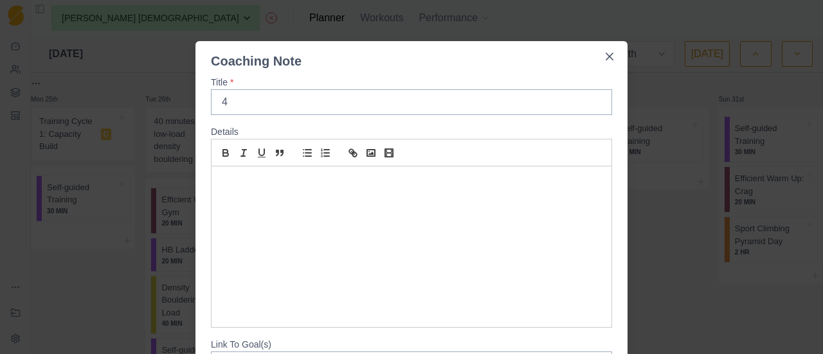
type input "4"
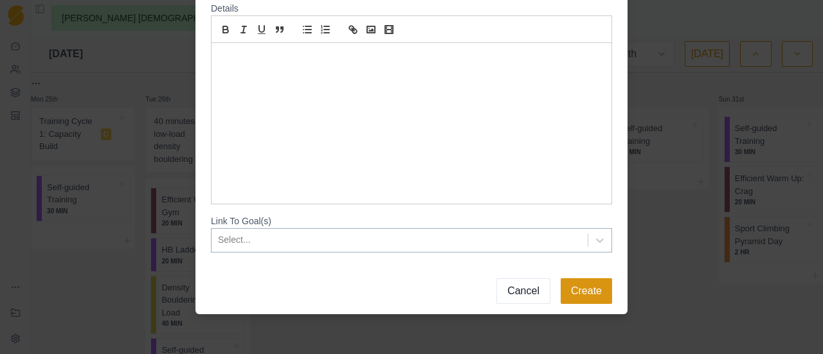
type input "Boulder Blocks: 3 reps of each boulder rather than 5"
click at [594, 295] on button "Create" at bounding box center [586, 292] width 51 height 26
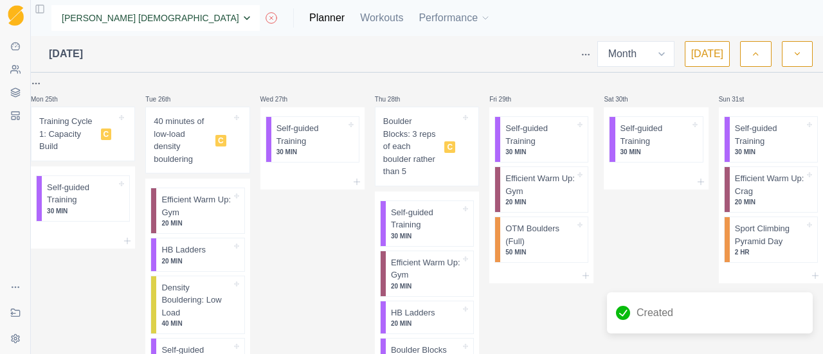
click at [169, 19] on select "None Andre Oktaviandra BJ Sbarra Joel U Tester Mark Schaefer Nathan Singhapok R…" at bounding box center [155, 18] width 208 height 26
select select "c2336439-c815-4e2d-bd58-98153d70a647"
click at [51, 5] on select "None Andre Oktaviandra BJ Sbarra Joel U Tester Mark Schaefer Nathan Singhapok R…" at bounding box center [155, 18] width 208 height 26
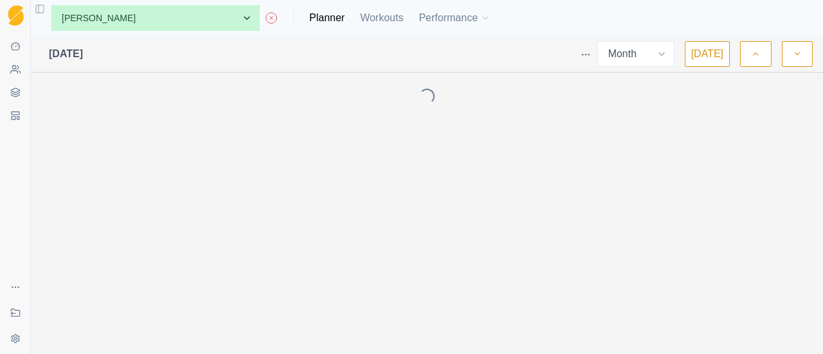
select select "month"
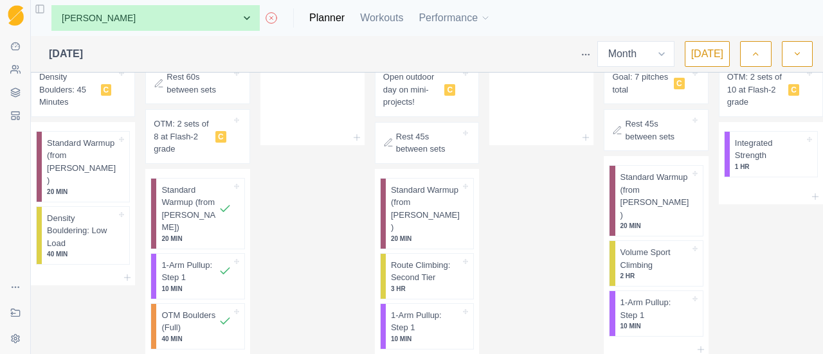
scroll to position [710, 0]
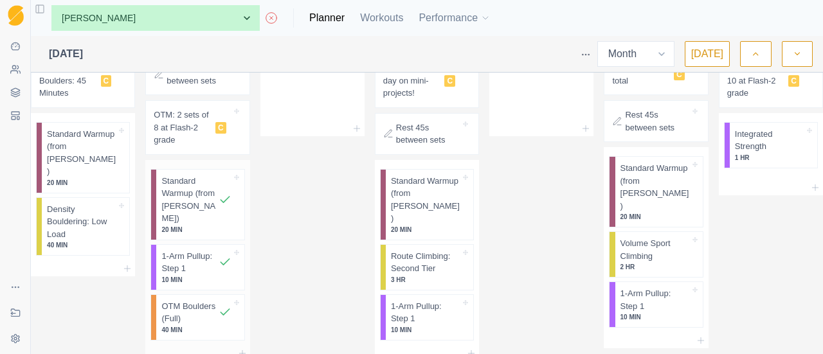
click at [200, 326] on p "40 MIN" at bounding box center [195, 331] width 69 height 10
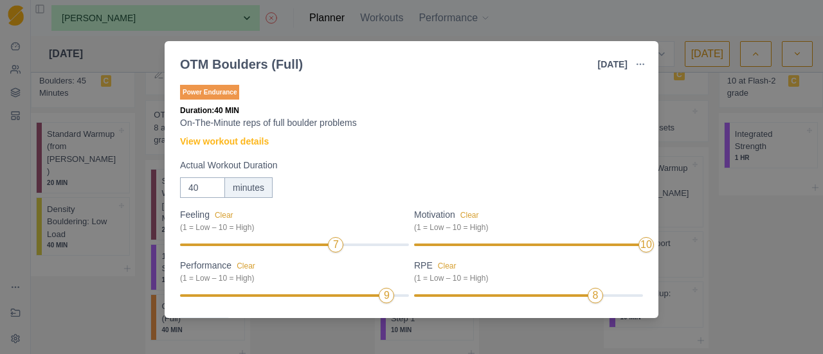
click at [691, 114] on div "OTM Boulders (Full) 19 Aug 2025 Link To Goal View Workout Metrics Edit Original…" at bounding box center [411, 177] width 823 height 354
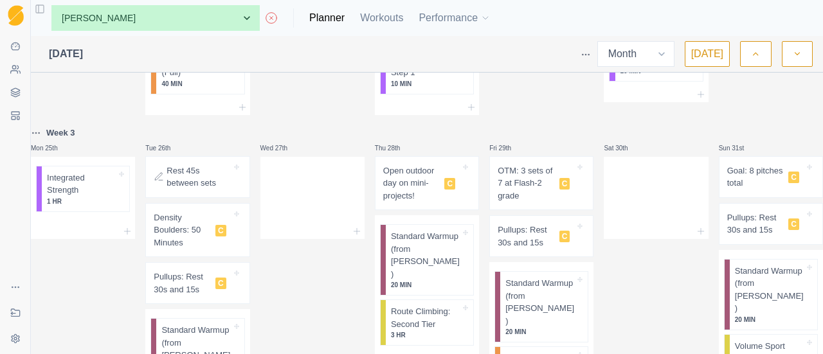
scroll to position [959, 0]
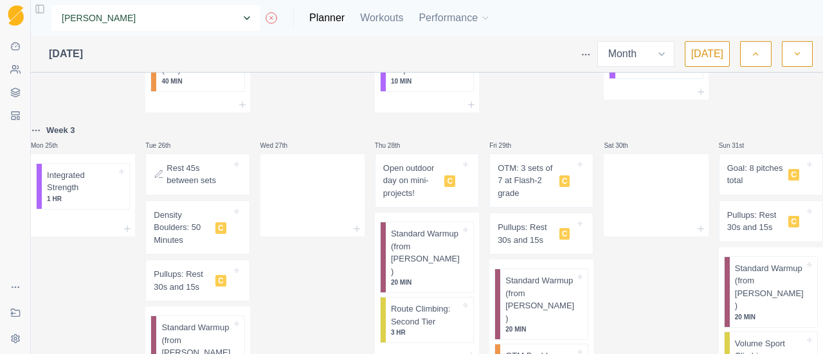
click at [153, 17] on select "None Andre Oktaviandra BJ Sbarra Joel U Tester Mark Schaefer Nathan Singhapok R…" at bounding box center [155, 18] width 208 height 26
select select "687ce228-104f-4770-8a07-f299b6d67773"
click at [51, 5] on select "None Andre Oktaviandra BJ Sbarra Joel U Tester Mark Schaefer Nathan Singhapok R…" at bounding box center [155, 18] width 208 height 26
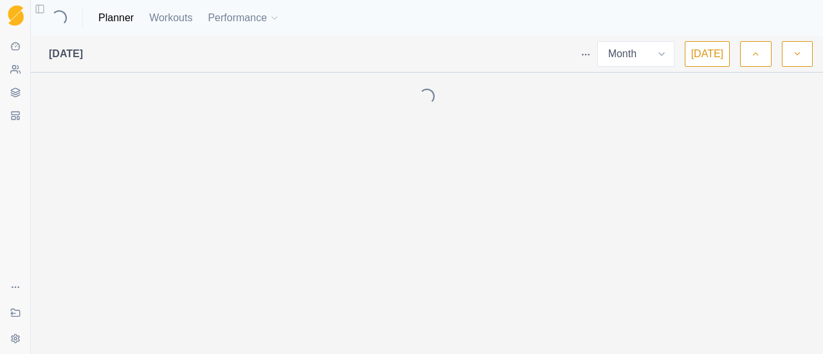
select select "month"
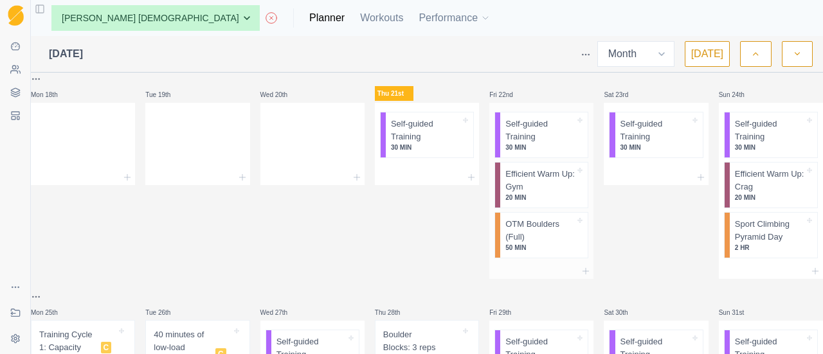
scroll to position [380, 0]
click at [563, 272] on div at bounding box center [542, 270] width 104 height 15
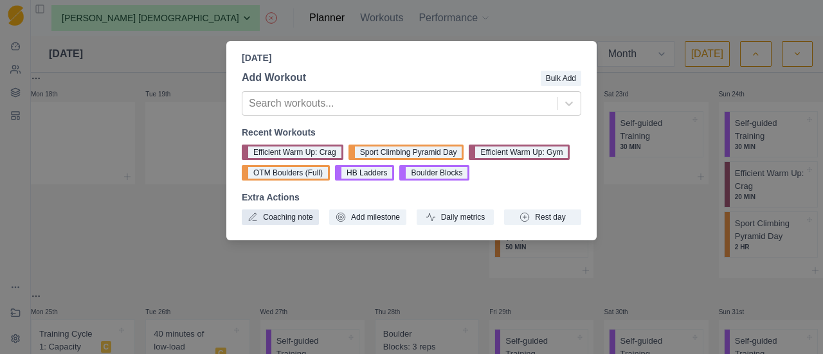
click at [297, 221] on button "Coaching note" at bounding box center [280, 217] width 77 height 15
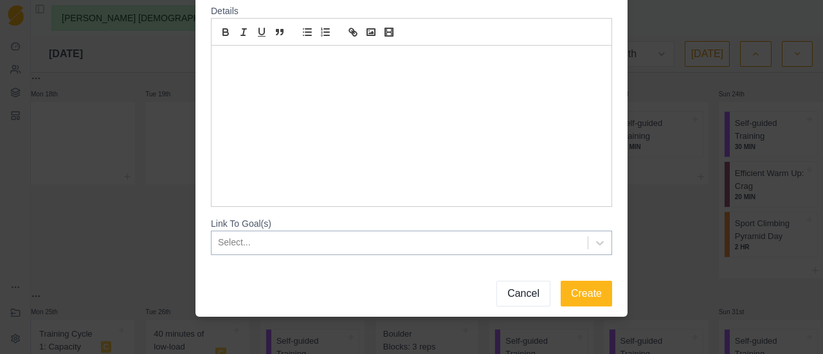
scroll to position [124, 0]
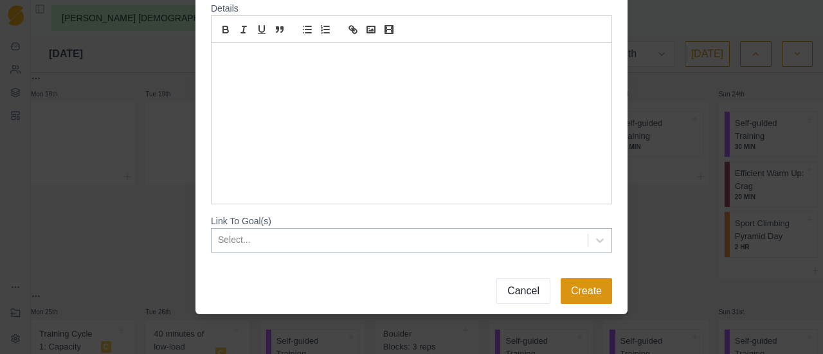
type input "OTM: 2 sets of 8 boulders at Flash-2 (medium) grade"
click at [584, 299] on button "Create" at bounding box center [586, 292] width 51 height 26
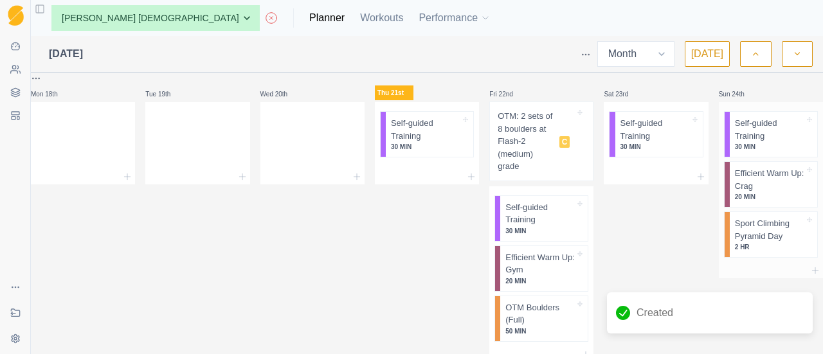
click at [749, 268] on div at bounding box center [771, 270] width 104 height 15
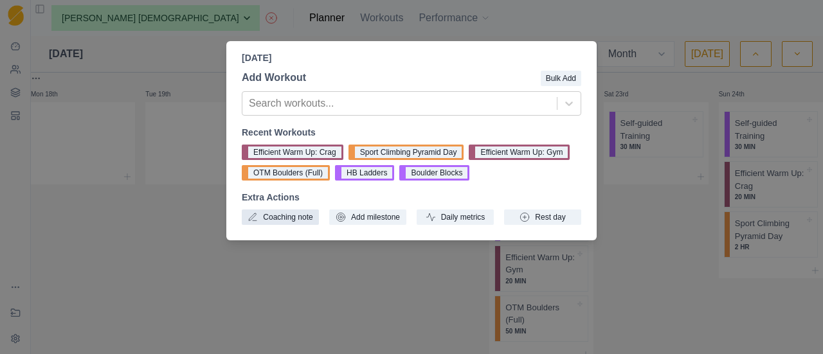
click at [286, 225] on button "Coaching note" at bounding box center [280, 217] width 77 height 15
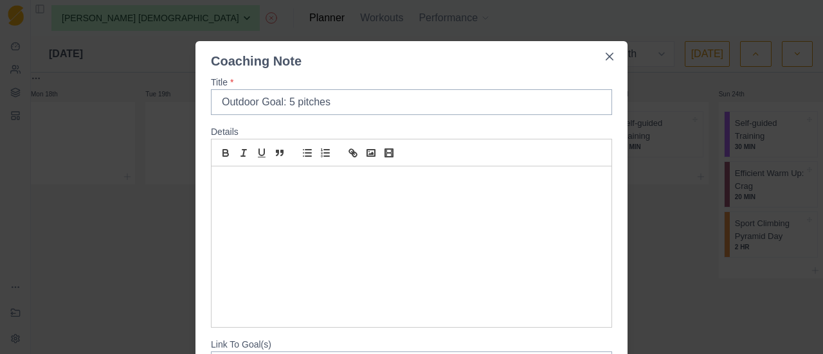
scroll to position [124, 0]
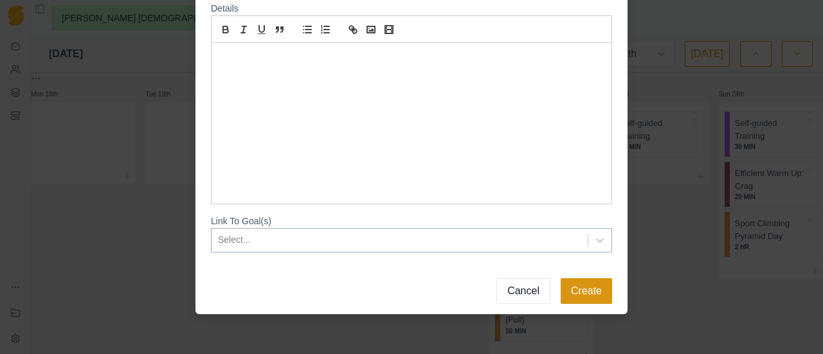
type input "Outdoor Goal: 5 pitches"
click at [589, 292] on button "Create" at bounding box center [586, 292] width 51 height 26
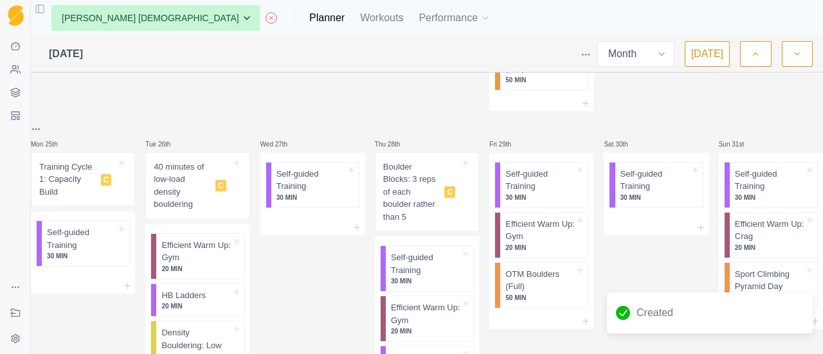
scroll to position [632, 0]
click at [538, 318] on div at bounding box center [542, 320] width 104 height 15
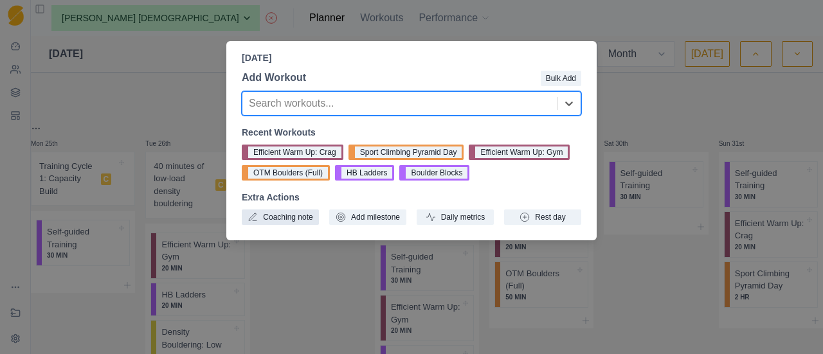
click at [301, 218] on button "Coaching note" at bounding box center [280, 217] width 77 height 15
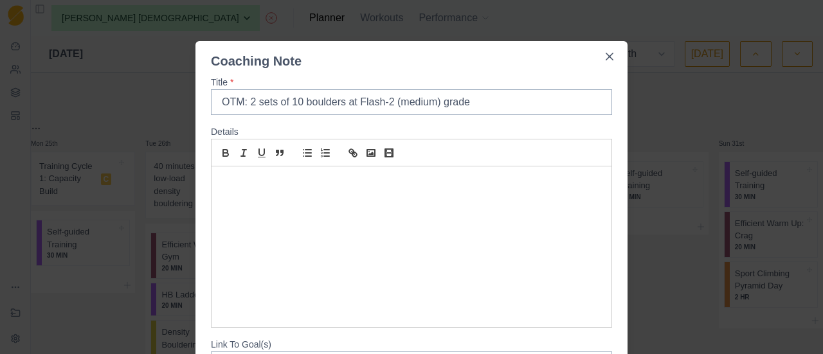
scroll to position [124, 0]
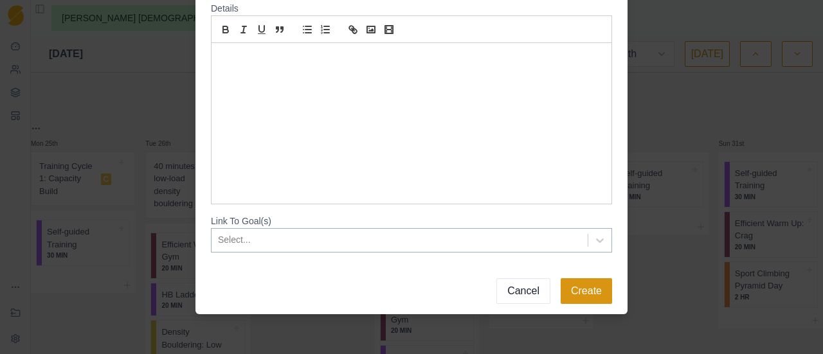
type input "OTM: 2 sets of 10 boulders at Flash-2 (medium) grade"
click at [597, 300] on button "Create" at bounding box center [586, 292] width 51 height 26
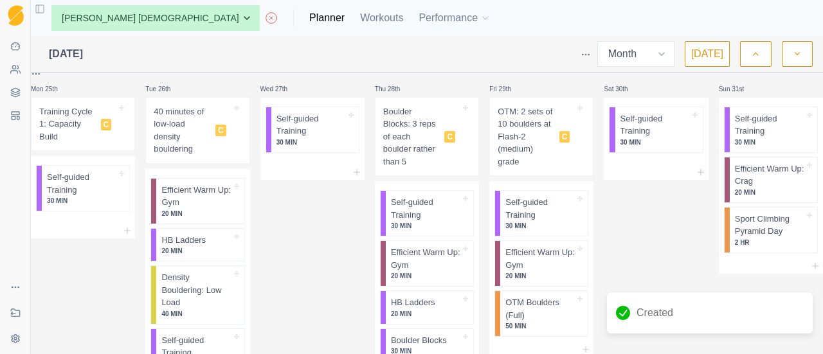
scroll to position [688, 0]
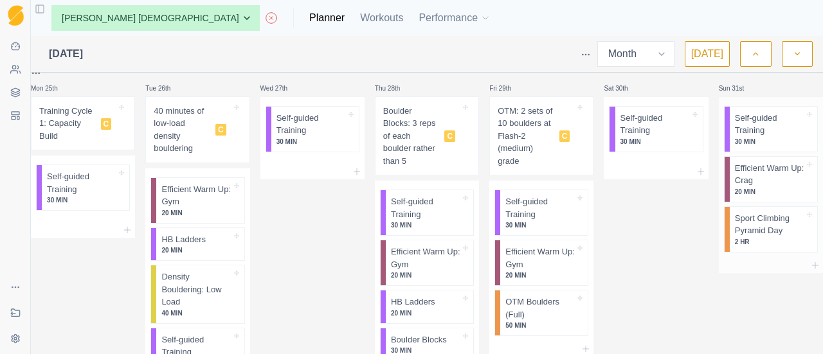
click at [760, 262] on div at bounding box center [771, 265] width 104 height 15
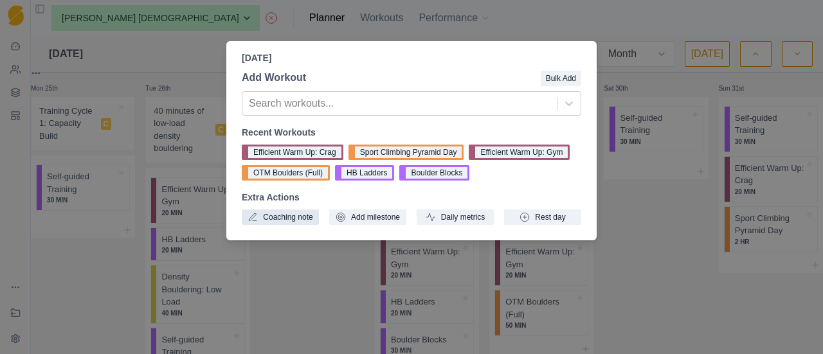
click at [302, 216] on button "Coaching note" at bounding box center [280, 217] width 77 height 15
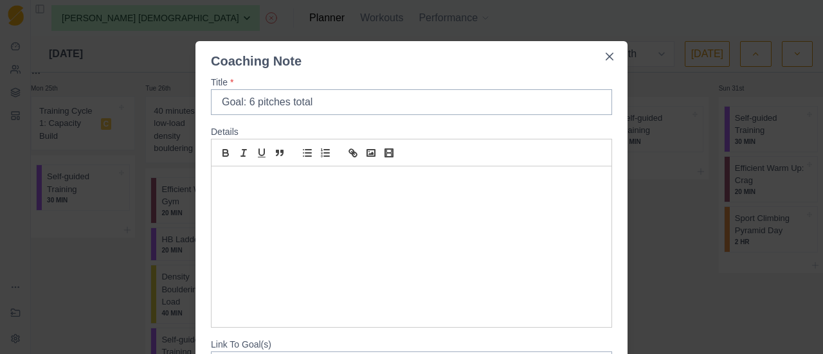
scroll to position [124, 0]
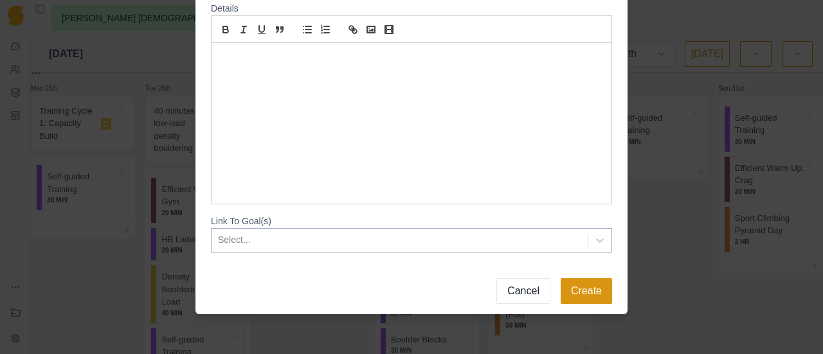
type input "Goal: 6 pitches total"
click at [592, 297] on button "Create" at bounding box center [586, 292] width 51 height 26
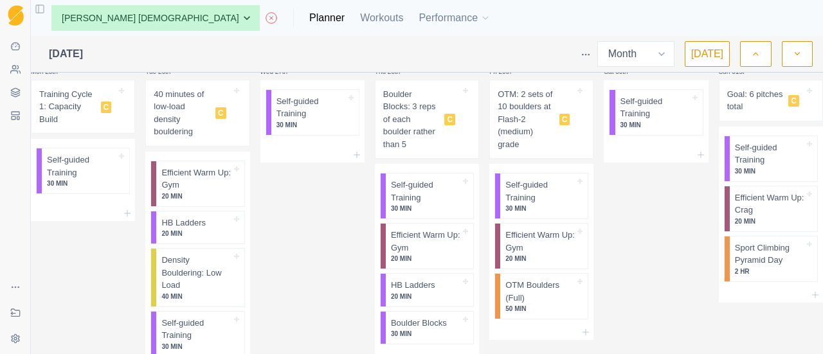
scroll to position [760, 0]
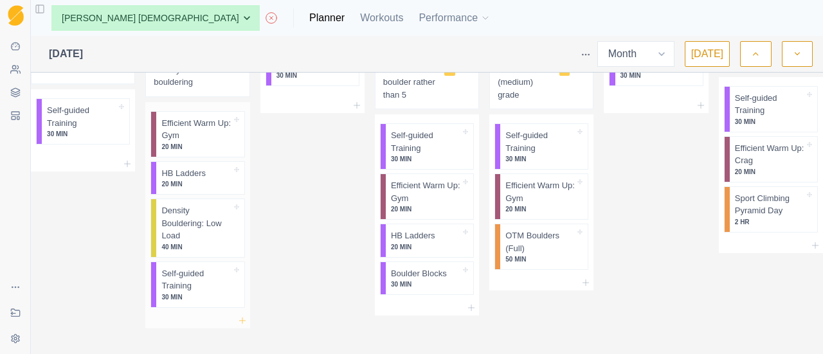
click at [240, 316] on icon at bounding box center [242, 321] width 10 height 10
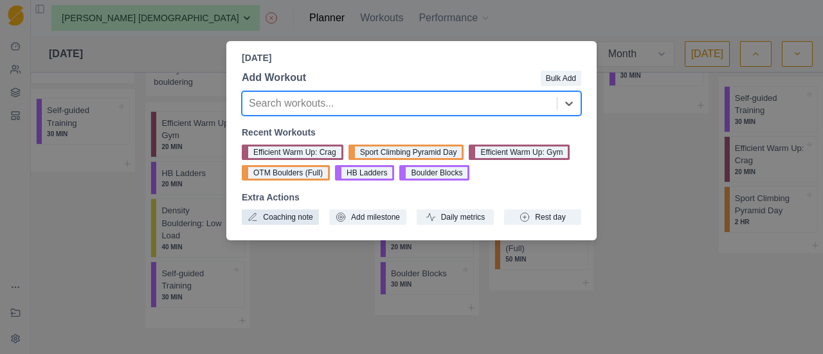
click at [290, 219] on button "Coaching note" at bounding box center [280, 217] width 77 height 15
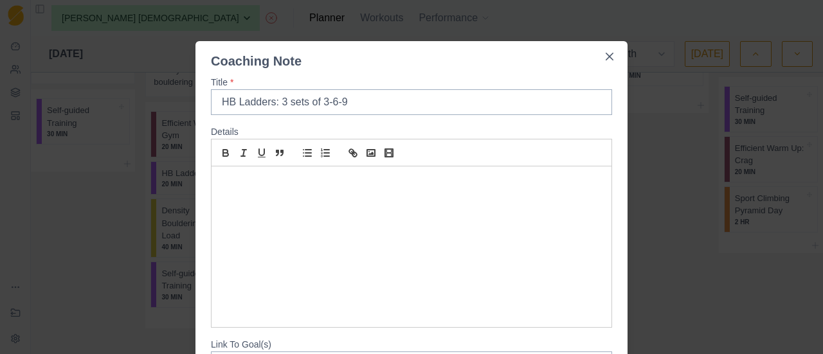
scroll to position [124, 0]
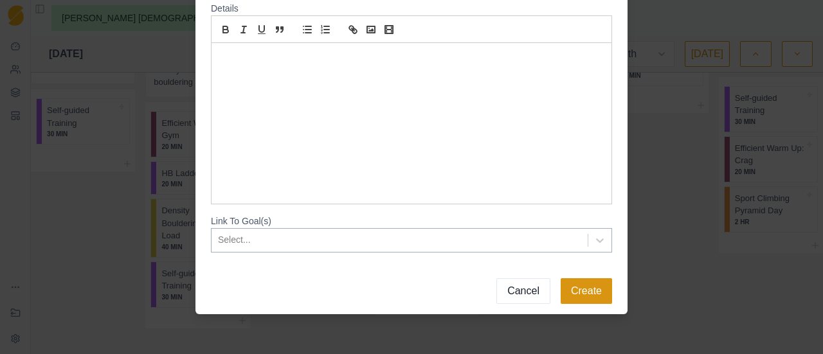
type input "HB Ladders: 3 sets of 3-6-9"
click at [577, 288] on button "Create" at bounding box center [586, 292] width 51 height 26
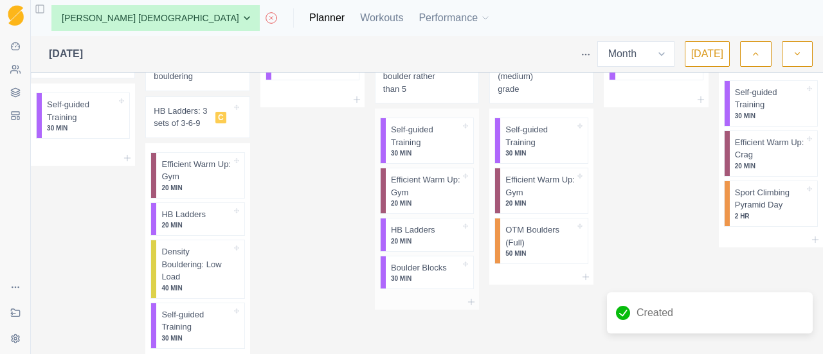
click at [453, 299] on div at bounding box center [427, 302] width 104 height 15
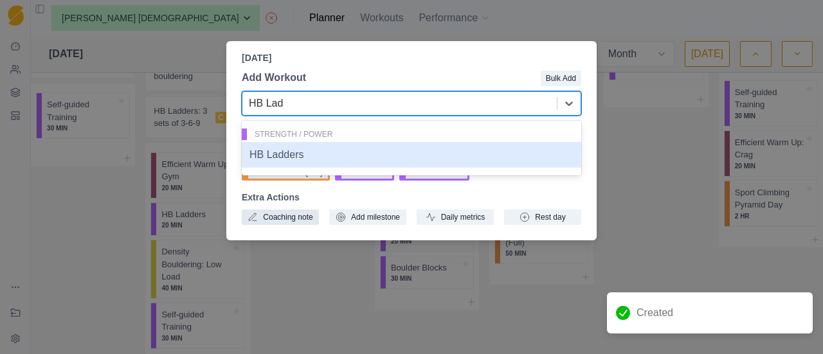
type input "HB Lad"
click at [289, 224] on button "Coaching note" at bounding box center [280, 217] width 77 height 15
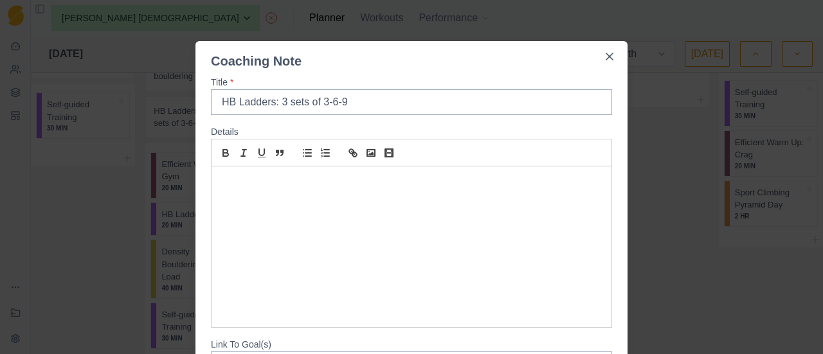
scroll to position [124, 0]
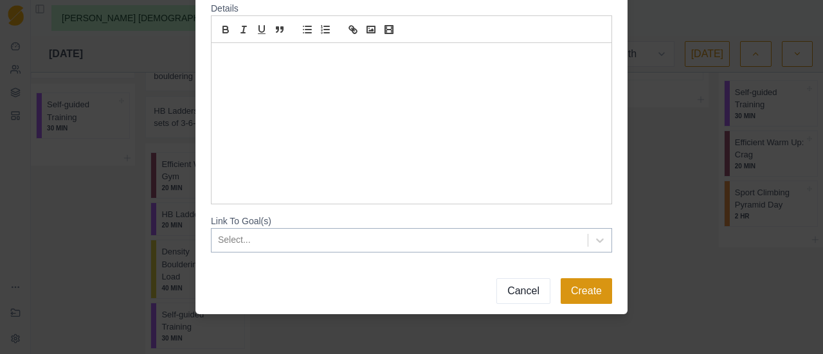
type input "HB Ladders: 3 sets of 3-6-9"
click at [589, 294] on button "Create" at bounding box center [586, 292] width 51 height 26
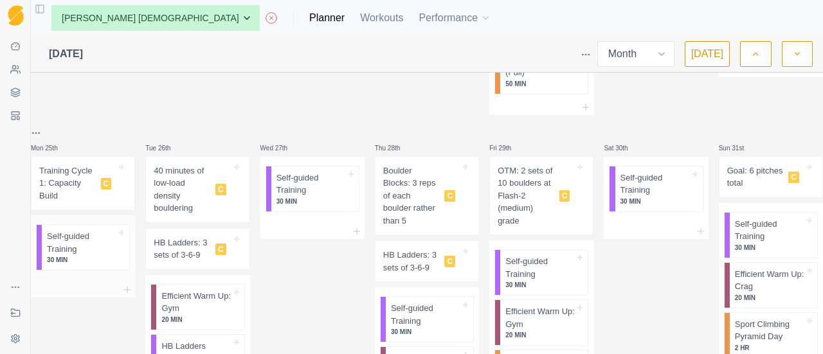
scroll to position [627, 0]
click at [45, 129] on html "Sequence Dashboard Clients Coaching Workouts Templates Exit Coaching Settings T…" at bounding box center [411, 177] width 823 height 354
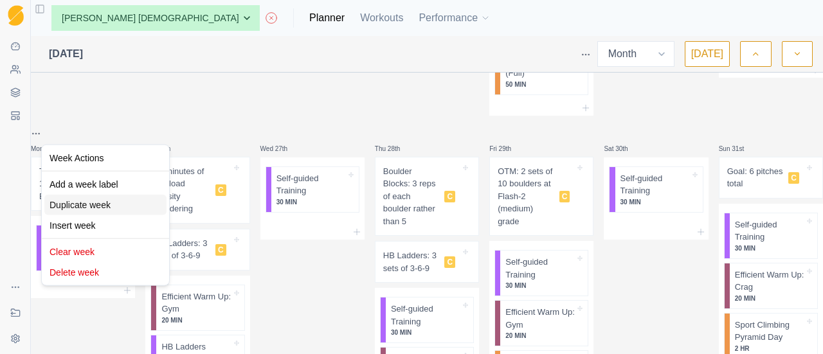
click at [98, 208] on div "Duplicate week" at bounding box center [105, 205] width 122 height 21
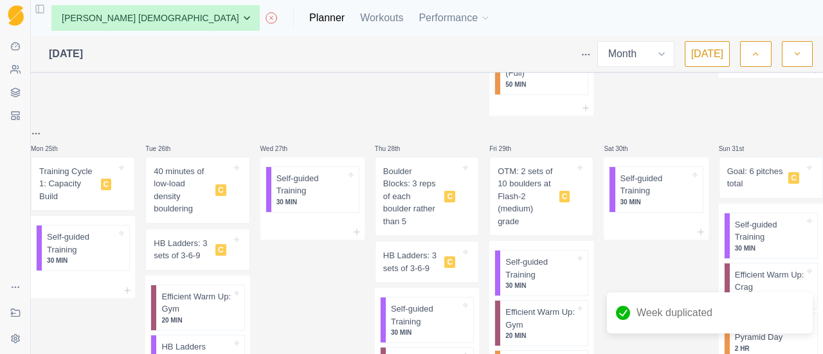
scroll to position [806, 0]
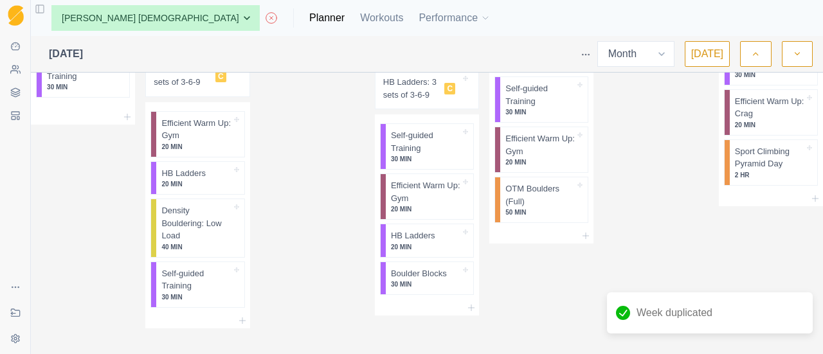
click at [98, 208] on div "Mon 25th Training Cycle 1: Capacity Build C Self-guided Training 30 MIN" at bounding box center [83, 140] width 104 height 376
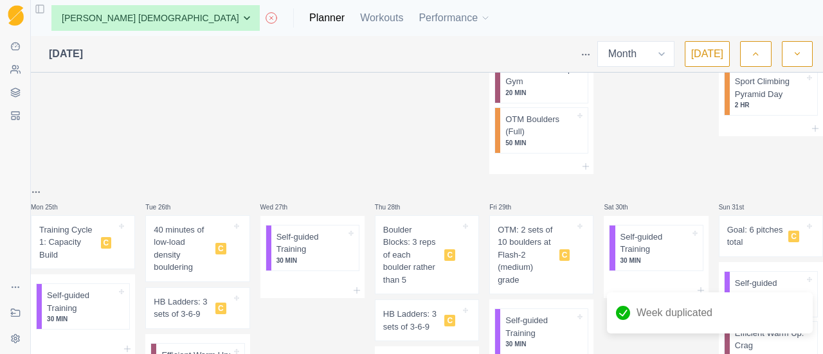
scroll to position [568, 0]
click at [793, 50] on icon "button" at bounding box center [797, 54] width 9 height 13
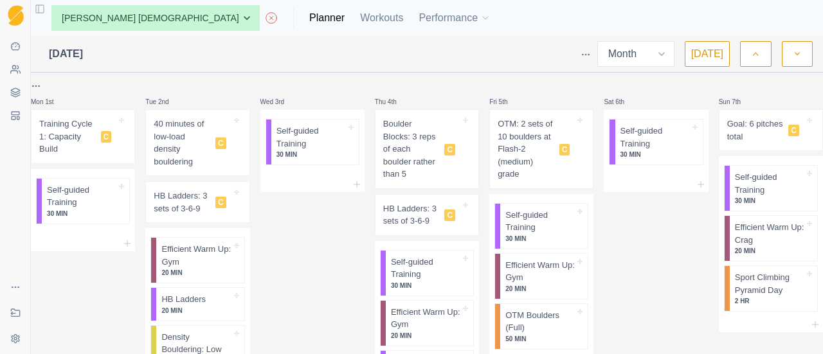
click at [74, 147] on p "Training Cycle 1: Capacity Build" at bounding box center [67, 137] width 57 height 38
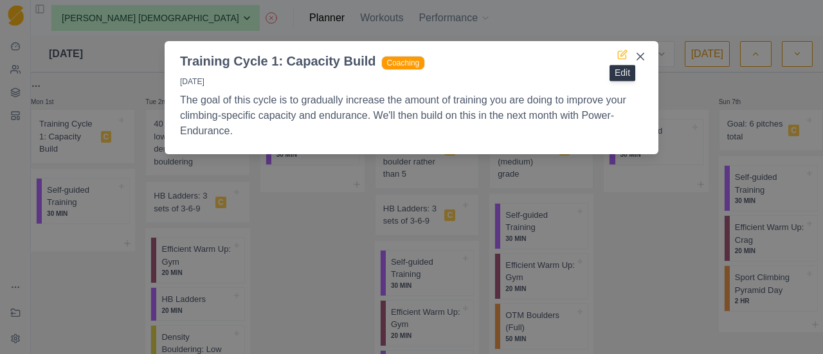
click at [619, 57] on icon at bounding box center [623, 55] width 10 height 10
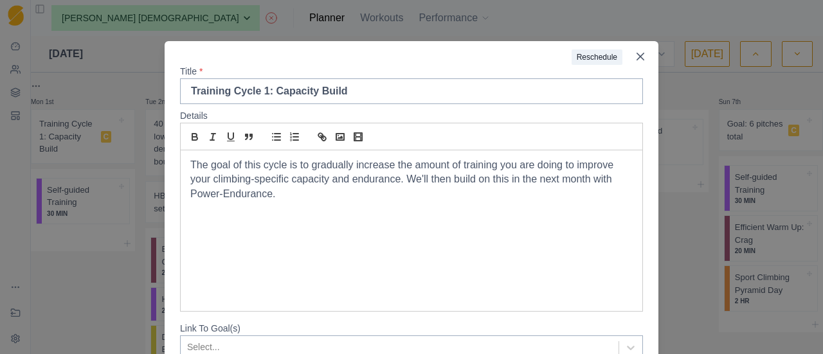
scroll to position [109, 0]
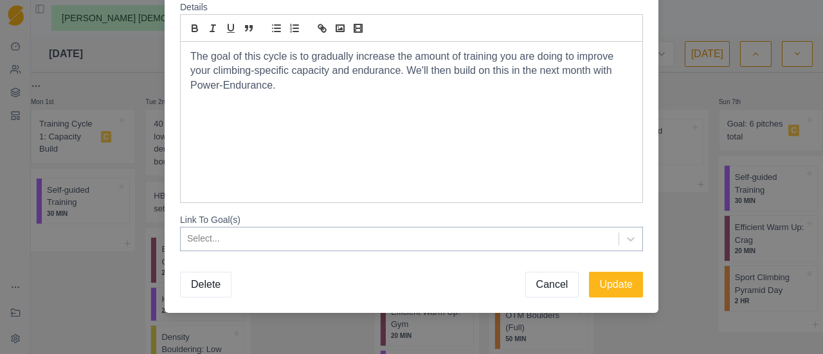
click at [201, 289] on button "Delete" at bounding box center [205, 285] width 51 height 26
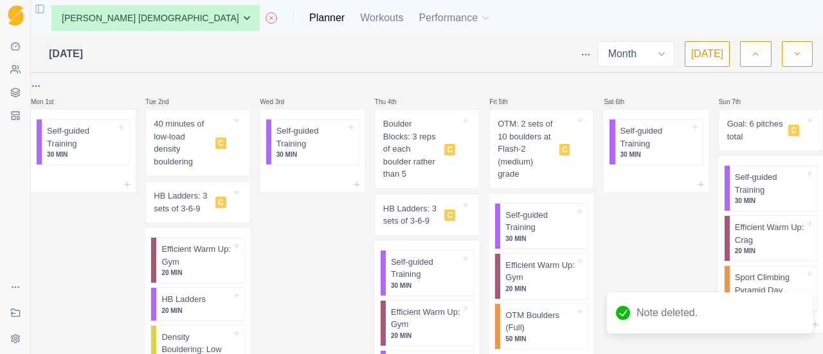
click at [214, 144] on div "40 minutes of low-load density bouldering C" at bounding box center [192, 143] width 77 height 50
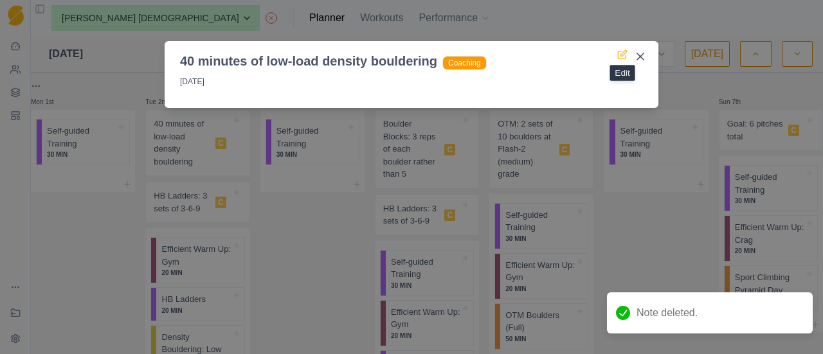
click at [621, 50] on icon at bounding box center [623, 55] width 10 height 10
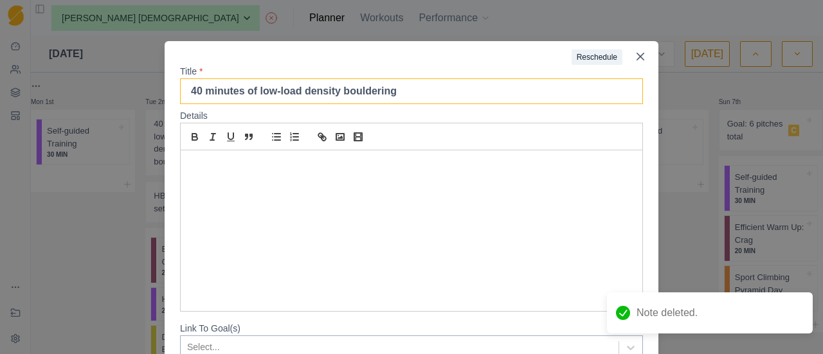
click at [198, 95] on input "40 minutes of low-load density bouldering" at bounding box center [411, 91] width 463 height 26
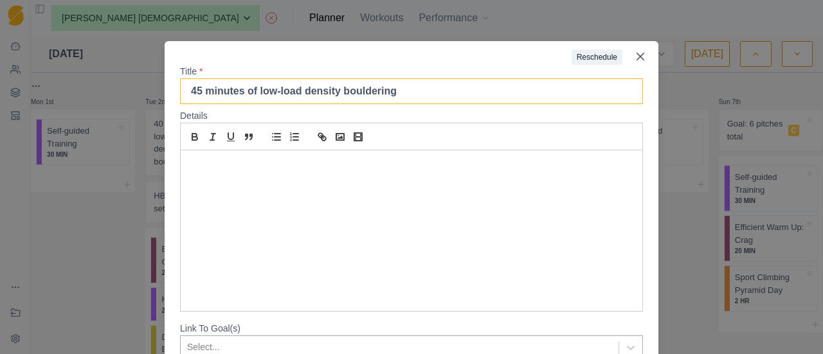
type input "45 minutes of low-load density bouldering"
click at [283, 64] on div at bounding box center [368, 53] width 407 height 24
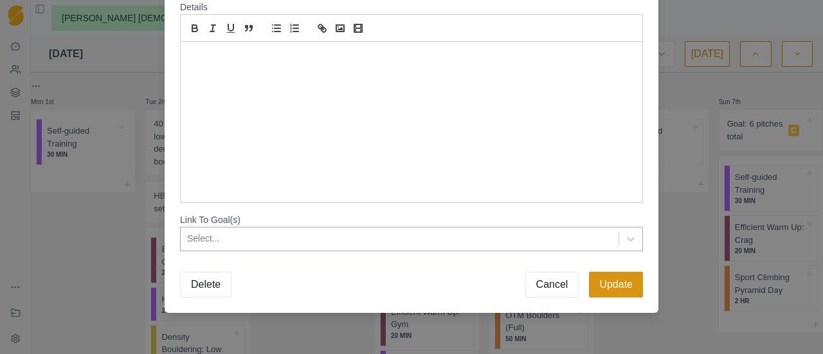
click at [614, 288] on button "Update" at bounding box center [616, 285] width 54 height 26
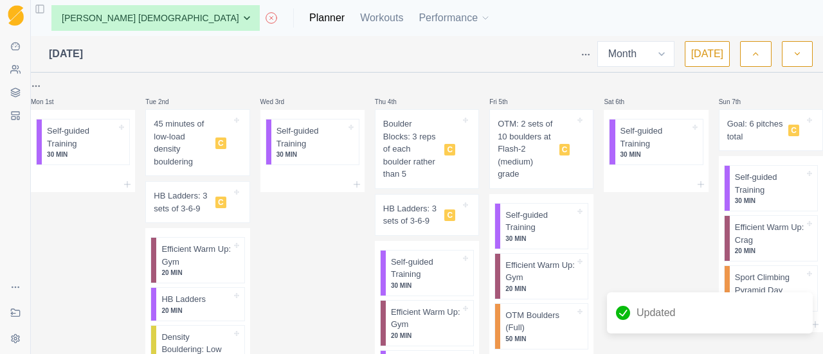
click at [183, 194] on p "HB Ladders: 3 sets of 3-6-9" at bounding box center [182, 202] width 57 height 25
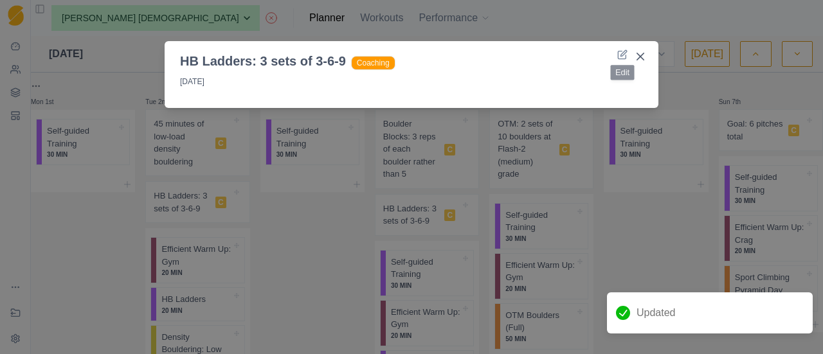
click at [611, 48] on header "HB Ladders: 3 sets of 3-6-9 Coaching" at bounding box center [412, 56] width 494 height 30
click at [619, 57] on icon at bounding box center [623, 55] width 10 height 10
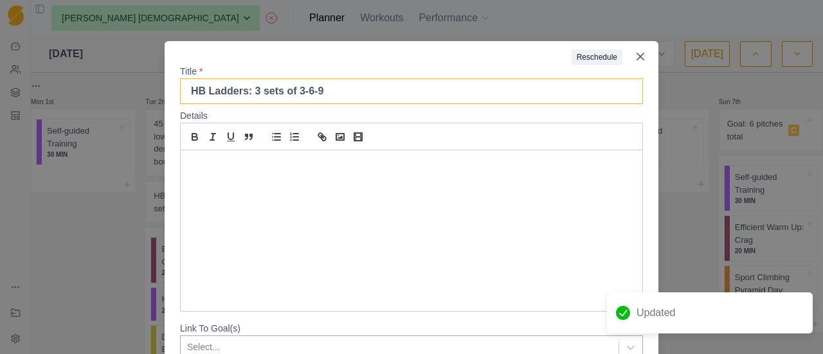
drag, startPoint x: 251, startPoint y: 98, endPoint x: 244, endPoint y: 98, distance: 7.1
click at [244, 98] on input "HB Ladders: 3 sets of 3-6-9" at bounding box center [411, 91] width 463 height 26
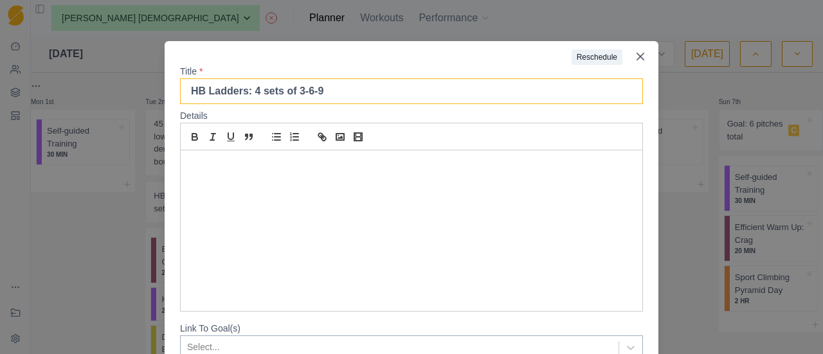
scroll to position [109, 0]
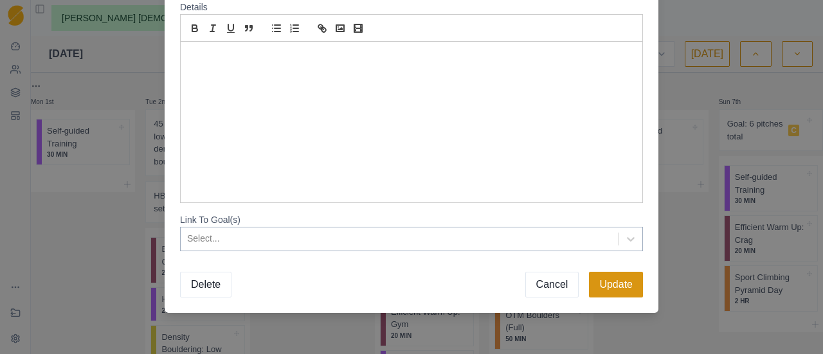
type input "HB Ladders: 4 sets of 3-6-9"
click at [612, 293] on button "Update" at bounding box center [616, 285] width 54 height 26
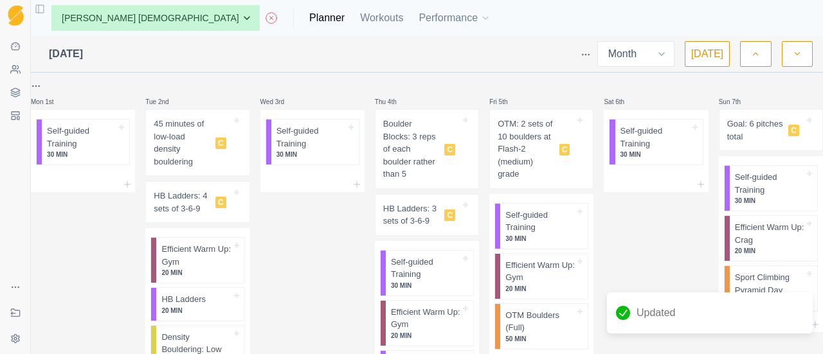
click at [402, 213] on p "HB Ladders: 3 sets of 3-6-9" at bounding box center [411, 215] width 57 height 25
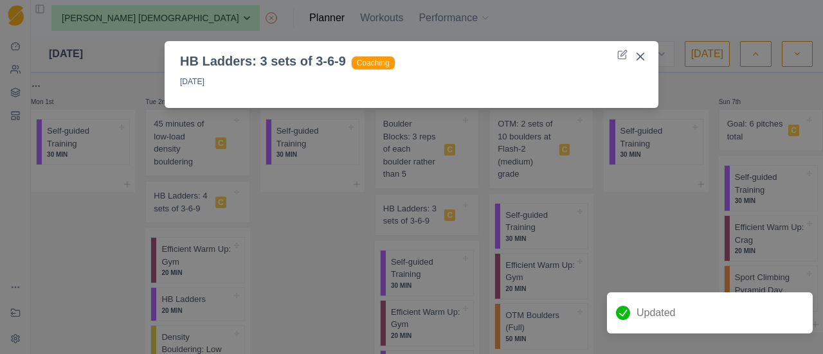
click at [614, 52] on div at bounding box center [507, 60] width 222 height 19
click at [618, 53] on icon at bounding box center [622, 55] width 8 height 8
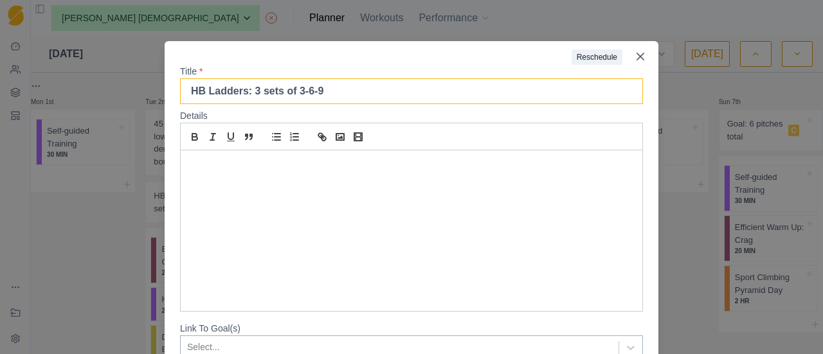
click at [243, 96] on input "HB Ladders: 3 sets of 3-6-9" at bounding box center [411, 91] width 463 height 26
type input "HB Ladders: 4 sets of 3-6-9"
click at [354, 68] on label "Title *" at bounding box center [407, 72] width 455 height 14
click at [354, 78] on input "HB Ladders: 4 sets of 3-6-9" at bounding box center [411, 91] width 463 height 26
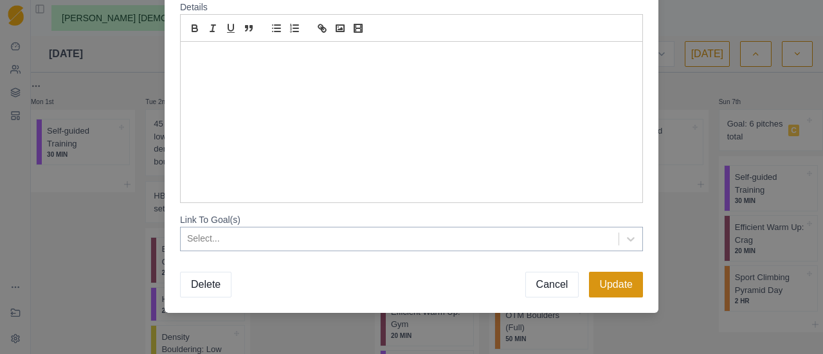
click at [623, 296] on button "Update" at bounding box center [616, 285] width 54 height 26
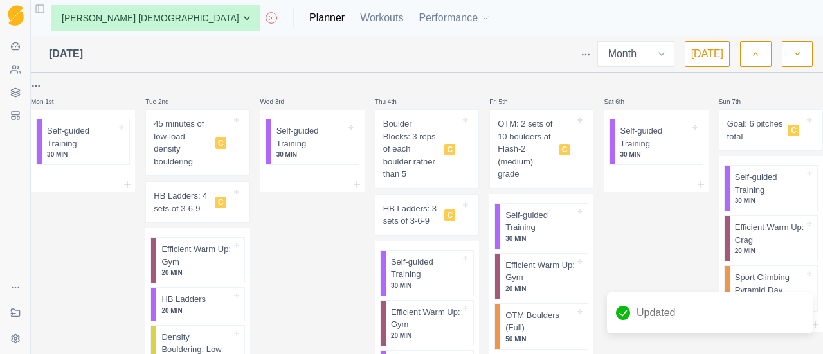
click at [422, 150] on p "Boulder Blocks: 3 reps of each boulder rather than 5" at bounding box center [411, 149] width 57 height 63
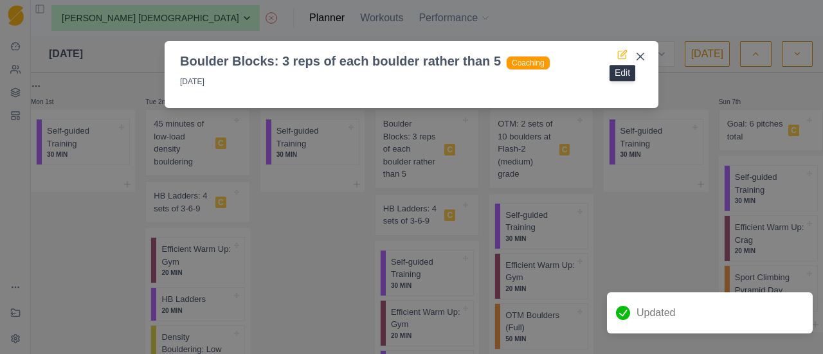
click at [624, 53] on icon at bounding box center [623, 55] width 10 height 10
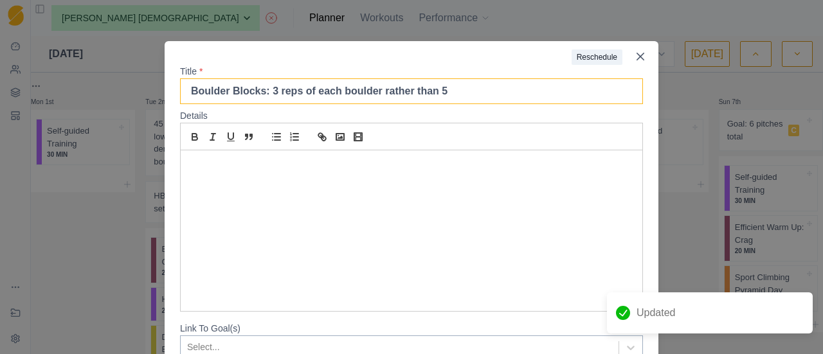
click at [259, 98] on input "Boulder Blocks: 3 reps of each boulder rather than 5" at bounding box center [411, 91] width 463 height 26
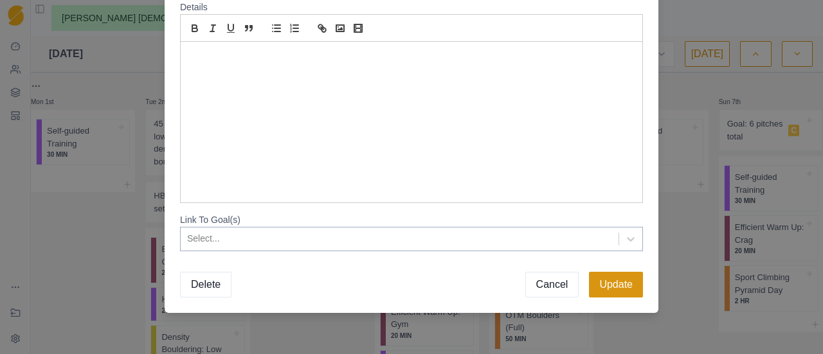
type input "Boulder Blocks: 4 reps of each boulder rather than 5"
click at [598, 287] on button "Update" at bounding box center [616, 285] width 54 height 26
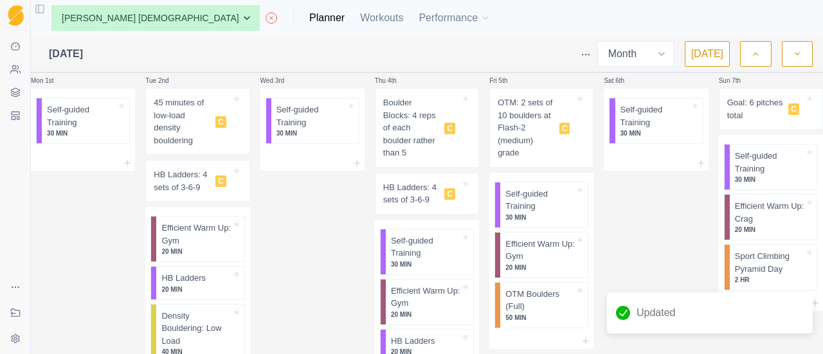
scroll to position [22, 0]
click at [530, 144] on p "OTM: 2 sets of 10 boulders at Flash-2 (medium) grade" at bounding box center [526, 127] width 57 height 63
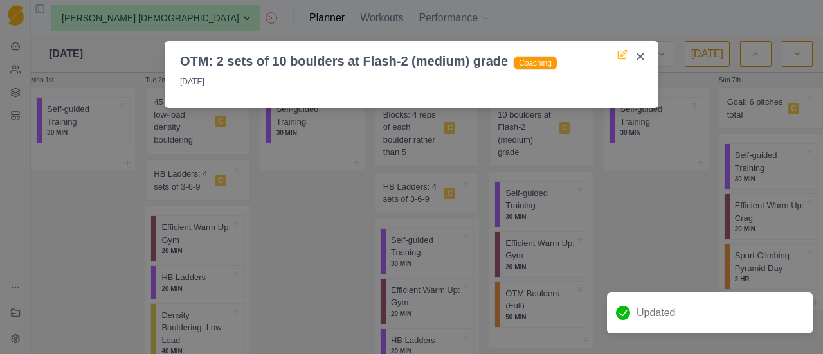
click at [620, 55] on icon at bounding box center [623, 55] width 10 height 10
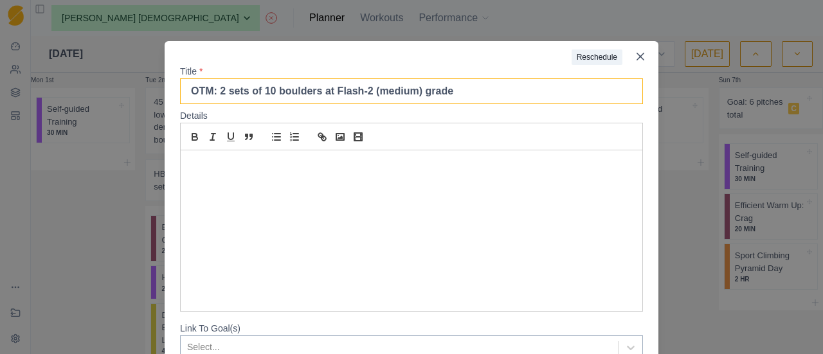
click at [220, 95] on input "OTM: 2 sets of 10 boulders at Flash-2 (medium) grade" at bounding box center [411, 91] width 463 height 26
drag, startPoint x: 266, startPoint y: 93, endPoint x: 255, endPoint y: 97, distance: 12.2
click at [255, 97] on input "OTM: 3 sets of 10 boulders at Flash-2 (medium) grade" at bounding box center [411, 91] width 463 height 26
type input "OTM: 3 sets of 7 boulders at Flash-2 (medium) grade"
click at [410, 54] on div at bounding box center [368, 53] width 407 height 24
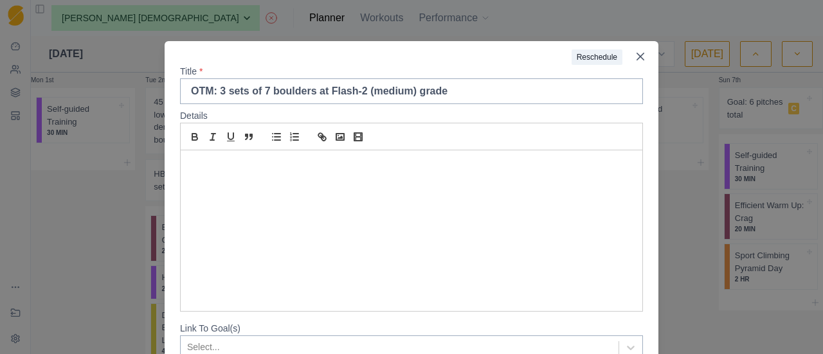
scroll to position [109, 0]
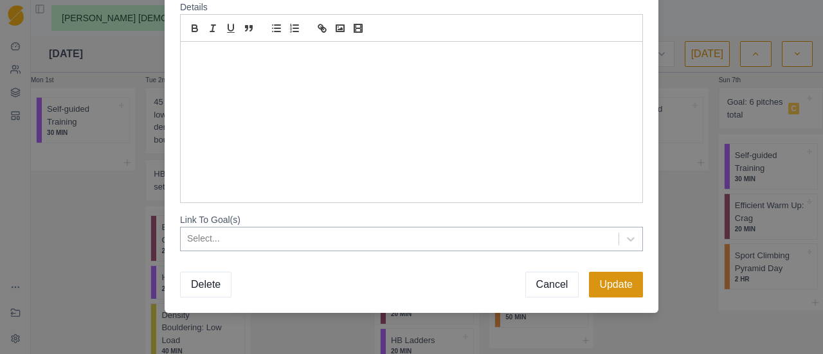
click at [614, 280] on button "Update" at bounding box center [616, 285] width 54 height 26
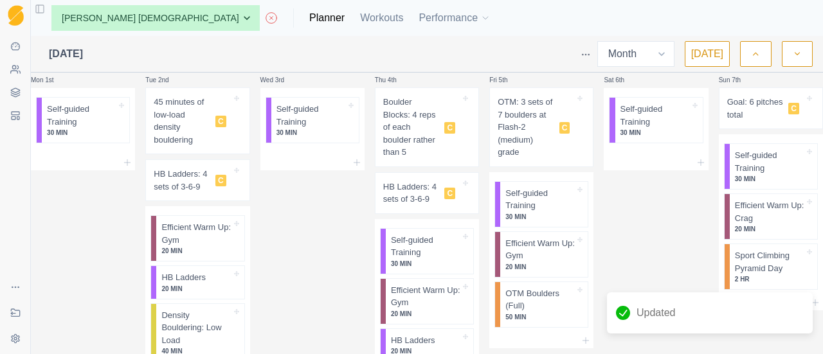
click at [764, 118] on p "Goal: 6 pitches total" at bounding box center [756, 108] width 57 height 25
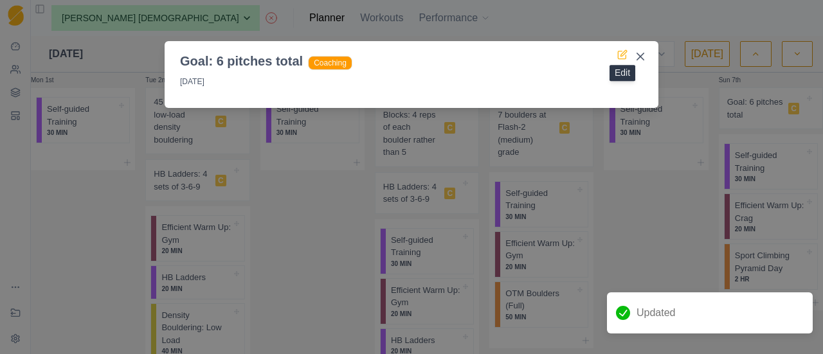
click at [621, 55] on icon at bounding box center [623, 55] width 10 height 10
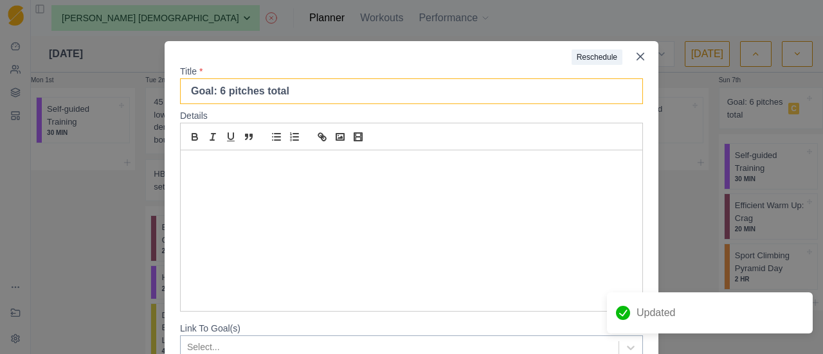
drag, startPoint x: 216, startPoint y: 93, endPoint x: 210, endPoint y: 97, distance: 7.2
click at [210, 97] on input "Goal: 6 pitches total" at bounding box center [411, 91] width 463 height 26
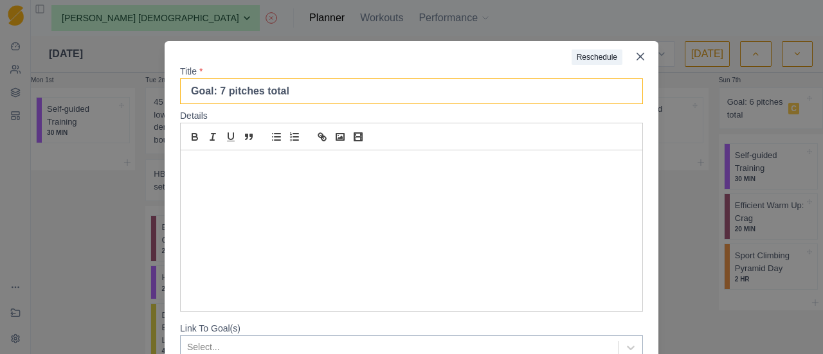
type input "Goal: 7 pitches total"
click at [353, 62] on div at bounding box center [368, 53] width 407 height 24
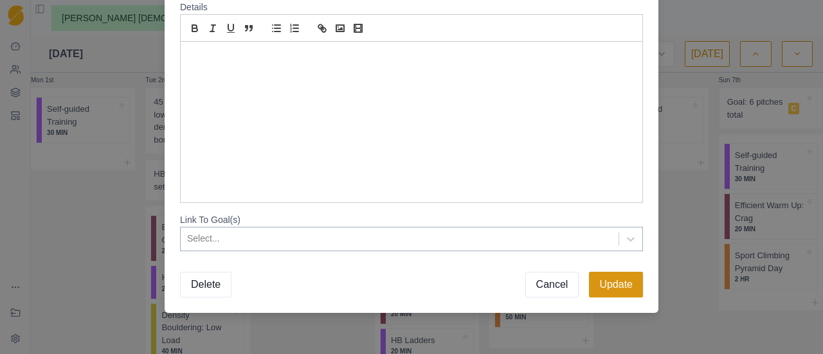
click at [612, 295] on button "Update" at bounding box center [616, 285] width 54 height 26
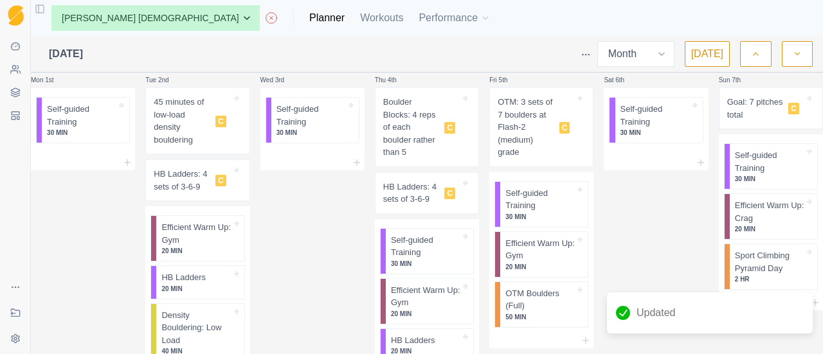
scroll to position [0, 0]
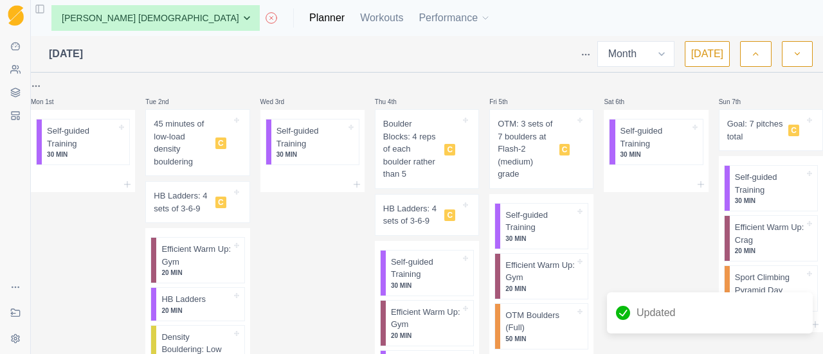
click at [45, 88] on html "Sequence Dashboard Clients Coaching Workouts Templates Exit Coaching Settings T…" at bounding box center [411, 177] width 823 height 354
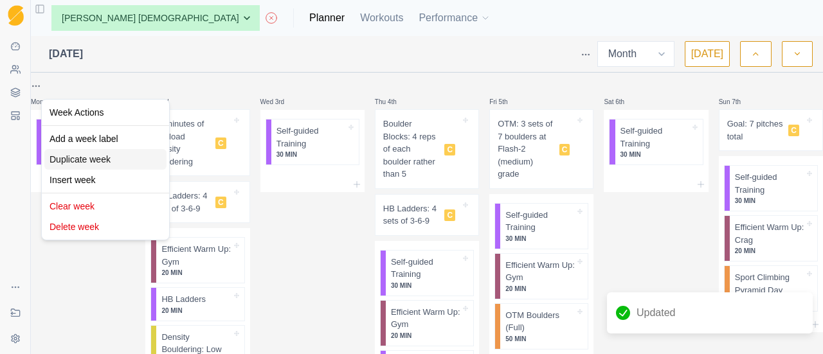
click at [94, 159] on div "Duplicate week" at bounding box center [105, 159] width 122 height 21
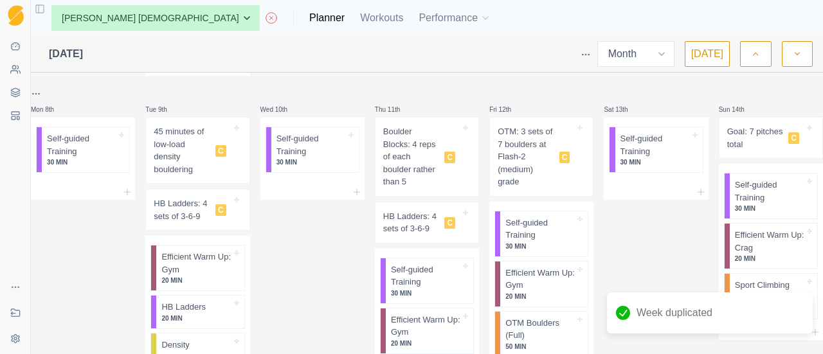
scroll to position [380, 0]
click at [206, 214] on p "HB Ladders: 4 sets of 3-6-9" at bounding box center [182, 209] width 57 height 25
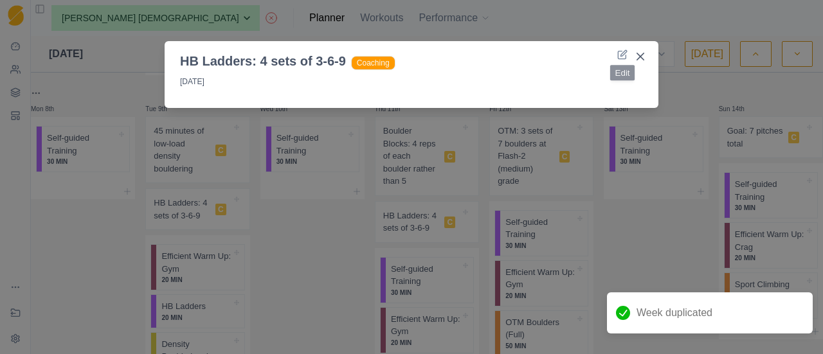
click at [614, 55] on div at bounding box center [507, 60] width 222 height 19
click at [619, 56] on icon at bounding box center [623, 55] width 10 height 10
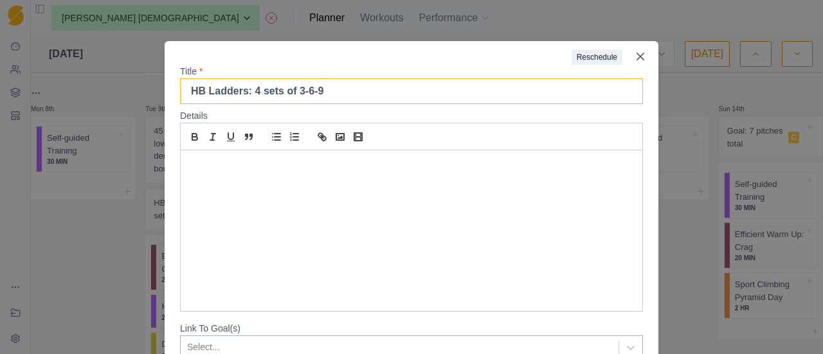
click at [245, 93] on input "HB Ladders: 4 sets of 3-6-9" at bounding box center [411, 91] width 463 height 26
type input "HB Ladders: 5 sets of 3-6-9"
click at [390, 74] on label "Title *" at bounding box center [407, 72] width 455 height 14
click at [390, 78] on input "HB Ladders: 5 sets of 3-6-9" at bounding box center [411, 91] width 463 height 26
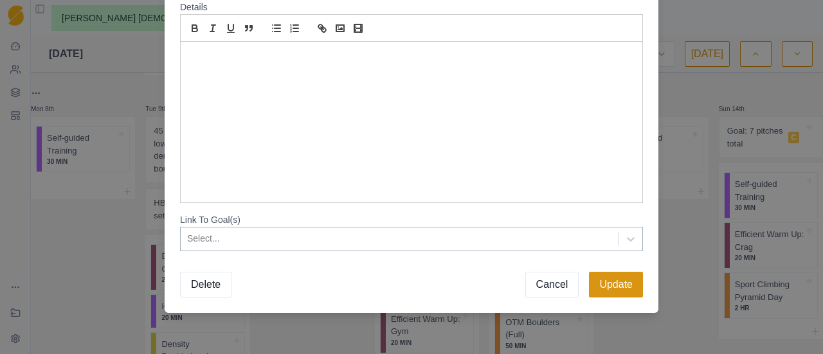
click at [613, 287] on button "Update" at bounding box center [616, 285] width 54 height 26
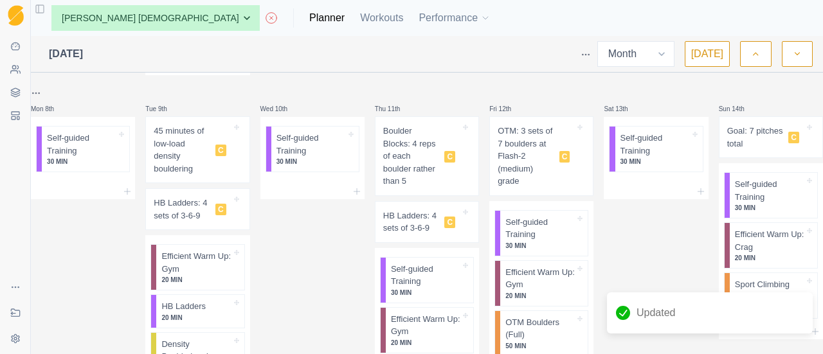
scroll to position [0, 0]
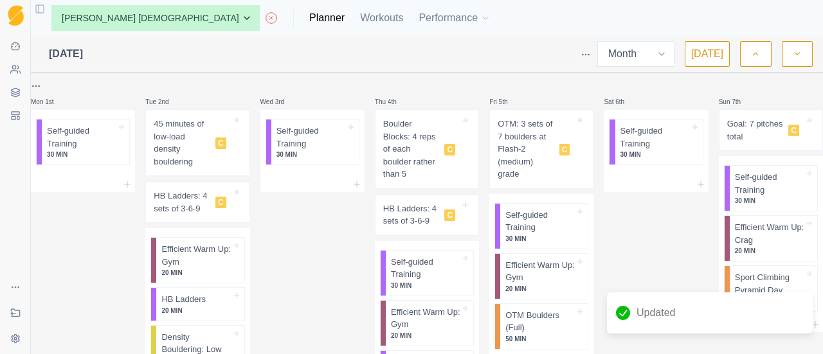
click at [422, 213] on p "HB Ladders: 4 sets of 3-6-9" at bounding box center [411, 215] width 57 height 25
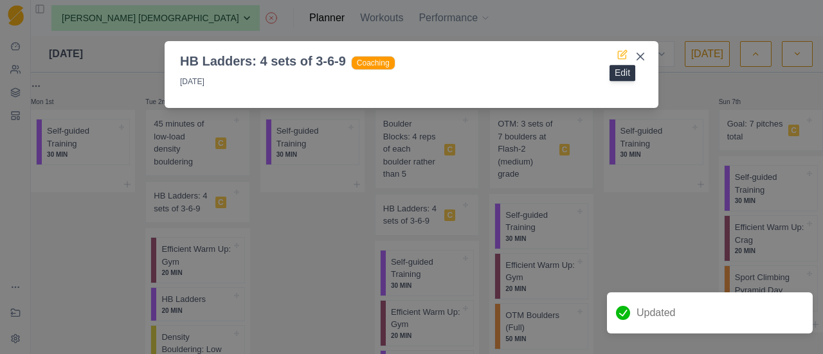
click at [622, 57] on icon at bounding box center [623, 55] width 10 height 10
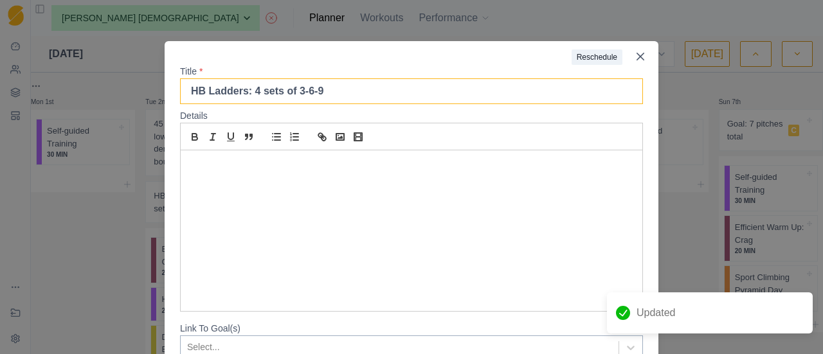
click at [244, 95] on input "HB Ladders: 4 sets of 3-6-9" at bounding box center [411, 91] width 463 height 26
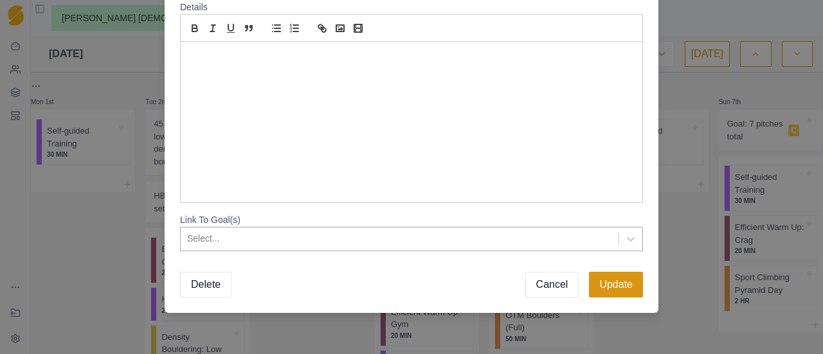
type input "HB Ladders: 5 sets of 3-6-9"
click at [608, 288] on button "Update" at bounding box center [616, 285] width 54 height 26
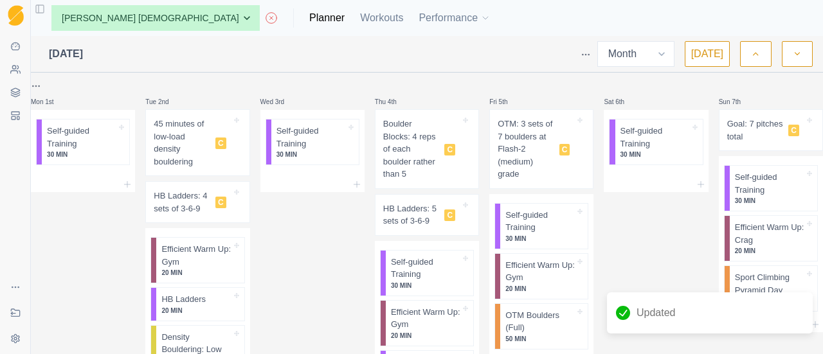
click at [544, 169] on div "OTM: 3 sets of 7 boulders at Flash-2 (medium) grade C" at bounding box center [536, 149] width 77 height 63
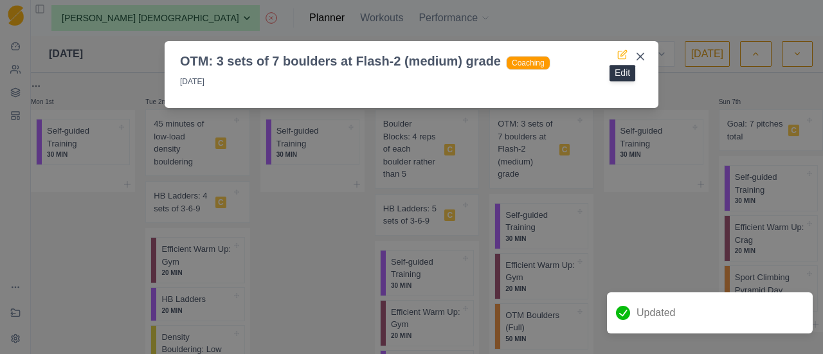
click at [618, 53] on icon at bounding box center [622, 55] width 8 height 8
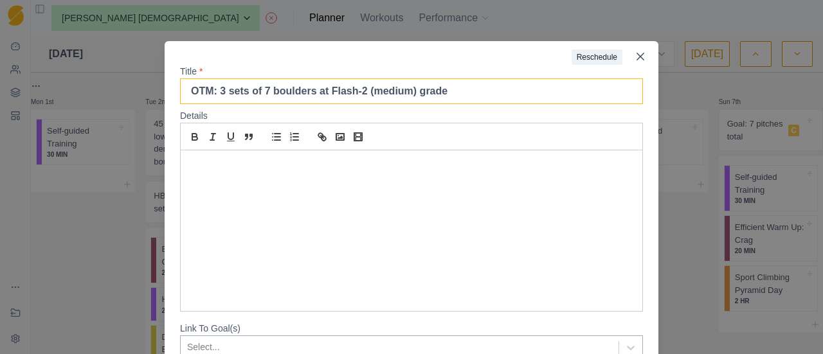
click at [259, 96] on input "OTM: 3 sets of 7 boulders at Flash-2 (medium) grade" at bounding box center [411, 91] width 463 height 26
type input "OTM: 3 sets of 8 boulders at Flash-2 (medium) grade"
click at [364, 73] on label "Title *" at bounding box center [407, 72] width 455 height 14
click at [364, 78] on input "OTM: 3 sets of 8 boulders at Flash-2 (medium) grade" at bounding box center [411, 91] width 463 height 26
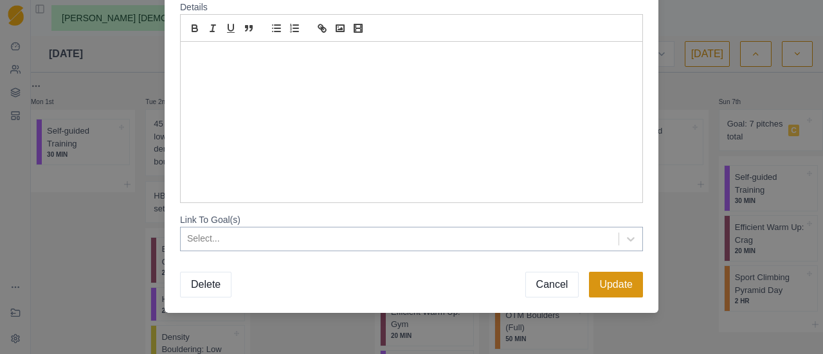
click at [612, 297] on button "Update" at bounding box center [616, 285] width 54 height 26
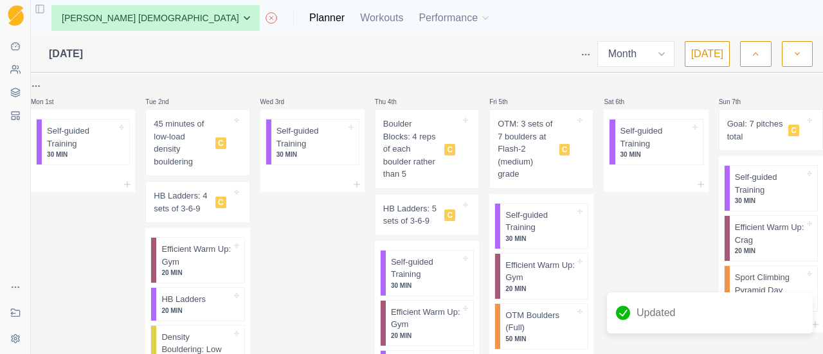
click at [415, 144] on p "Boulder Blocks: 4 reps of each boulder rather than 5" at bounding box center [411, 149] width 57 height 63
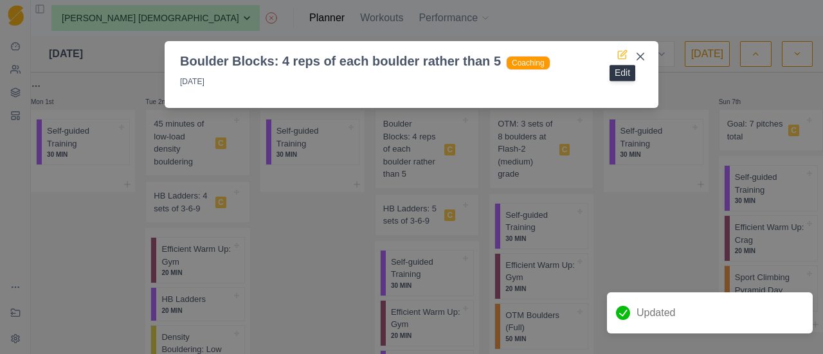
click at [624, 51] on icon at bounding box center [624, 53] width 6 height 6
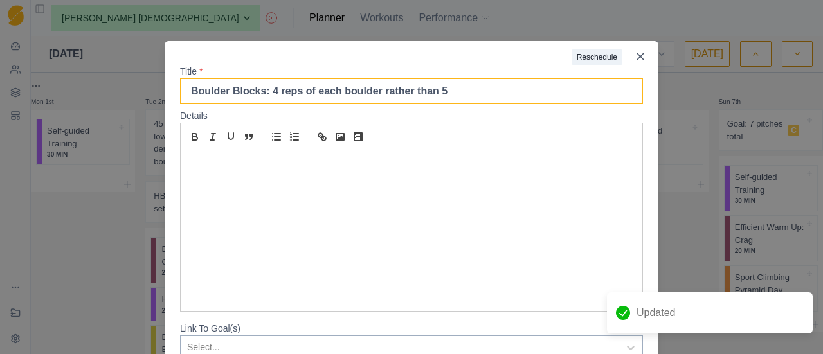
drag, startPoint x: 451, startPoint y: 90, endPoint x: 360, endPoint y: 106, distance: 92.1
click at [360, 106] on form "Reschedule Title * Boulder Blocks: 4 reps of each boulder rather than 5 Details…" at bounding box center [412, 229] width 494 height 376
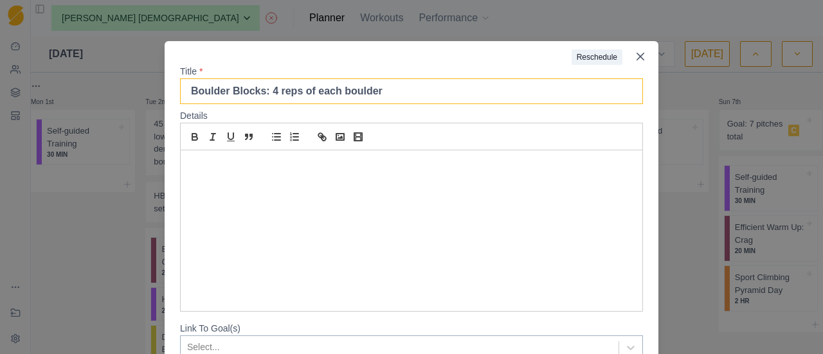
click at [264, 97] on input "Boulder Blocks: 4 reps of each boulder" at bounding box center [411, 91] width 463 height 26
type input "Boulder Blocks: 5 reps of each boulder"
click at [309, 66] on label "Title *" at bounding box center [407, 72] width 455 height 14
click at [309, 78] on input "Boulder Blocks: 5 reps of each boulder" at bounding box center [411, 91] width 463 height 26
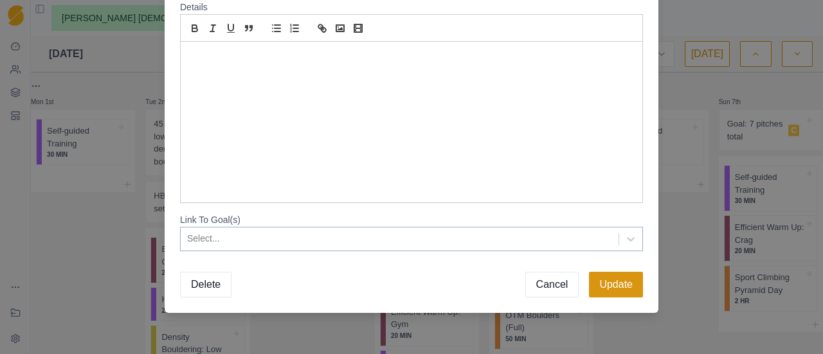
click at [629, 294] on button "Update" at bounding box center [616, 285] width 54 height 26
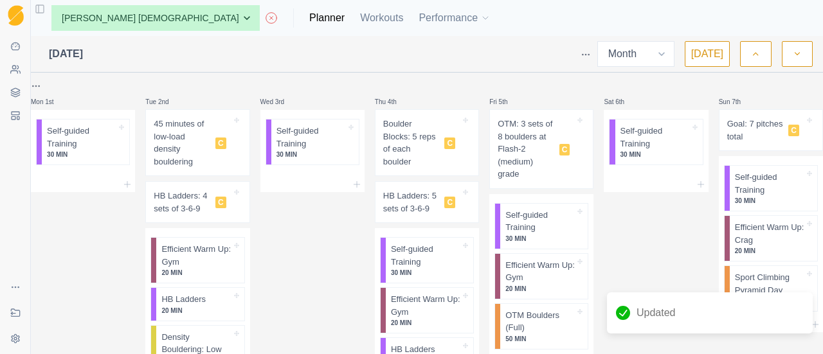
click at [202, 147] on p "45 minutes of low-load density bouldering" at bounding box center [182, 143] width 57 height 50
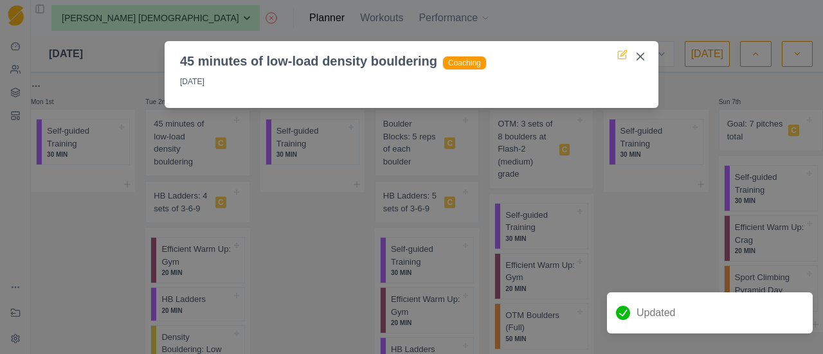
click at [627, 58] on icon at bounding box center [623, 55] width 10 height 10
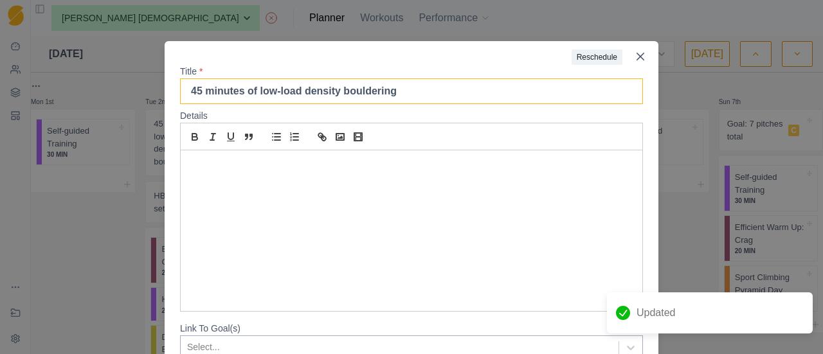
drag, startPoint x: 198, startPoint y: 94, endPoint x: 172, endPoint y: 100, distance: 26.4
click at [172, 100] on header "Title * 45 minutes of low-load density bouldering" at bounding box center [412, 84] width 494 height 39
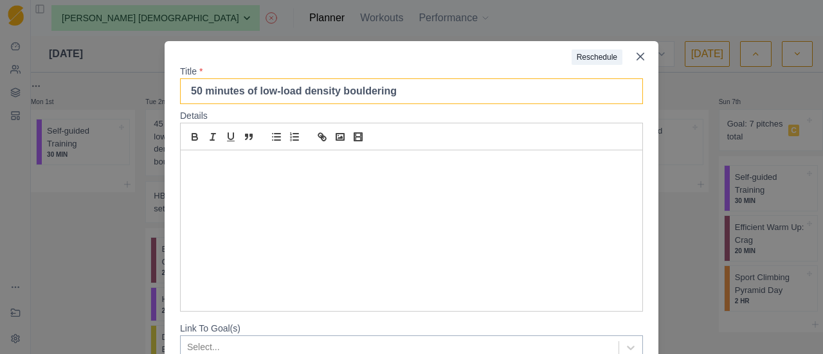
click at [225, 91] on input "50 minutes of low-load density bouldering" at bounding box center [411, 91] width 463 height 26
type input "50 minutes of low-load density bouldering"
click at [250, 66] on label "Title *" at bounding box center [407, 72] width 455 height 14
click at [250, 78] on input "50 minutes of low-load density bouldering" at bounding box center [411, 91] width 463 height 26
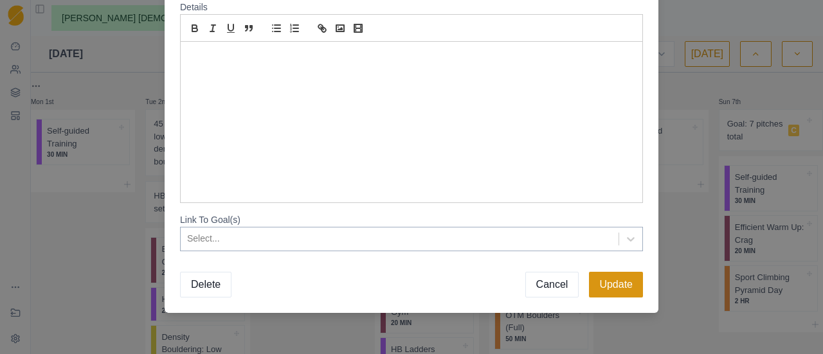
click at [609, 286] on button "Update" at bounding box center [616, 285] width 54 height 26
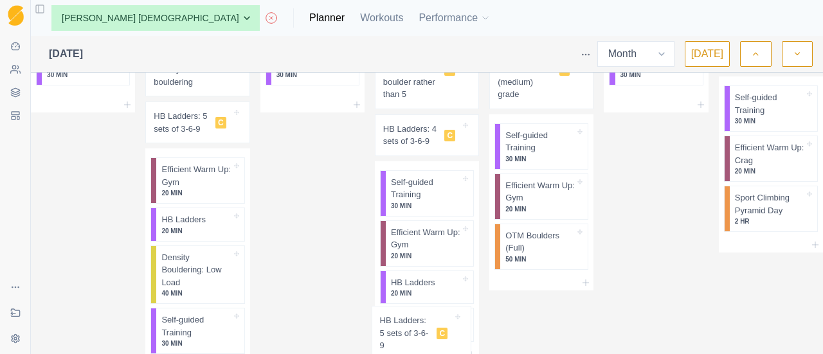
scroll to position [466, 0]
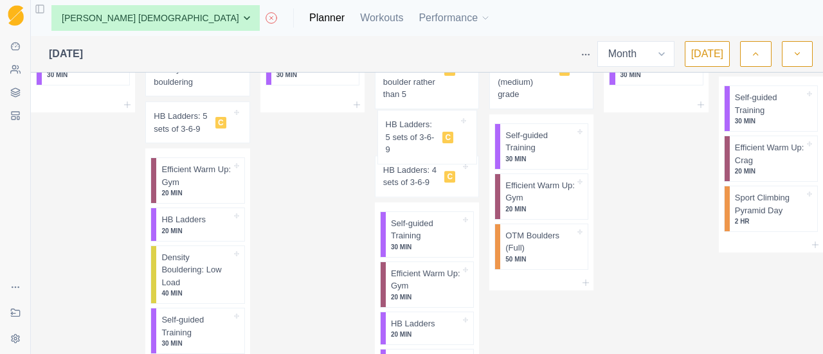
drag, startPoint x: 416, startPoint y: 199, endPoint x: 414, endPoint y: 155, distance: 44.4
click at [414, 155] on div "Mon 1st Self-guided Training 30 MIN Tue 2nd 50 minutes of low-load density boul…" at bounding box center [427, 194] width 793 height 1164
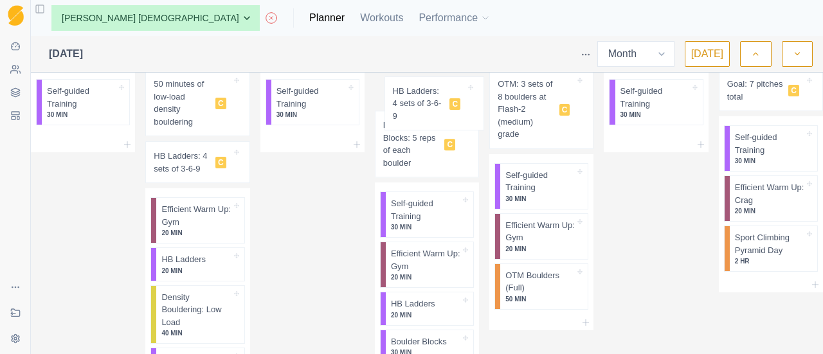
scroll to position [39, 0]
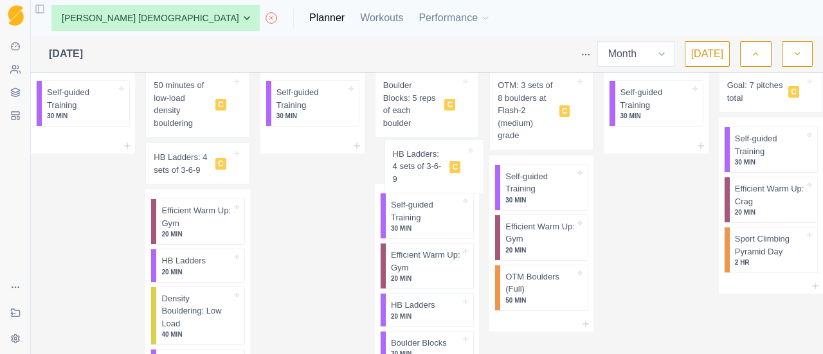
drag, startPoint x: 416, startPoint y: 171, endPoint x: 430, endPoint y: 140, distance: 33.7
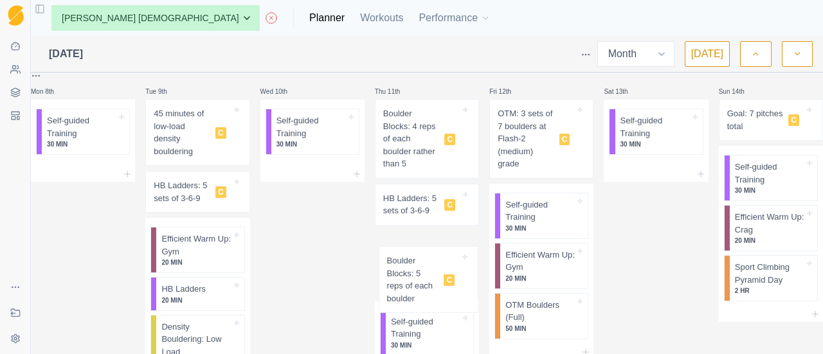
scroll to position [398, 0]
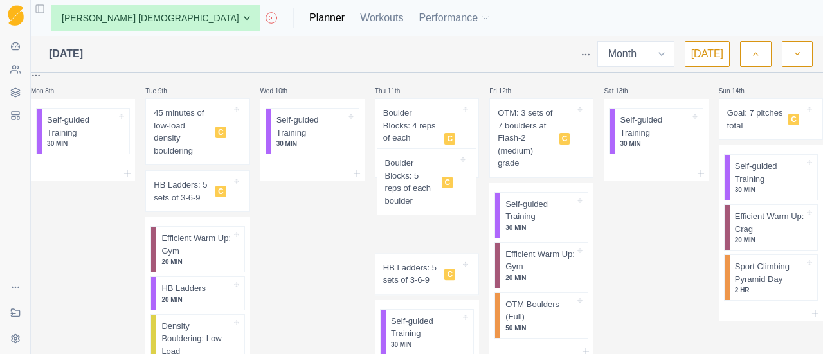
drag, startPoint x: 418, startPoint y: 105, endPoint x: 421, endPoint y: 192, distance: 87.6
click at [421, 192] on div "Mon 1st Self-guided Training 30 MIN Tue 2nd 50 minutes of low-load density boul…" at bounding box center [427, 277] width 793 height 1193
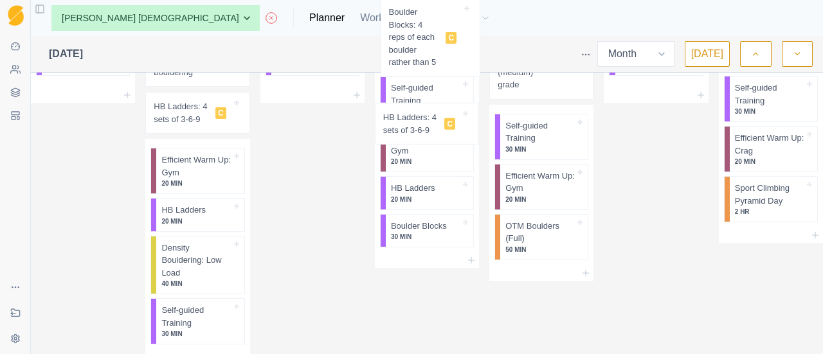
scroll to position [0, 0]
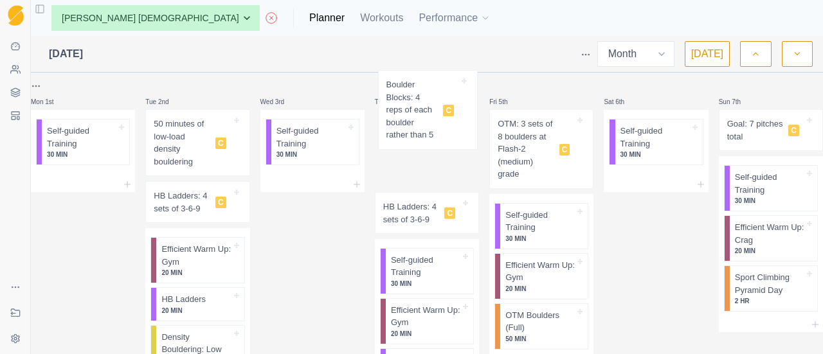
drag, startPoint x: 412, startPoint y: 137, endPoint x: 418, endPoint y: 106, distance: 32.1
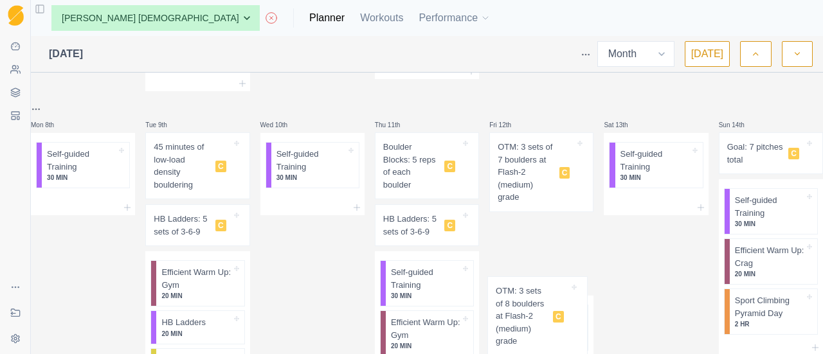
scroll to position [385, 0]
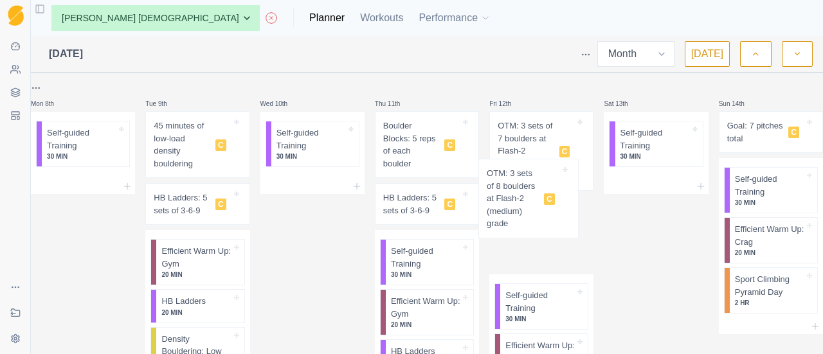
drag, startPoint x: 517, startPoint y: 147, endPoint x: 512, endPoint y: 210, distance: 62.6
click at [512, 210] on div "Mon 1st Self-guided Training 30 MIN Tue 2nd 50 minutes of low-load density boul…" at bounding box center [427, 262] width 793 height 1136
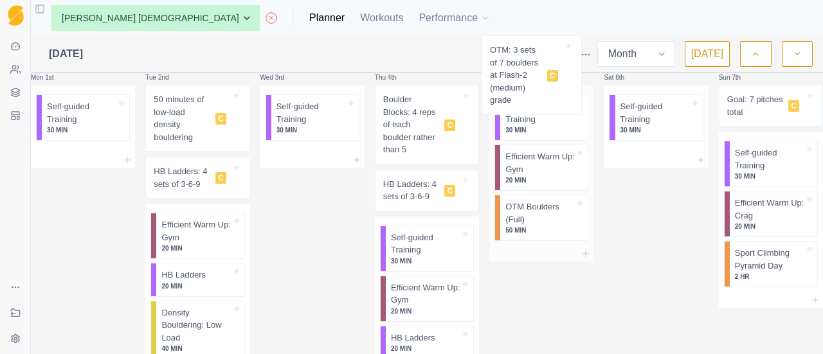
scroll to position [0, 0]
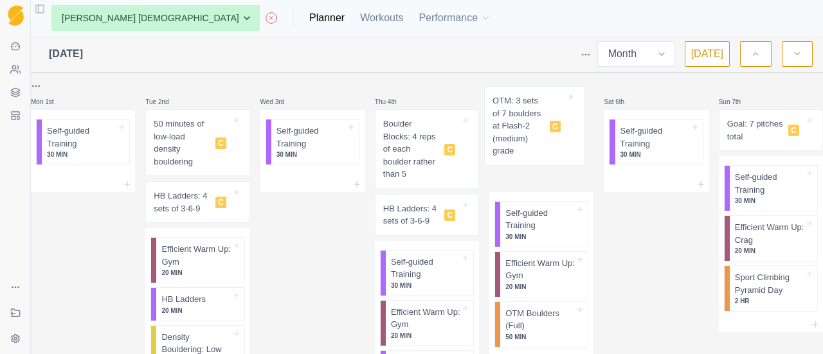
drag, startPoint x: 524, startPoint y: 151, endPoint x: 526, endPoint y: 125, distance: 25.8
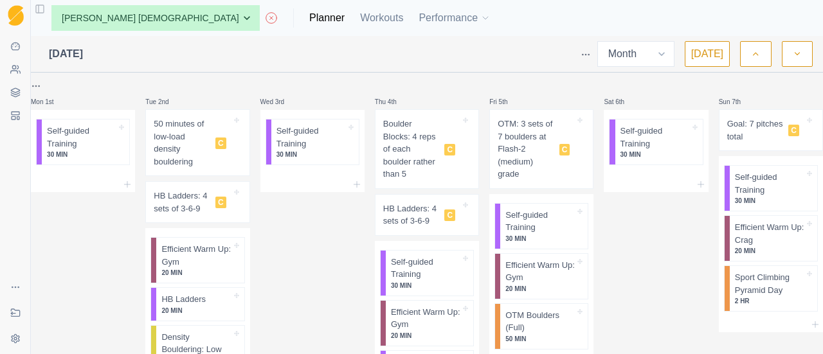
click at [194, 116] on div "50 minutes of low-load density bouldering C" at bounding box center [197, 142] width 93 height 55
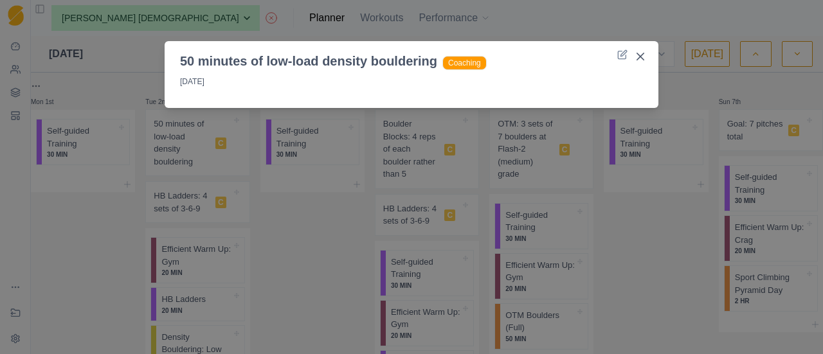
drag, startPoint x: 193, startPoint y: 130, endPoint x: 190, endPoint y: 226, distance: 95.9
click at [190, 226] on div "50 minutes of low-load density bouldering Coaching [DATE]" at bounding box center [411, 177] width 823 height 354
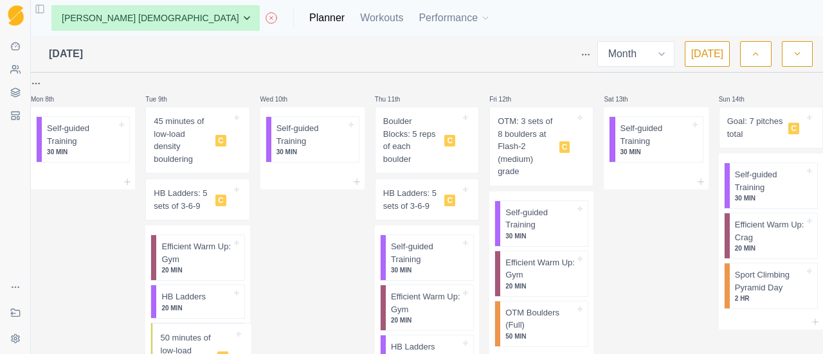
scroll to position [387, 0]
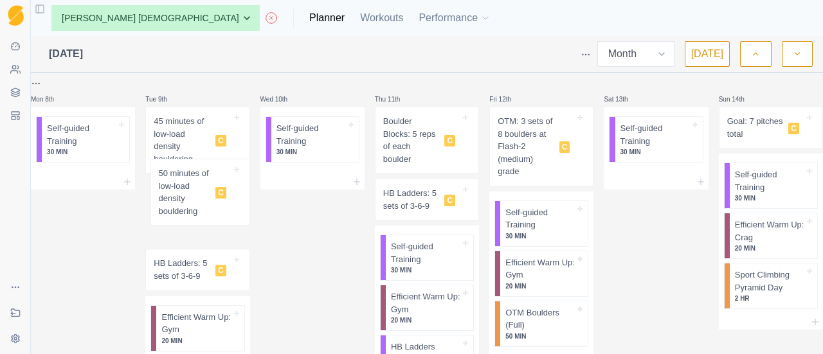
drag, startPoint x: 203, startPoint y: 140, endPoint x: 201, endPoint y: 197, distance: 57.3
click at [201, 197] on div "Mon 1st Self-guided Training 30 MIN Tue 2nd 50 minutes of low-load density boul…" at bounding box center [427, 293] width 793 height 1204
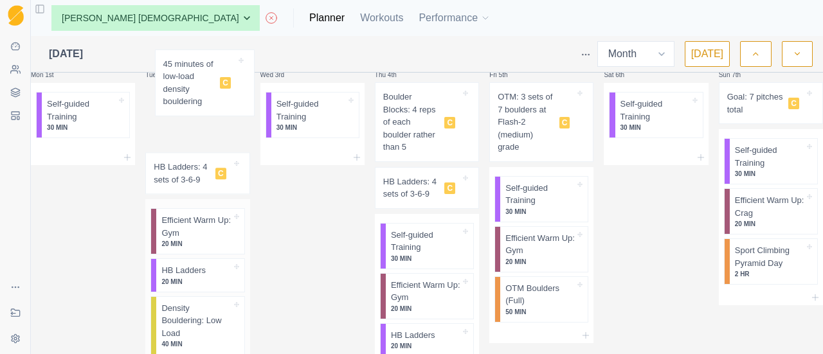
scroll to position [0, 0]
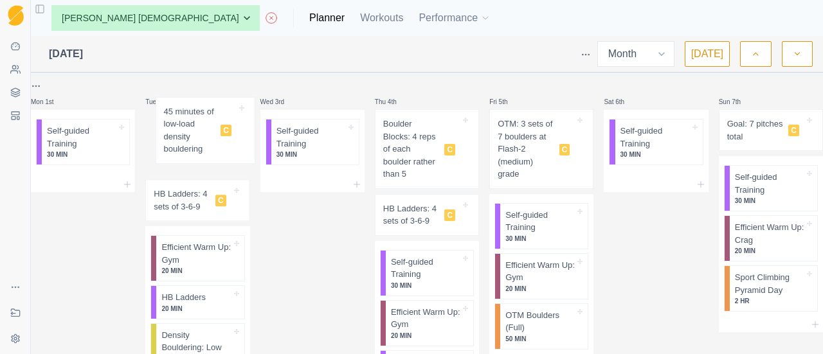
drag, startPoint x: 192, startPoint y: 134, endPoint x: 196, endPoint y: 126, distance: 8.6
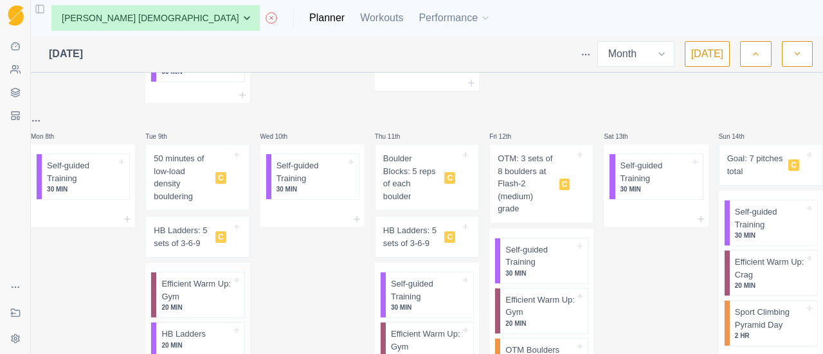
scroll to position [354, 0]
click at [750, 154] on p "Goal: 7 pitches total" at bounding box center [756, 163] width 57 height 25
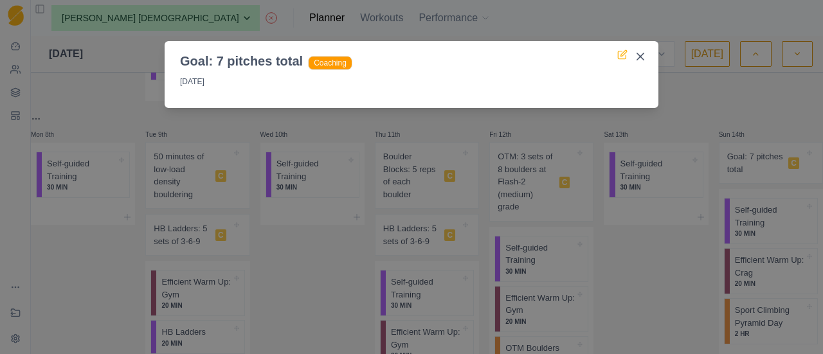
click at [621, 55] on icon at bounding box center [623, 55] width 10 height 10
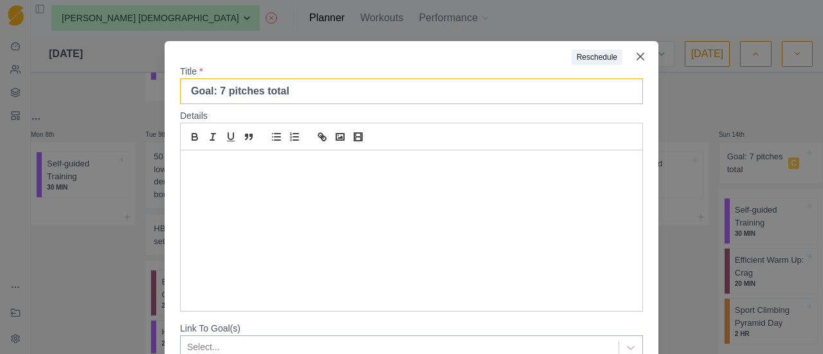
click at [212, 98] on input "Goal: 7 pitches total" at bounding box center [411, 91] width 463 height 26
type input "Goal: 8 pitches total"
click at [308, 74] on label "Title *" at bounding box center [407, 72] width 455 height 14
click at [308, 78] on input "Goal: 8 pitches total" at bounding box center [411, 91] width 463 height 26
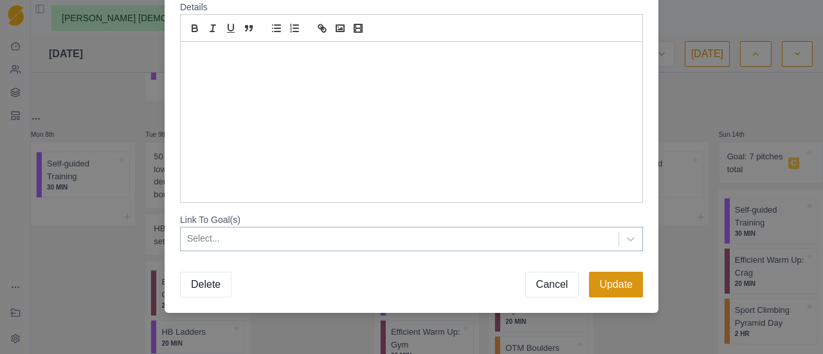
click at [628, 290] on button "Update" at bounding box center [616, 285] width 54 height 26
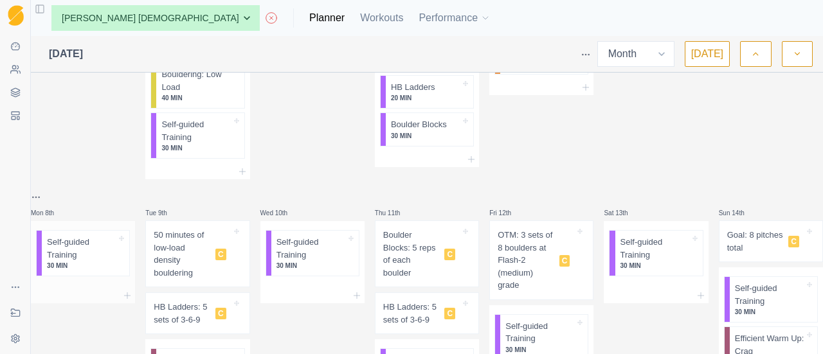
scroll to position [275, 0]
click at [45, 195] on html "Sequence Dashboard Clients Coaching Workouts Templates Exit Coaching Settings T…" at bounding box center [411, 177] width 823 height 354
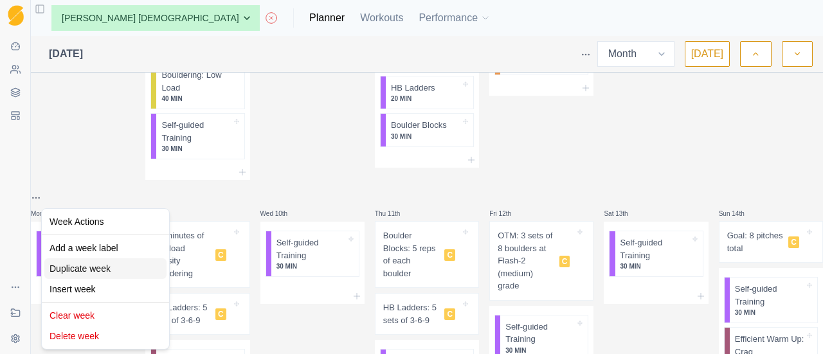
click at [90, 273] on div "Duplicate week" at bounding box center [105, 269] width 122 height 21
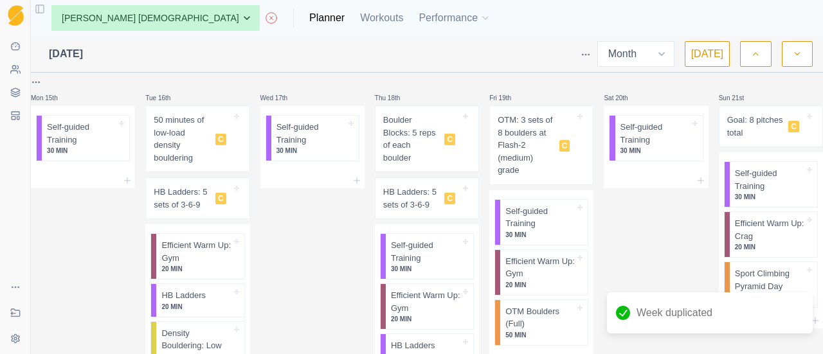
scroll to position [775, 0]
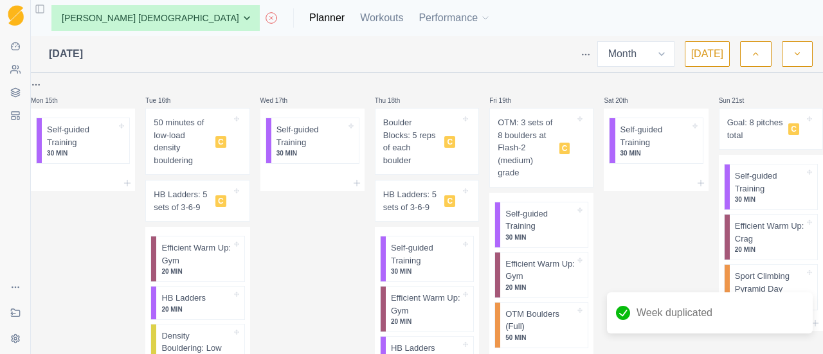
click at [187, 148] on p "50 minutes of low-load density bouldering" at bounding box center [182, 141] width 57 height 50
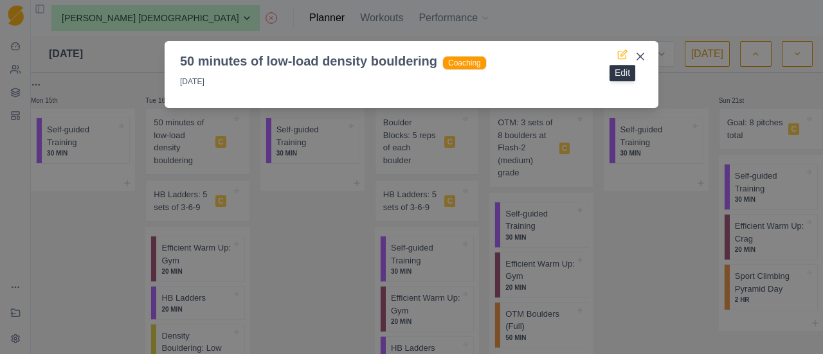
click at [621, 52] on icon at bounding box center [623, 55] width 10 height 10
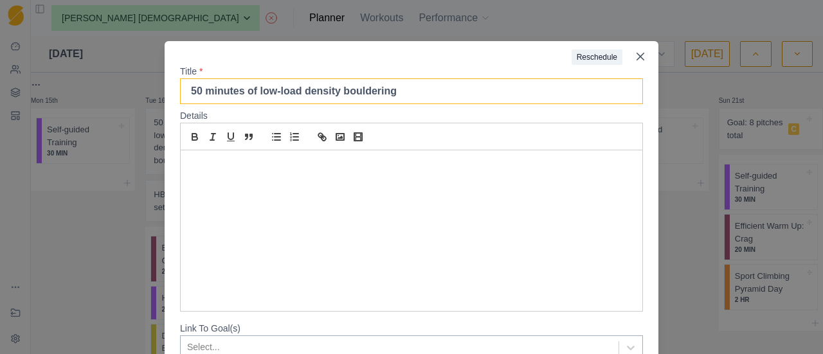
drag, startPoint x: 197, startPoint y: 93, endPoint x: 180, endPoint y: 96, distance: 16.9
click at [180, 96] on input "50 minutes of low-load density bouldering" at bounding box center [411, 91] width 463 height 26
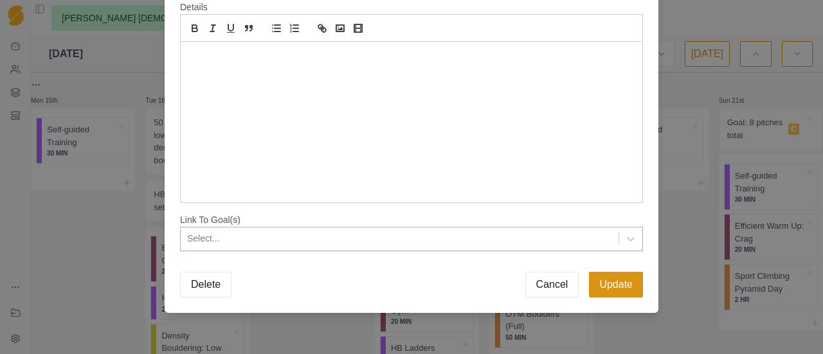
type input "30 minutes of low-load density bouldering"
click at [611, 286] on button "Update" at bounding box center [616, 285] width 54 height 26
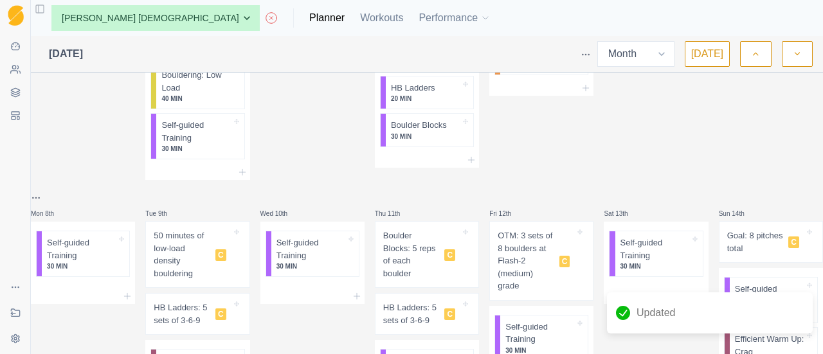
scroll to position [373, 0]
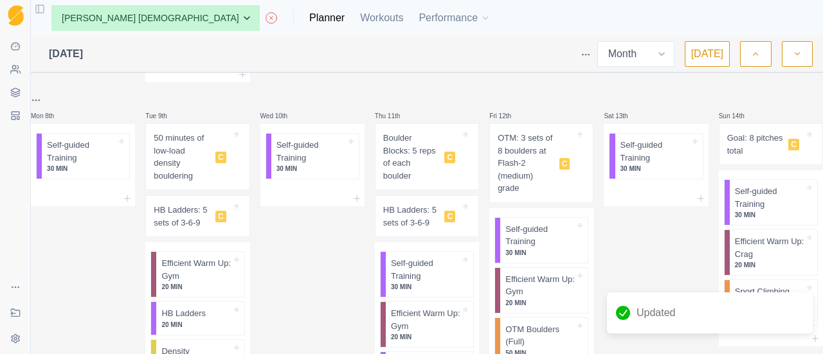
click at [190, 225] on p "HB Ladders: 5 sets of 3-6-9" at bounding box center [182, 216] width 57 height 25
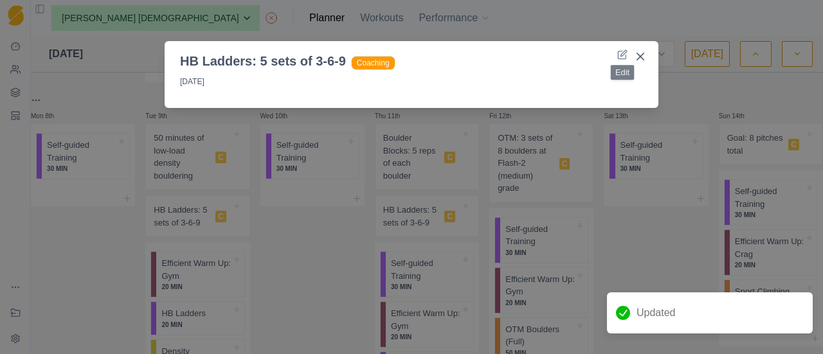
click at [616, 50] on header "HB Ladders: 5 sets of 3-6-9 Coaching" at bounding box center [412, 56] width 494 height 30
click at [619, 55] on icon at bounding box center [623, 55] width 10 height 10
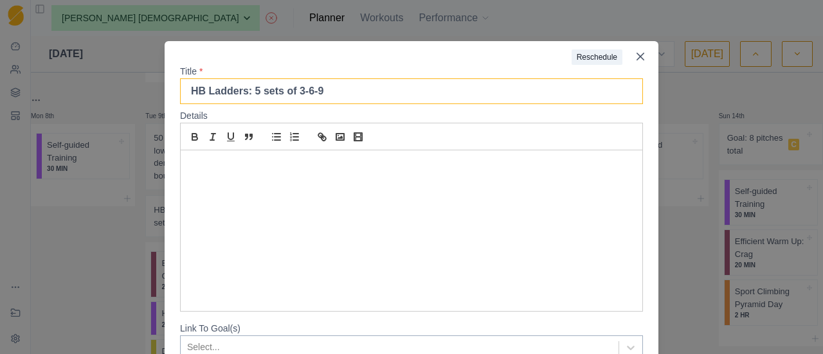
drag, startPoint x: 339, startPoint y: 93, endPoint x: 247, endPoint y: 106, distance: 92.9
click at [247, 106] on form "Reschedule Title * HB Ladders: 5 sets of 3-6-9 Details Link To Goal(s) Select..…" at bounding box center [412, 229] width 494 height 376
type input "HB Ladders: 3 sets of 3-6-9-12"
click at [332, 64] on div at bounding box center [368, 53] width 407 height 24
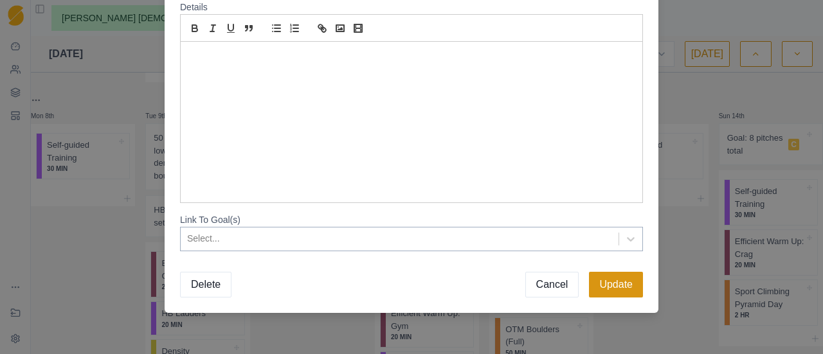
click at [631, 293] on button "Update" at bounding box center [616, 285] width 54 height 26
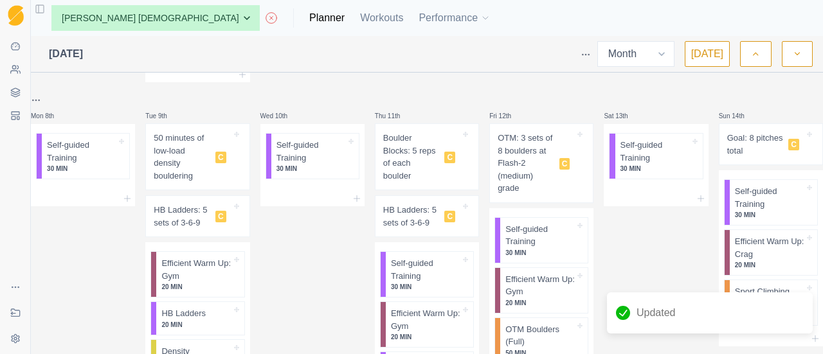
click at [427, 219] on p "HB Ladders: 5 sets of 3-6-9" at bounding box center [411, 216] width 57 height 25
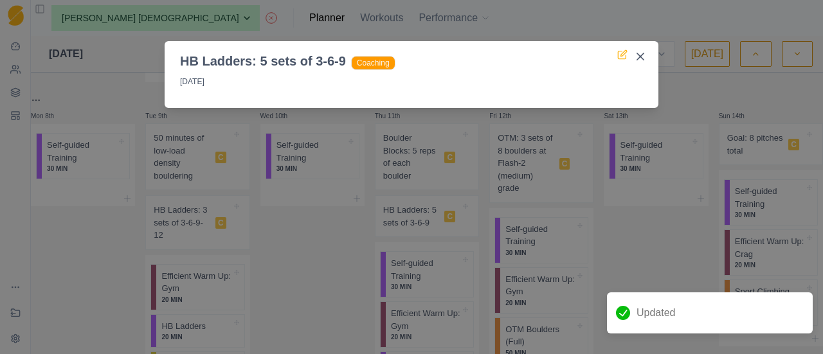
click at [618, 58] on icon at bounding box center [623, 55] width 10 height 10
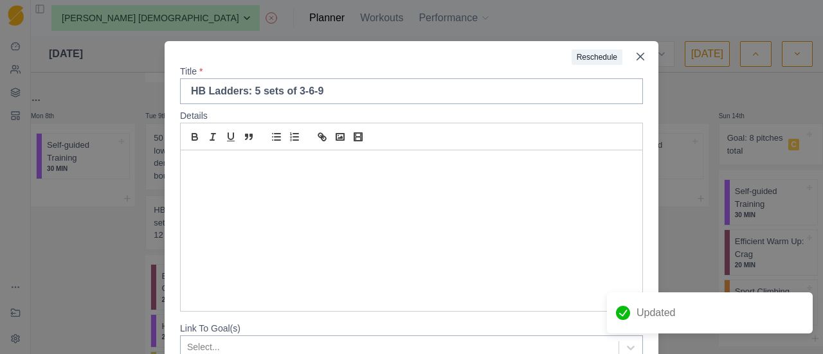
click at [692, 138] on div "Reschedule Title * HB Ladders: 5 sets of 3-6-9 Details Link To Goal(s) Select..…" at bounding box center [411, 177] width 823 height 354
click at [637, 59] on icon "Close" at bounding box center [641, 57] width 8 height 8
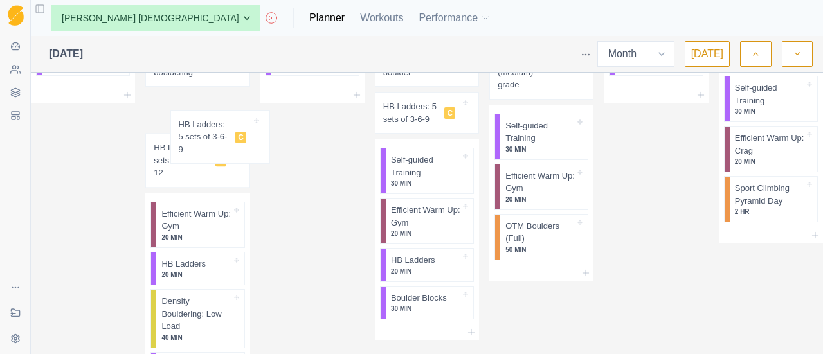
scroll to position [454, 0]
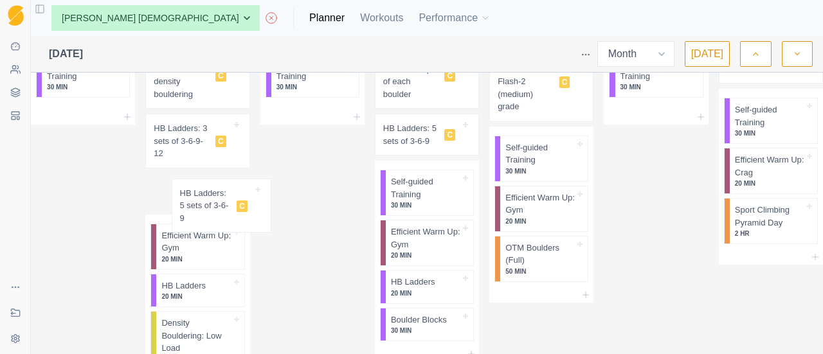
drag, startPoint x: 204, startPoint y: 262, endPoint x: 224, endPoint y: 193, distance: 71.7
click at [224, 193] on div "Mon 1st Self-guided Training 30 MIN Tue 2nd 45 minutes of low-load density boul…" at bounding box center [427, 347] width 793 height 1446
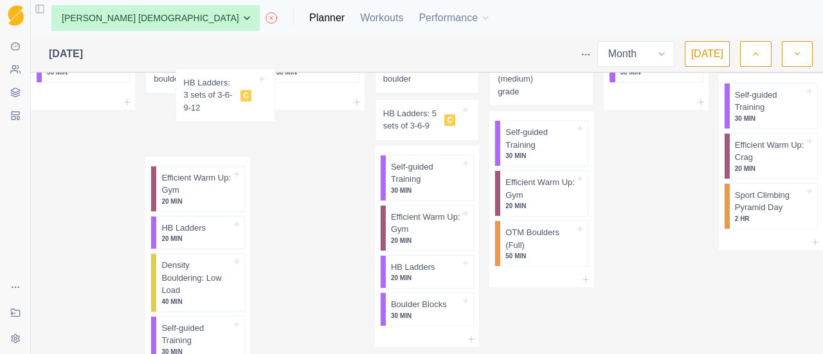
scroll to position [905, 0]
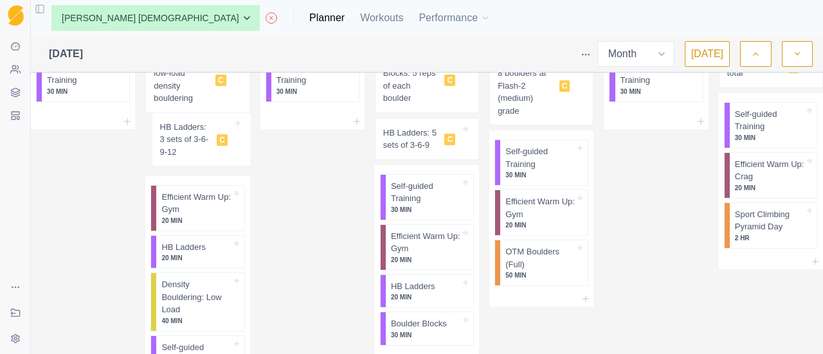
drag, startPoint x: 200, startPoint y: 141, endPoint x: 199, endPoint y: 147, distance: 6.6
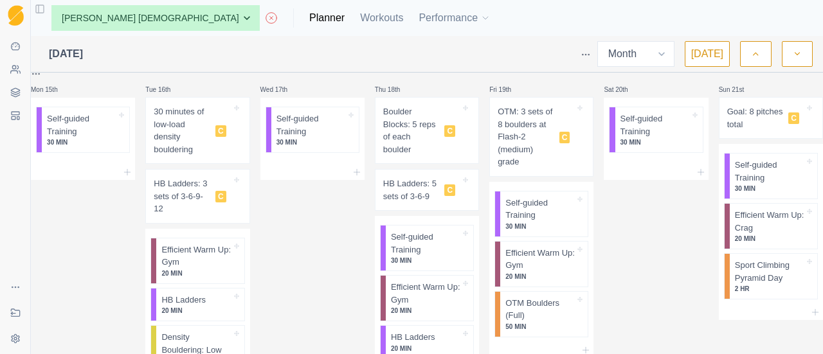
scroll to position [783, 0]
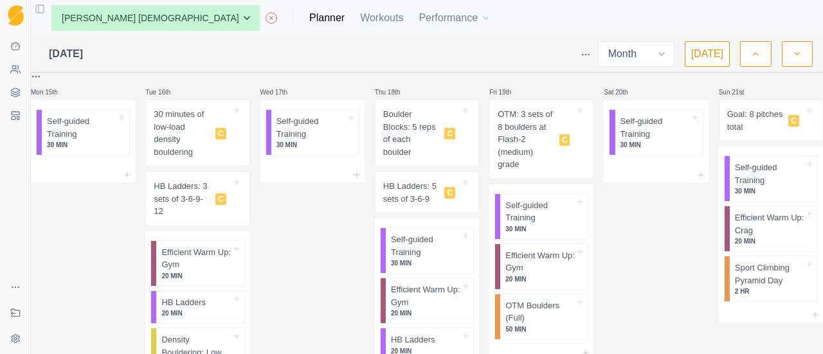
click at [415, 192] on p "HB Ladders: 5 sets of 3-6-9" at bounding box center [411, 192] width 57 height 25
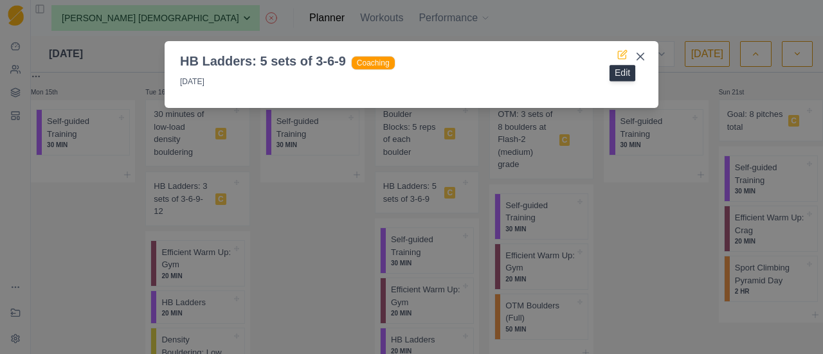
click at [625, 53] on icon at bounding box center [623, 55] width 10 height 10
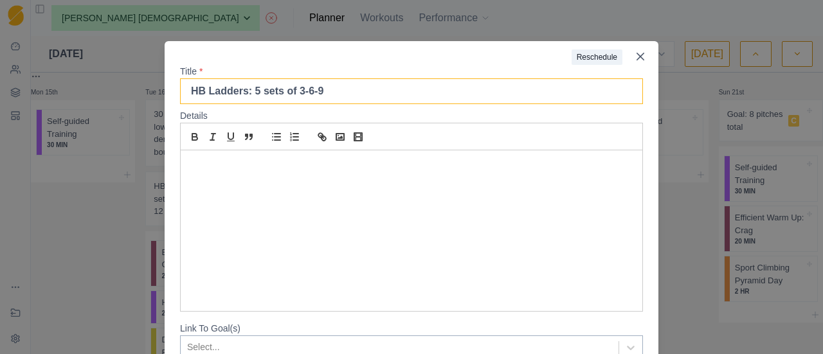
drag, startPoint x: 248, startPoint y: 96, endPoint x: 242, endPoint y: 97, distance: 6.6
click at [242, 97] on input "HB Ladders: 5 sets of 3-6-9" at bounding box center [411, 91] width 463 height 26
click at [344, 94] on input "HB Ladders: 3 sets of 3-6-9" at bounding box center [411, 91] width 463 height 26
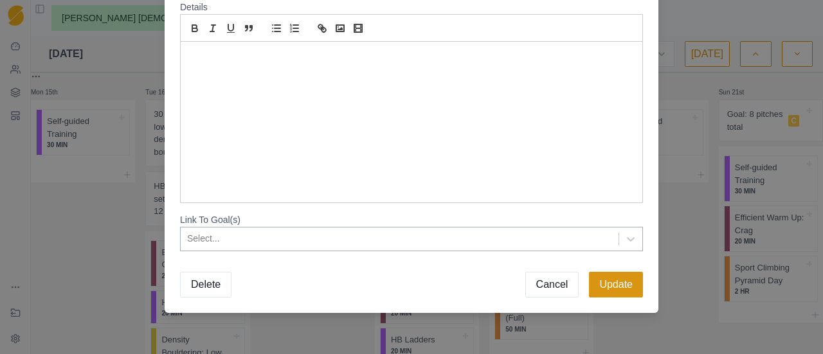
type input "HB Ladders: 3 sets of 3-6-9-12"
click at [618, 288] on button "Update" at bounding box center [616, 285] width 54 height 26
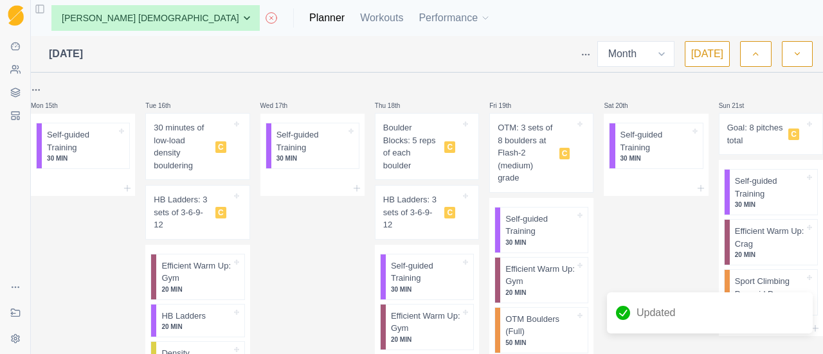
scroll to position [770, 0]
click at [425, 140] on p "Boulder Blocks: 5 reps of each boulder" at bounding box center [411, 146] width 57 height 50
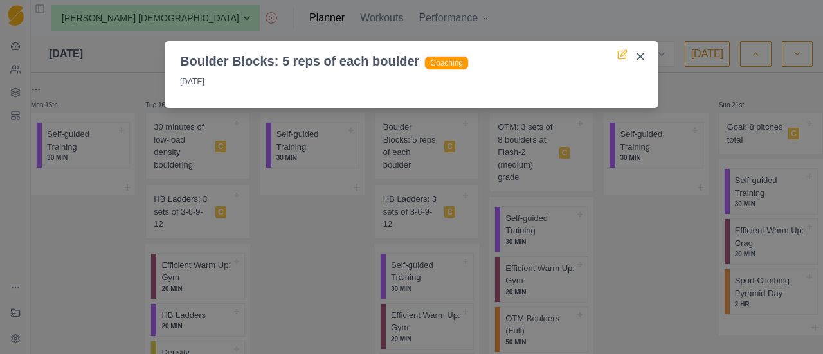
click at [623, 57] on icon at bounding box center [623, 55] width 10 height 10
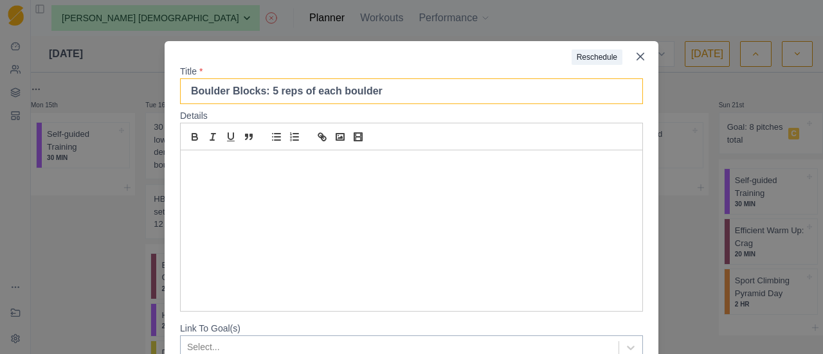
click at [261, 94] on input "Boulder Blocks: 5 reps of each boulder" at bounding box center [411, 91] width 463 height 26
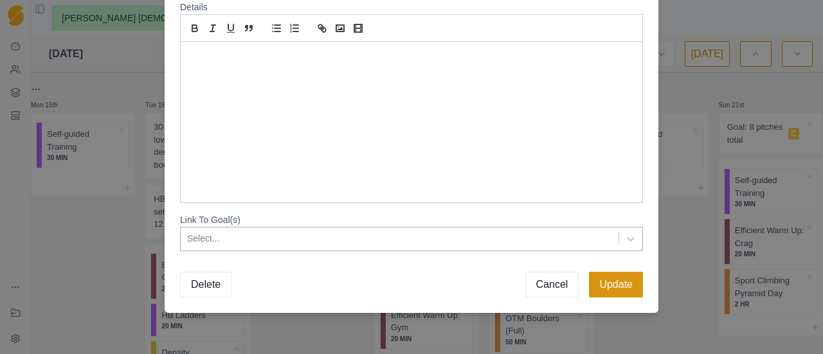
type input "Boulder Blocks: 3 reps of each boulder"
click at [624, 294] on button "Update" at bounding box center [616, 285] width 54 height 26
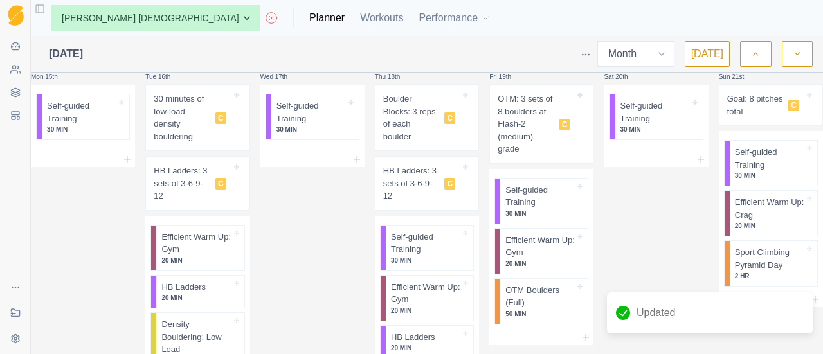
scroll to position [800, 0]
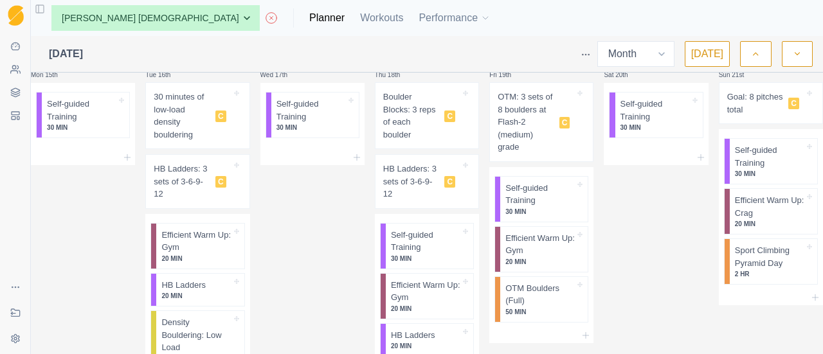
click at [518, 131] on p "OTM: 3 sets of 8 boulders at Flash-2 (medium) grade" at bounding box center [526, 122] width 57 height 63
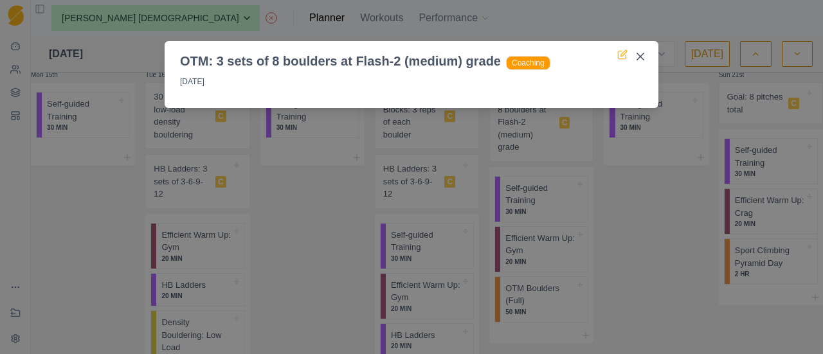
click at [621, 53] on icon at bounding box center [623, 55] width 10 height 10
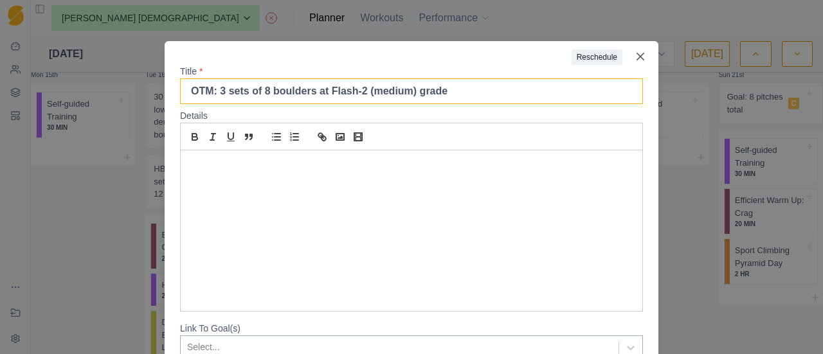
drag, startPoint x: 221, startPoint y: 93, endPoint x: 216, endPoint y: 100, distance: 7.9
click at [216, 100] on input "OTM: 3 sets of 8 boulders at Flash-2 (medium) grade" at bounding box center [411, 91] width 463 height 26
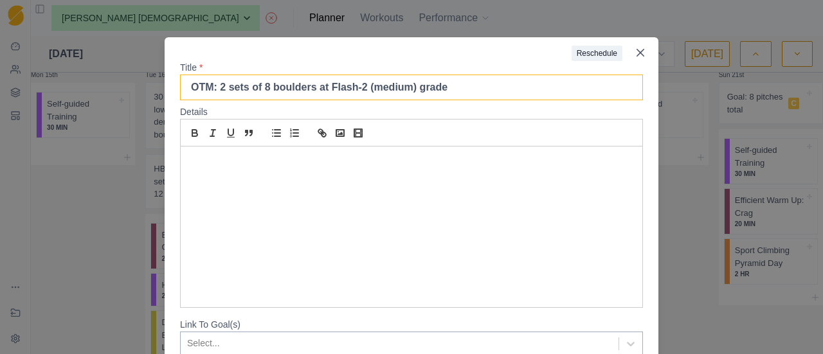
scroll to position [2, 0]
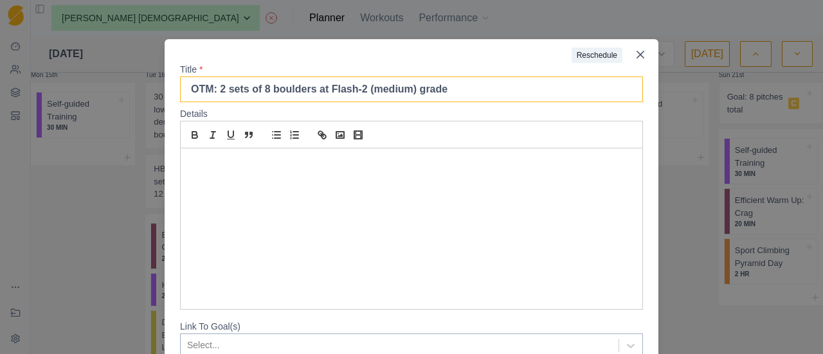
click at [258, 96] on input "OTM: 2 sets of 8 boulders at Flash-2 (medium) grade" at bounding box center [411, 90] width 463 height 26
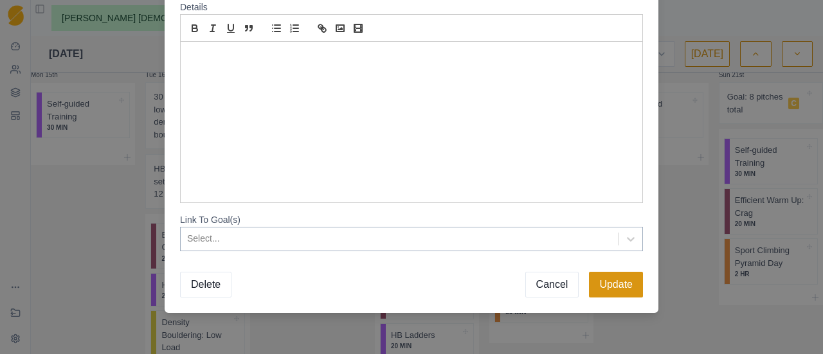
type input "OTM: 2 sets of 7 boulders at Flash-2 (medium) grade"
click at [607, 283] on button "Update" at bounding box center [616, 285] width 54 height 26
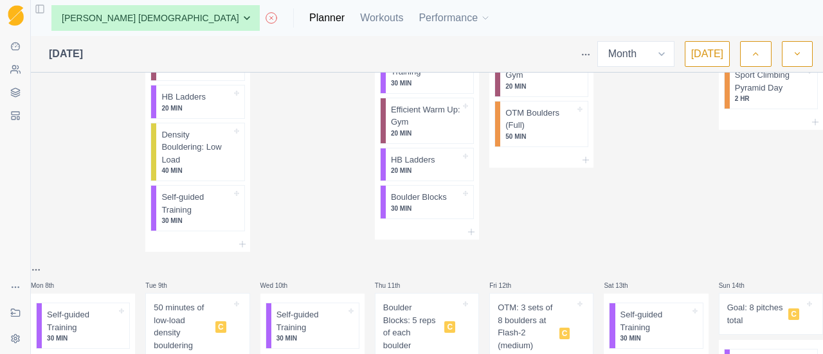
scroll to position [0, 0]
